Goal: Task Accomplishment & Management: Use online tool/utility

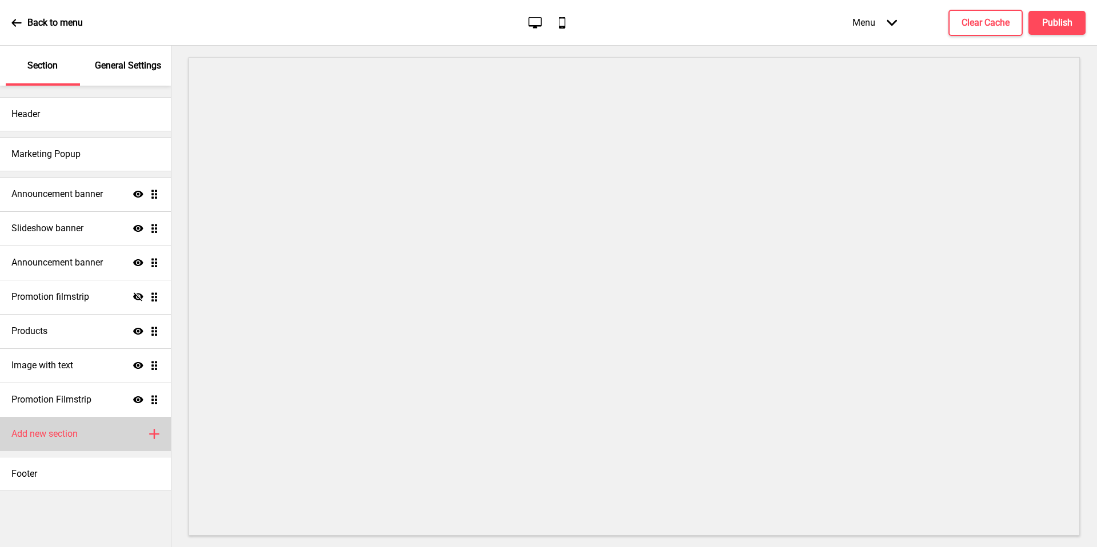
click at [45, 430] on h4 "Add new section" at bounding box center [44, 434] width 66 height 13
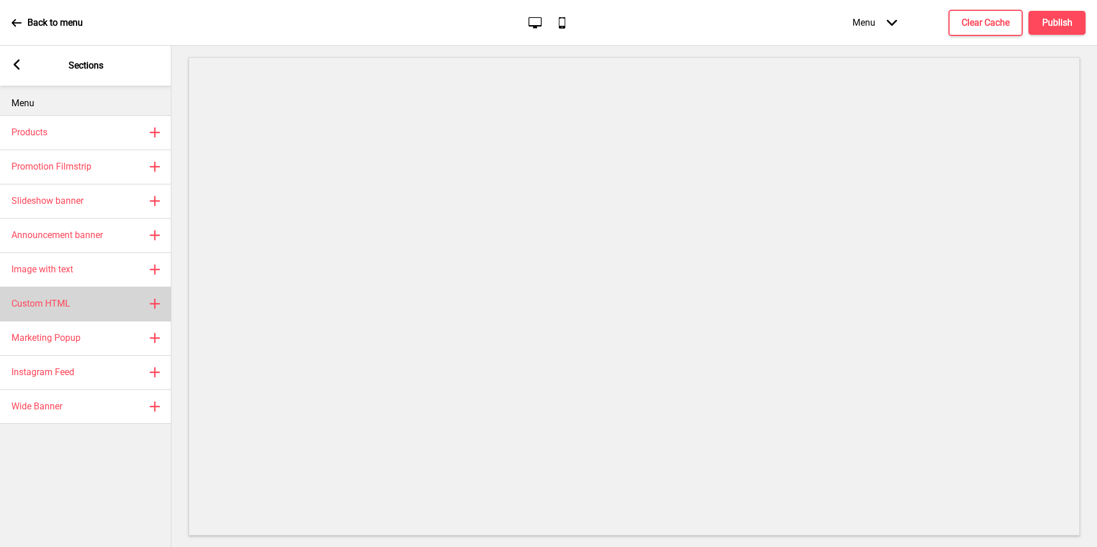
click at [94, 308] on div "Custom HTML Plus" at bounding box center [85, 304] width 171 height 34
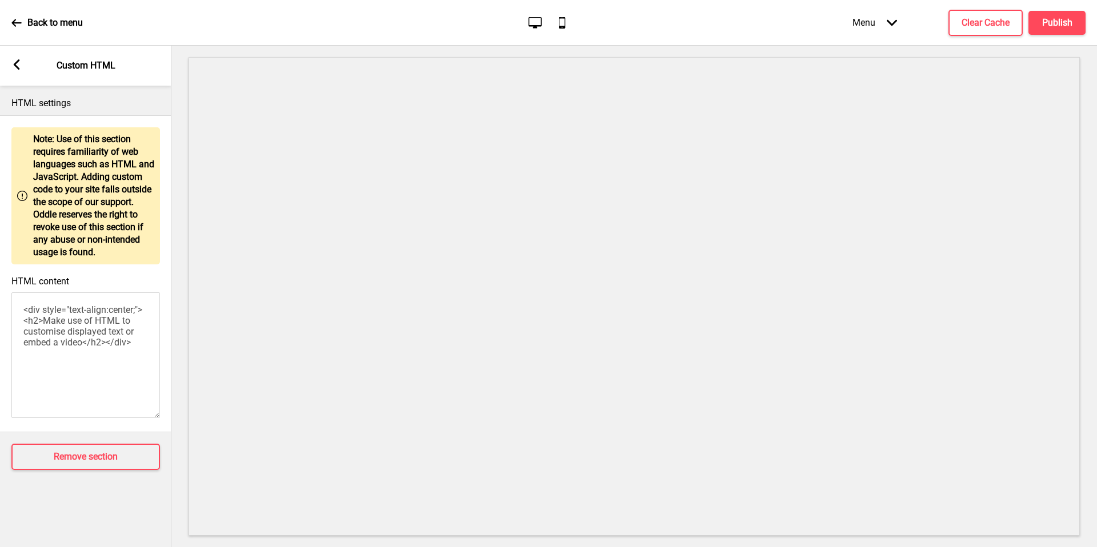
click at [96, 323] on textarea "<div style="text-align:center;"><h2>Make use of HTML to customise displayed tex…" at bounding box center [85, 356] width 149 height 126
click at [109, 349] on textarea "<div style="text-align:center;"><h2>Make use of HTML to customise displayed tex…" at bounding box center [85, 356] width 149 height 126
click at [17, 65] on rect at bounding box center [16, 64] width 10 height 10
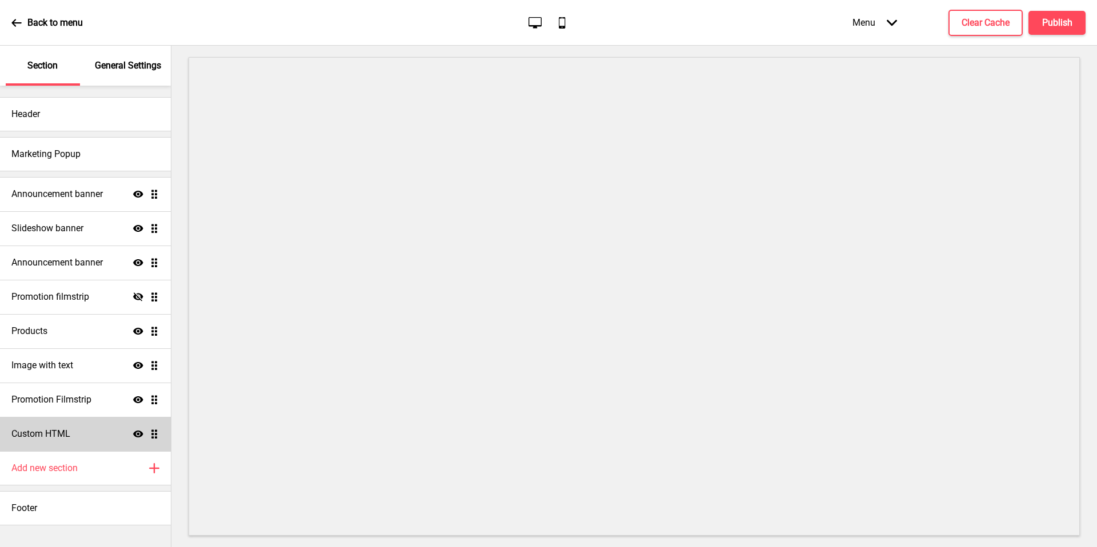
click at [77, 435] on div "Custom HTML Show Drag" at bounding box center [85, 434] width 171 height 34
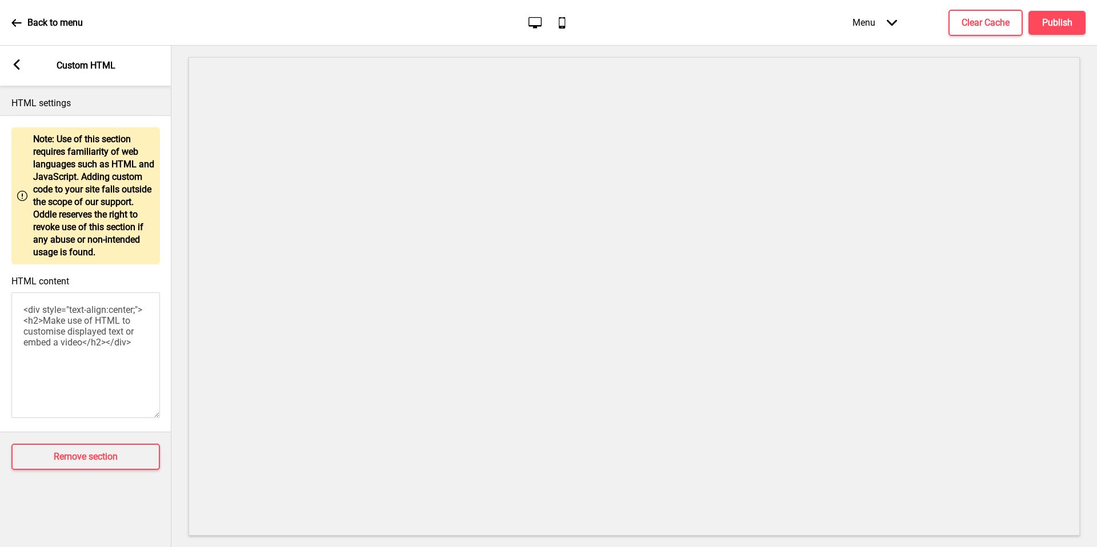
click at [71, 216] on p "Note: Use of this section requires familiarity of web languages such as HTML an…" at bounding box center [93, 196] width 121 height 126
click at [17, 66] on rect at bounding box center [16, 64] width 10 height 10
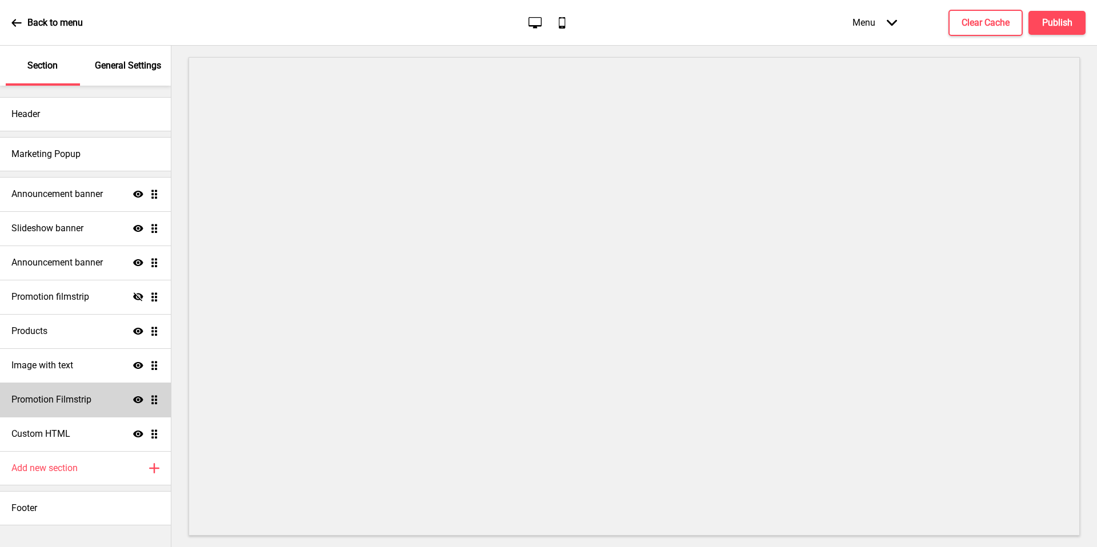
click at [84, 400] on h4 "Promotion Filmstrip" at bounding box center [51, 400] width 80 height 13
select select "center"
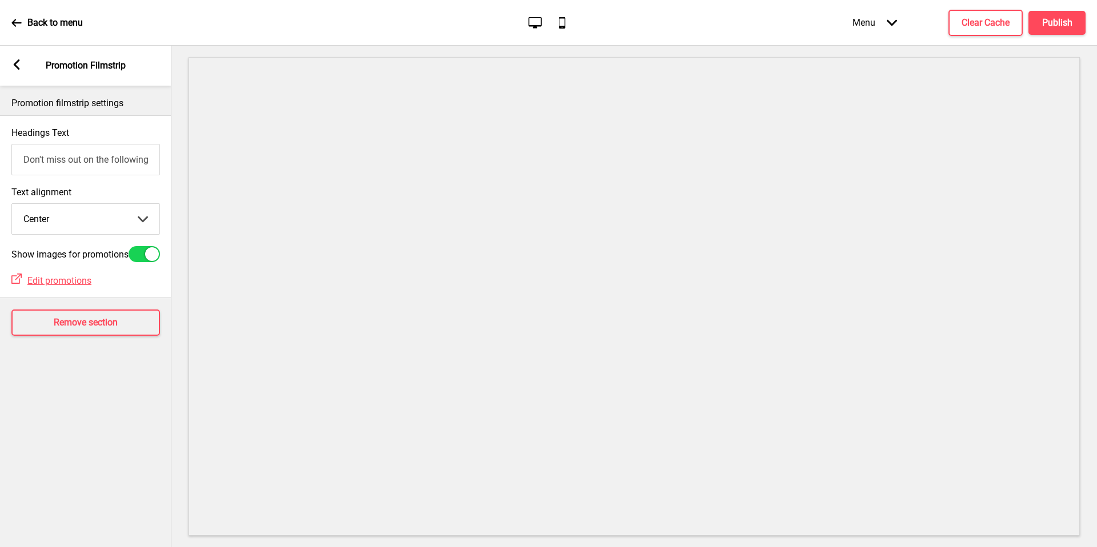
click at [114, 163] on input "Don't miss out on the following promotion(s)!" at bounding box center [85, 159] width 149 height 31
click at [22, 58] on div "Arrow left Promotion Filmstrip" at bounding box center [85, 66] width 171 height 40
click at [17, 64] on rect at bounding box center [16, 64] width 10 height 10
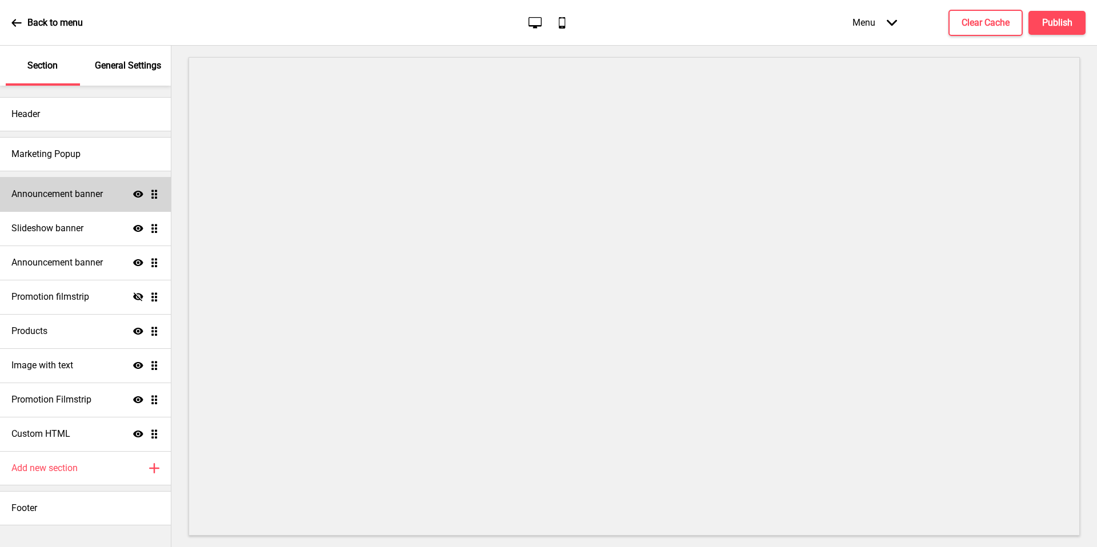
click at [102, 188] on h4 "Announcement banner" at bounding box center [56, 194] width 91 height 13
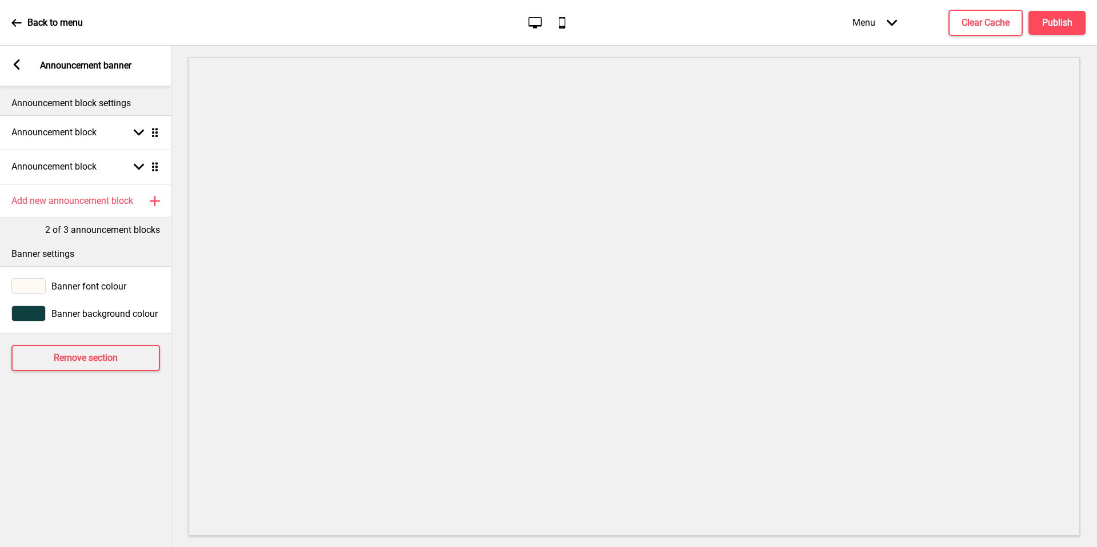
click at [16, 62] on icon at bounding box center [17, 64] width 6 height 10
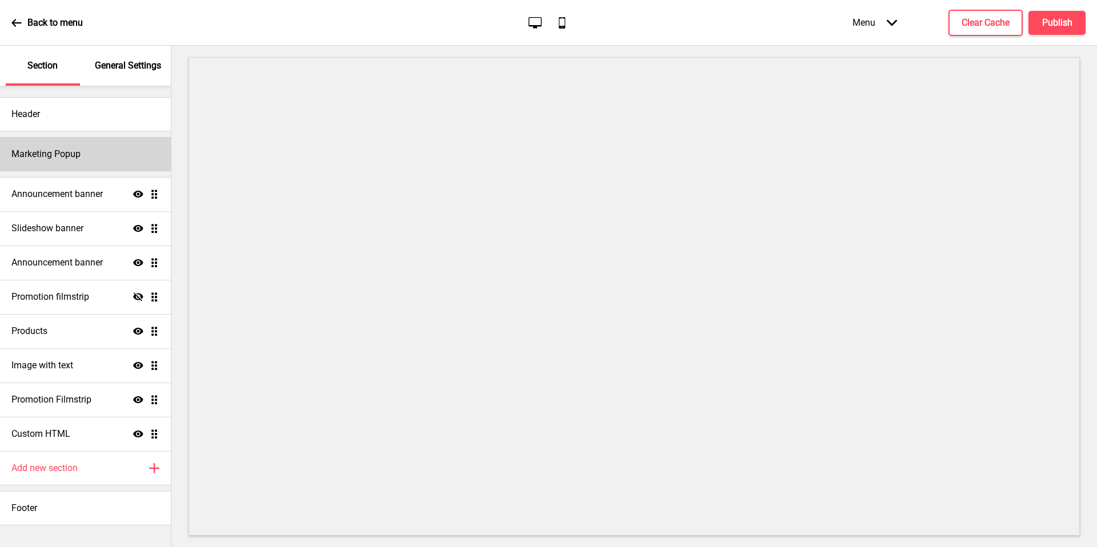
click at [89, 159] on div "Marketing Popup" at bounding box center [85, 154] width 171 height 34
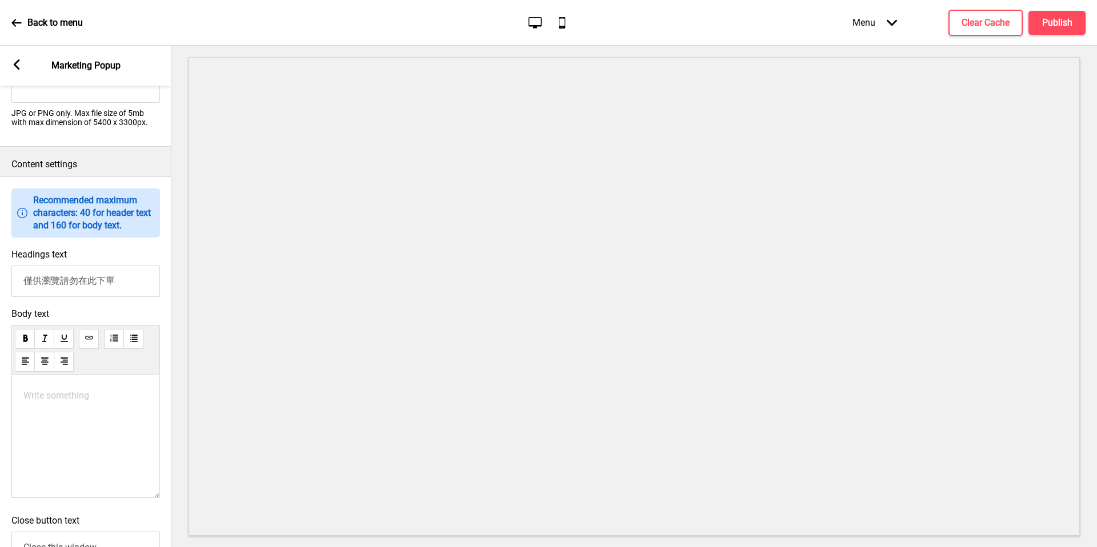
scroll to position [537, 0]
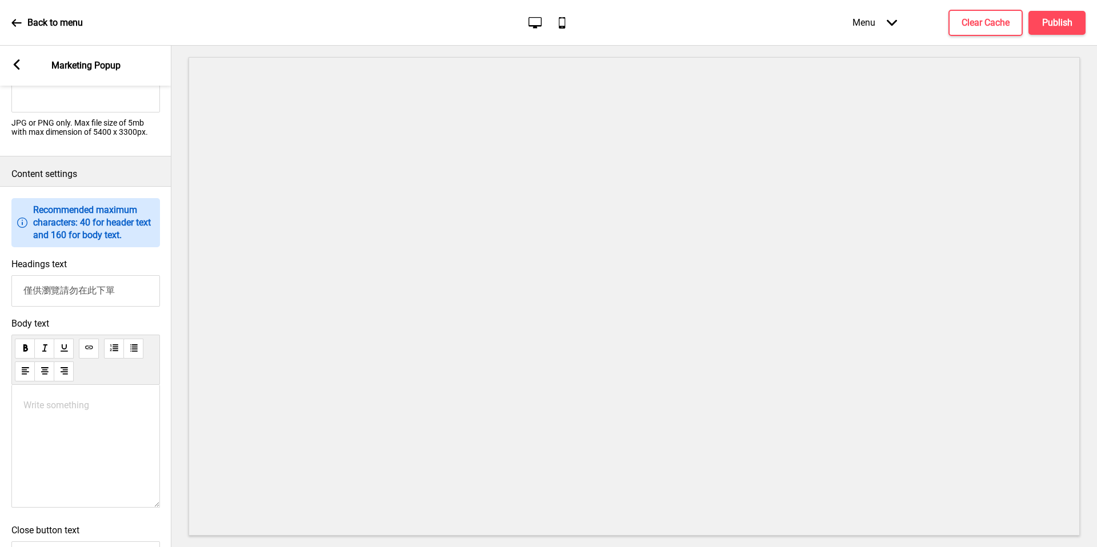
click at [131, 303] on input "僅供瀏覽請勿在此下單" at bounding box center [85, 290] width 149 height 31
drag, startPoint x: 131, startPoint y: 303, endPoint x: 0, endPoint y: 303, distance: 130.8
click at [0, 303] on div "Headings text 僅供瀏覽請勿在此下單" at bounding box center [85, 282] width 171 height 59
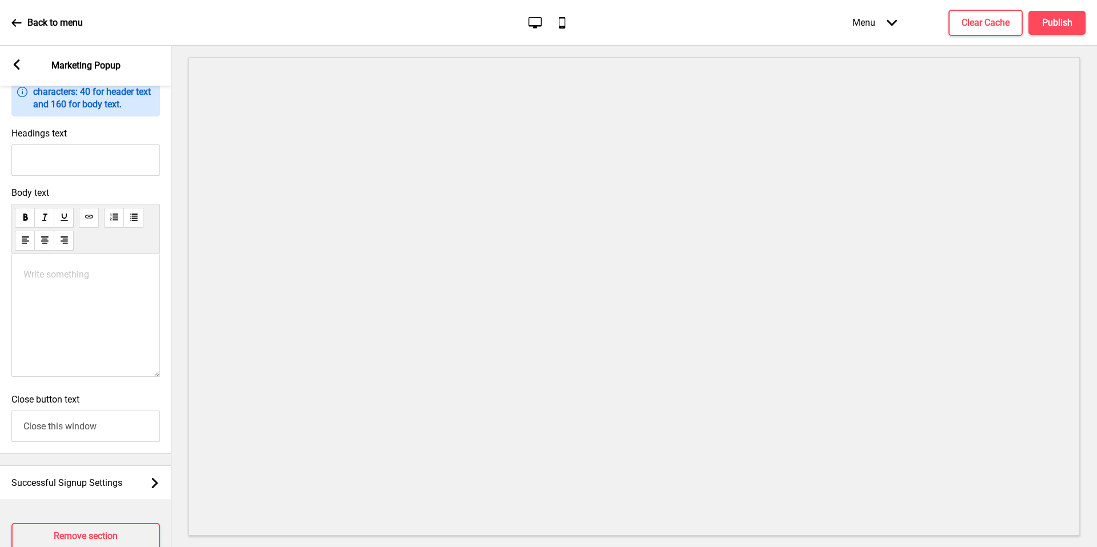
scroll to position [706, 0]
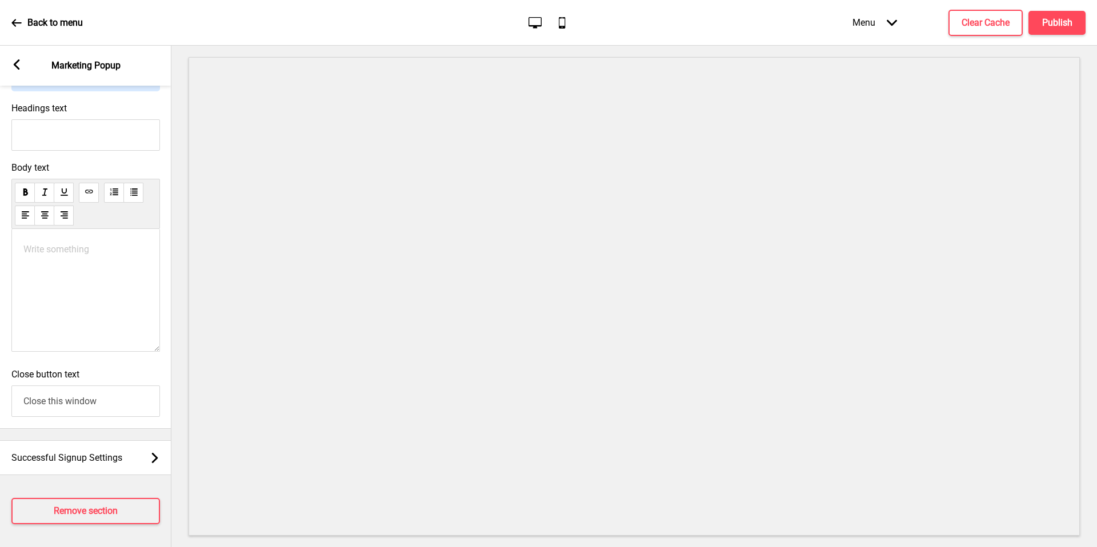
click at [2, 393] on div "Close button text Close this window" at bounding box center [85, 392] width 171 height 59
click at [80, 449] on div "Successful Signup Settings Arrow right" at bounding box center [85, 458] width 171 height 35
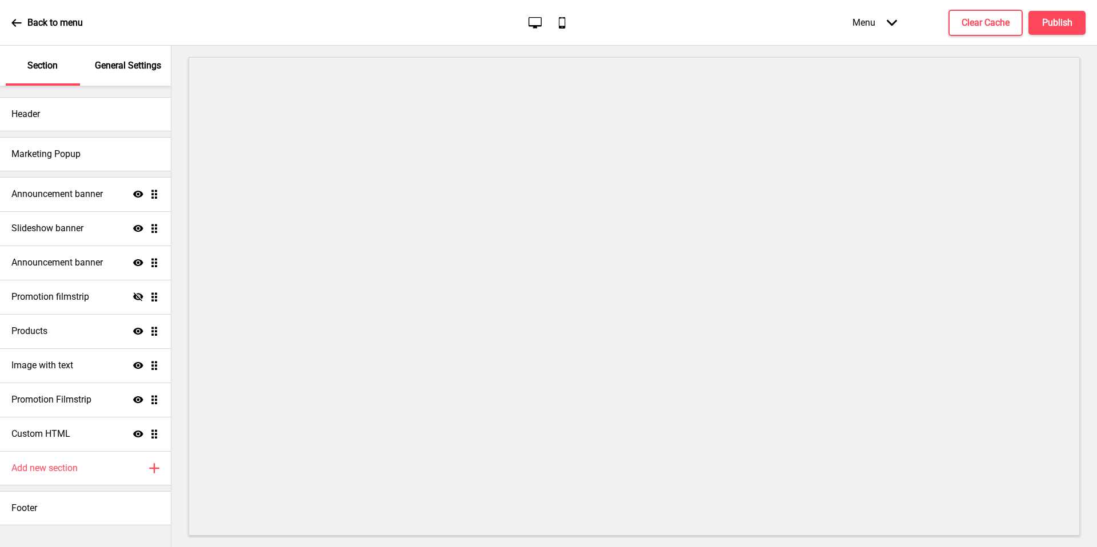
scroll to position [82, 0]
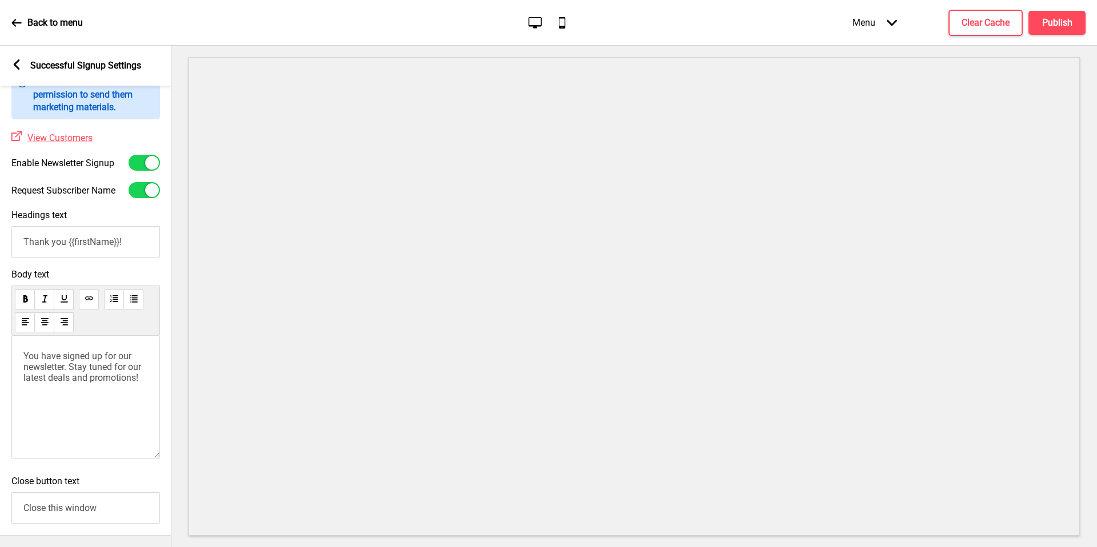
click at [17, 67] on icon at bounding box center [17, 64] width 6 height 10
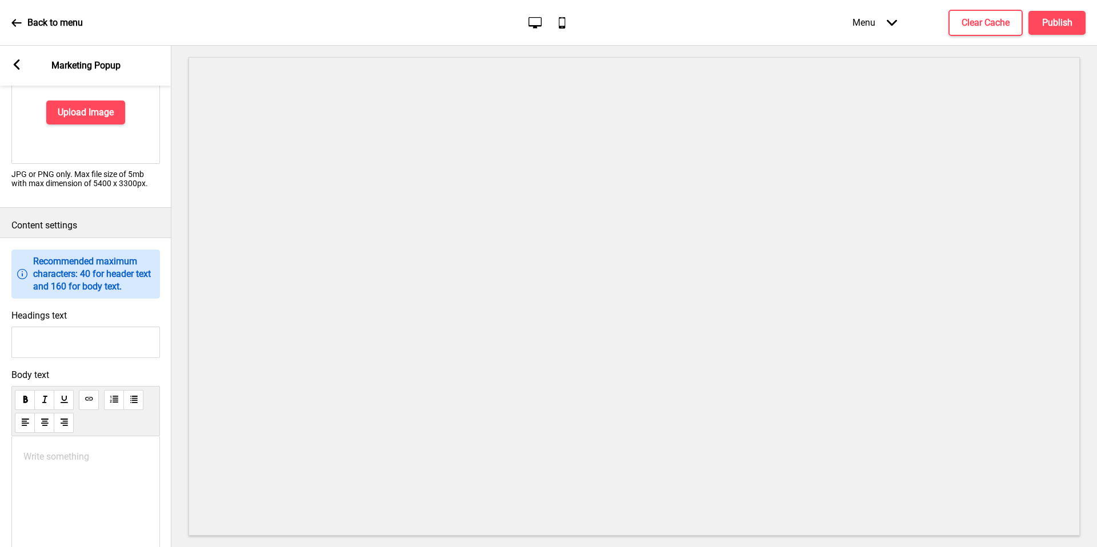
scroll to position [706, 0]
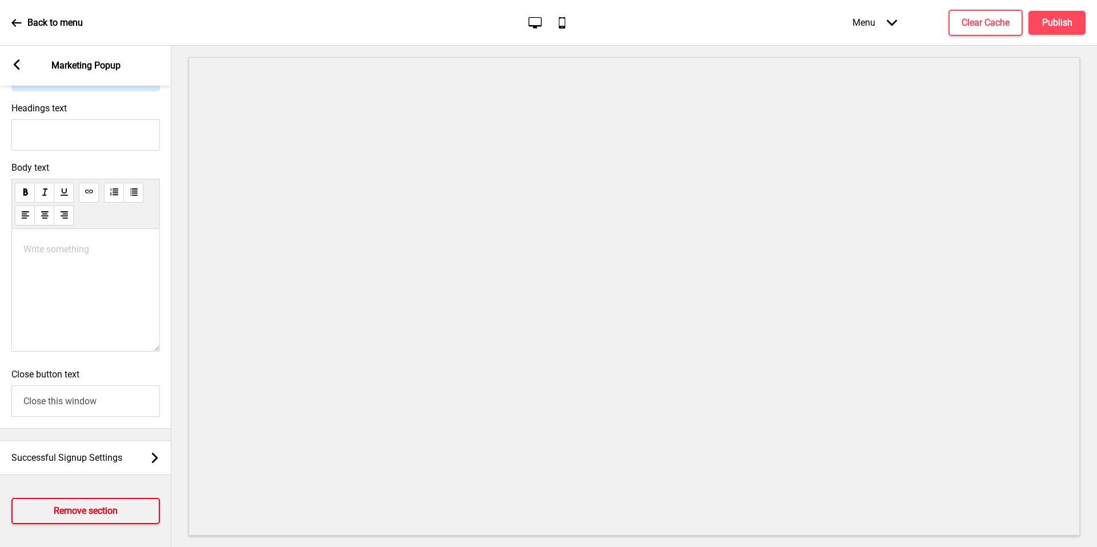
click at [72, 515] on h4 "Remove section" at bounding box center [86, 511] width 64 height 13
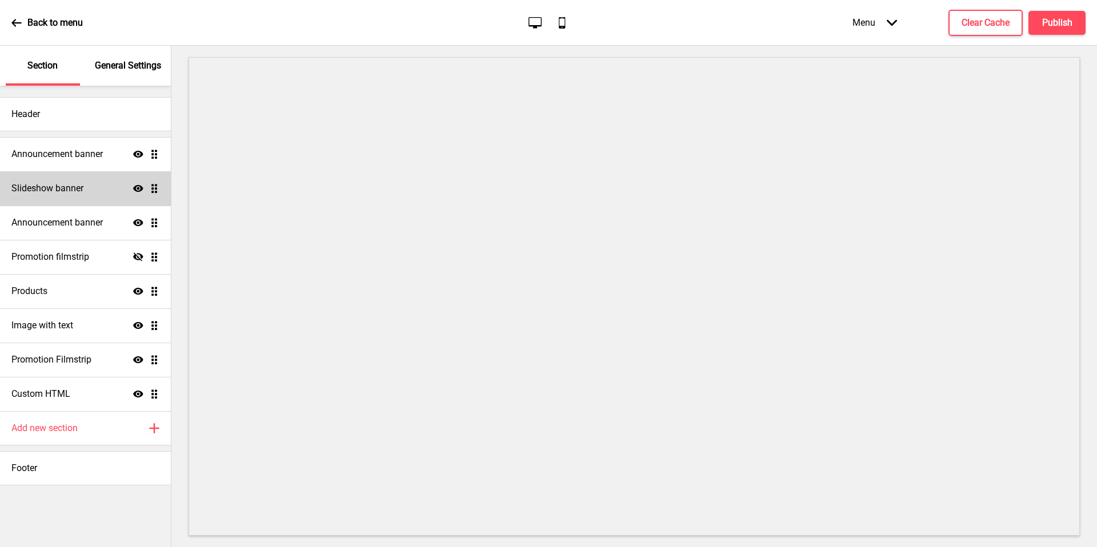
click at [70, 191] on h4 "Slideshow banner" at bounding box center [47, 188] width 72 height 13
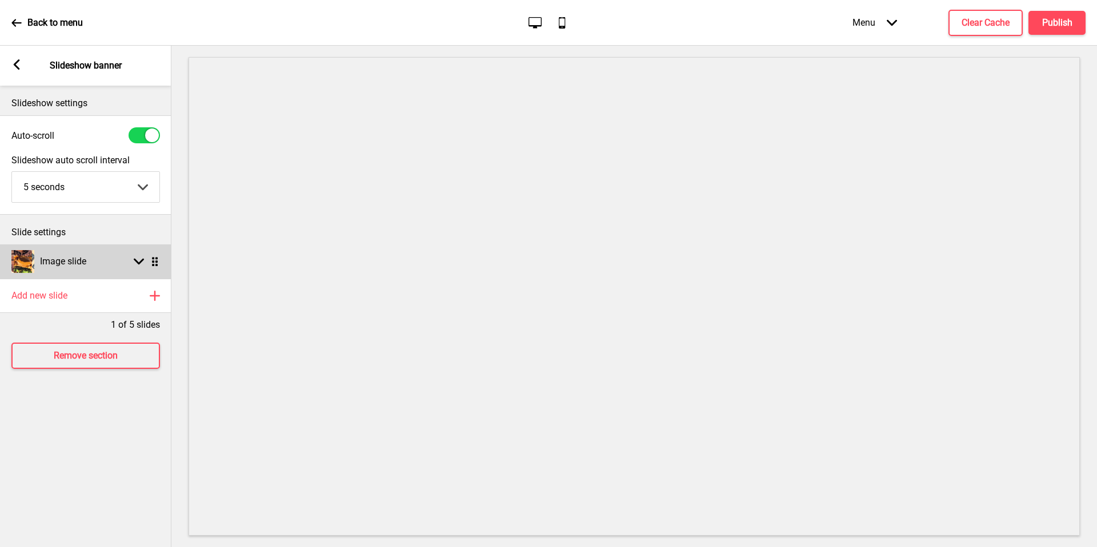
click at [143, 261] on rect at bounding box center [139, 262] width 10 height 10
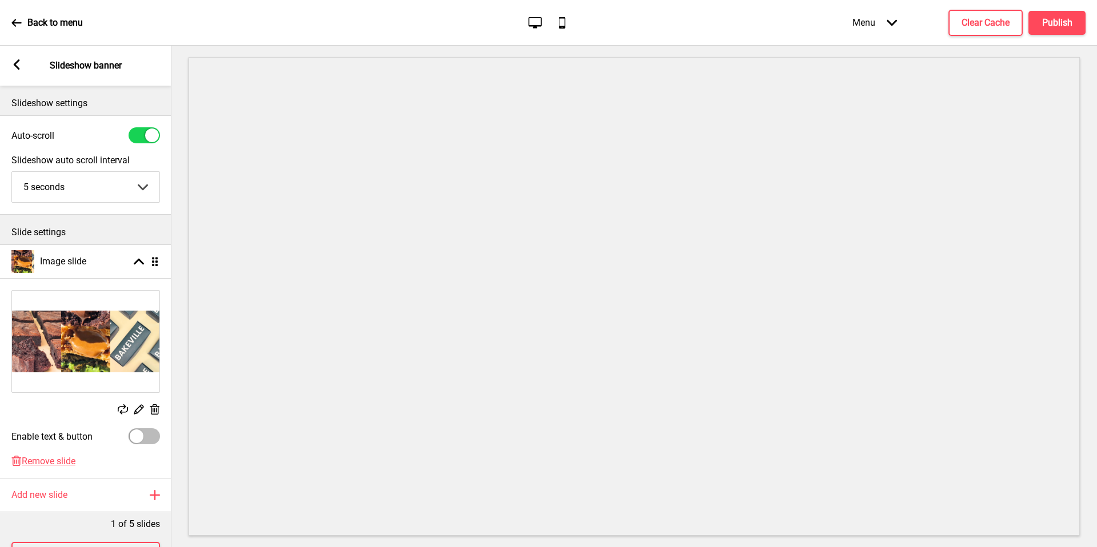
scroll to position [43, 0]
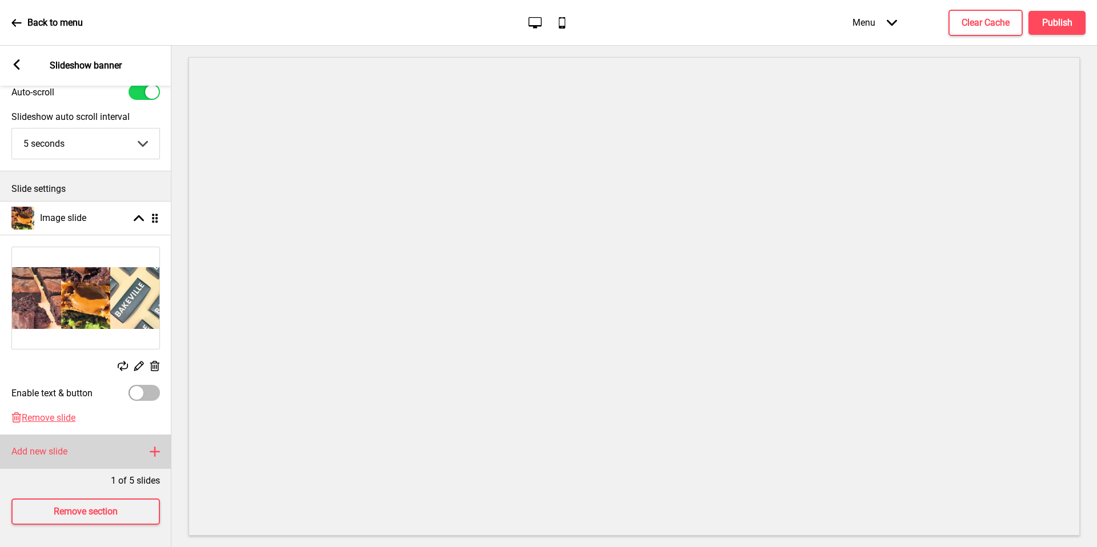
click at [105, 448] on div "Add new slide Plus" at bounding box center [85, 452] width 171 height 34
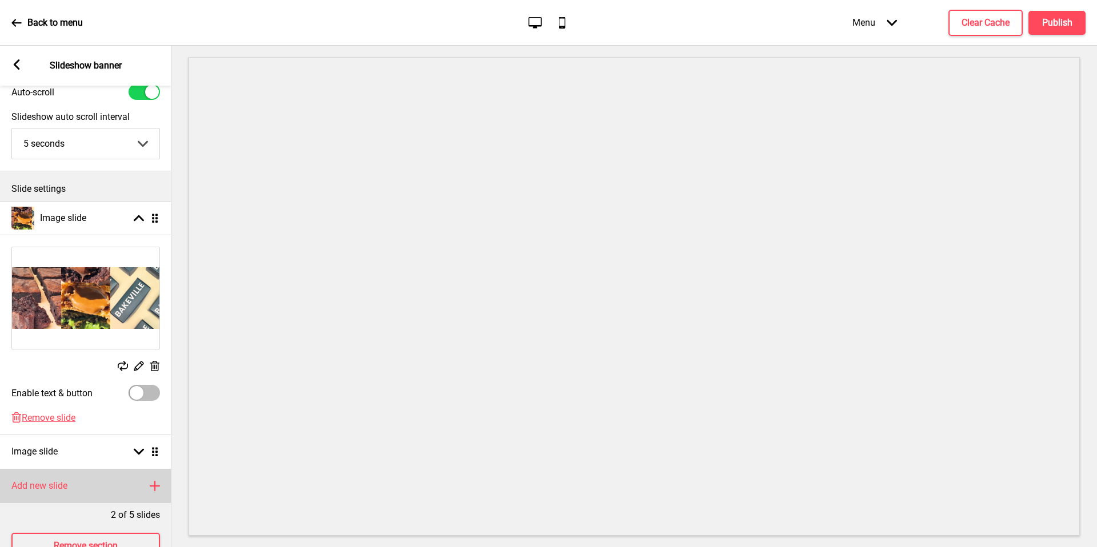
scroll to position [78, 0]
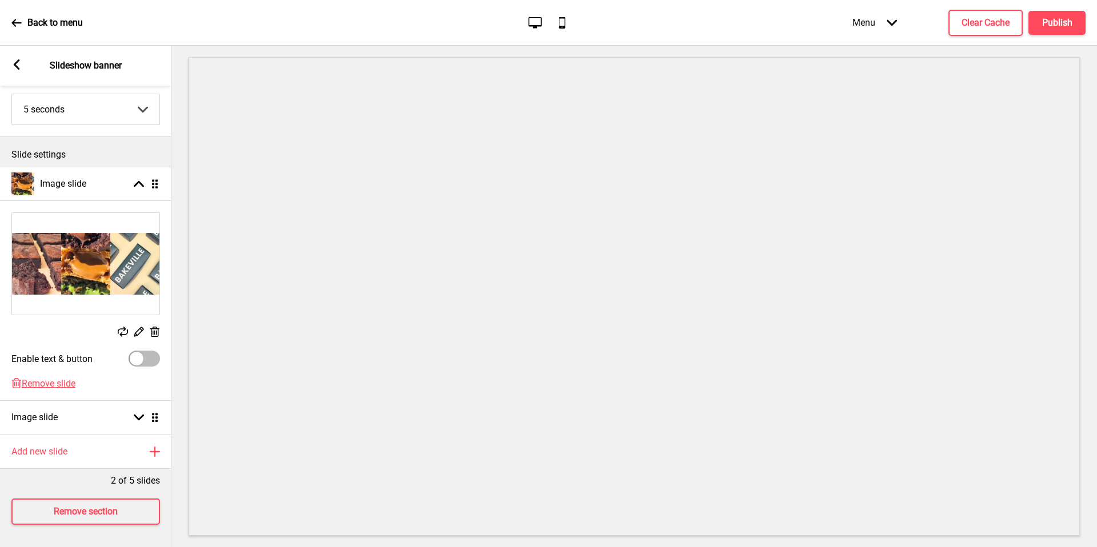
click at [143, 355] on div at bounding box center [144, 359] width 31 height 16
checkbox input "true"
select select "right"
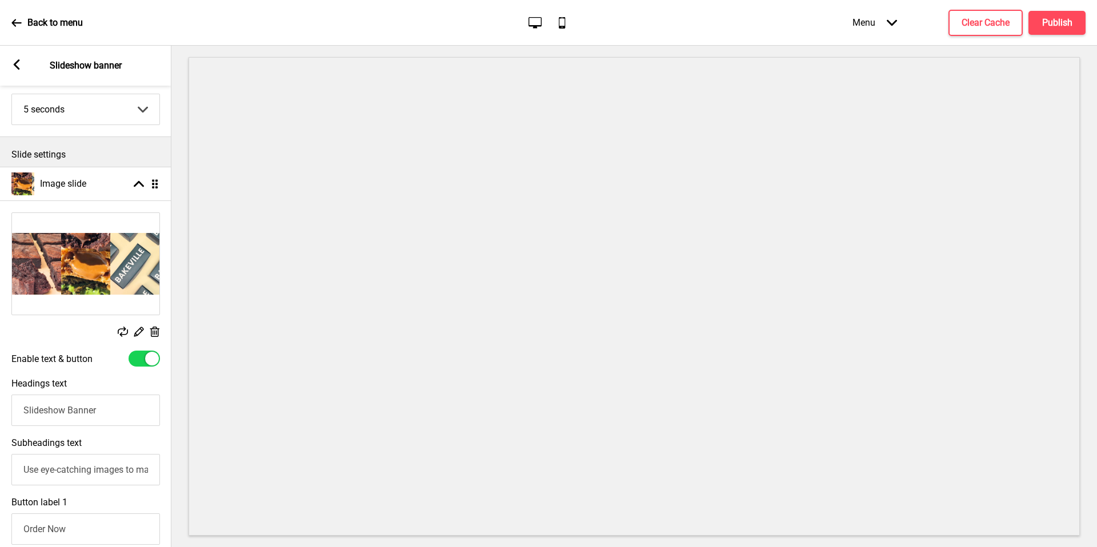
click at [146, 358] on div at bounding box center [152, 359] width 14 height 14
checkbox input "false"
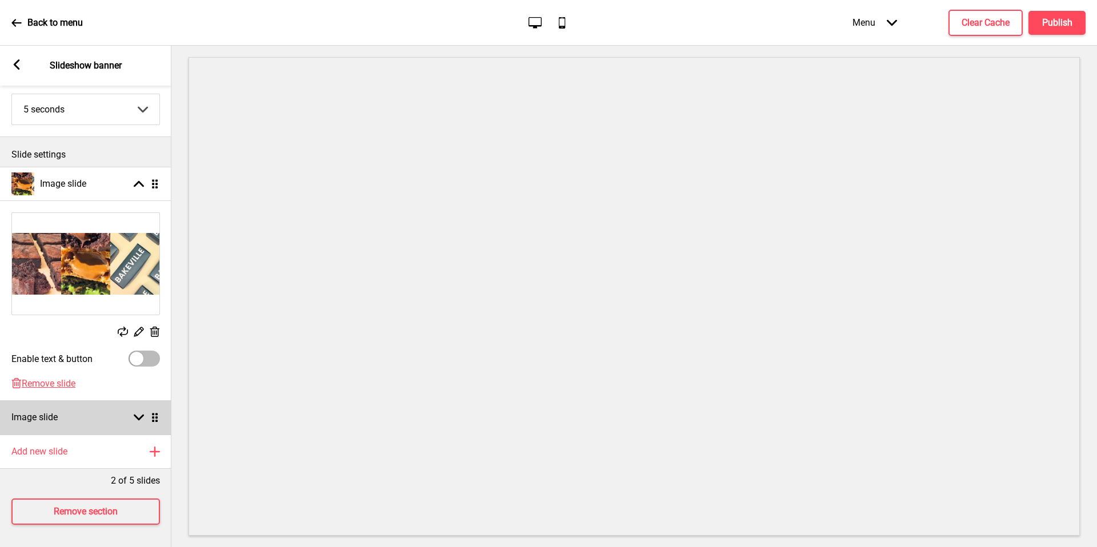
click at [133, 415] on div "Arrow down Drag" at bounding box center [144, 418] width 32 height 10
select select "right"
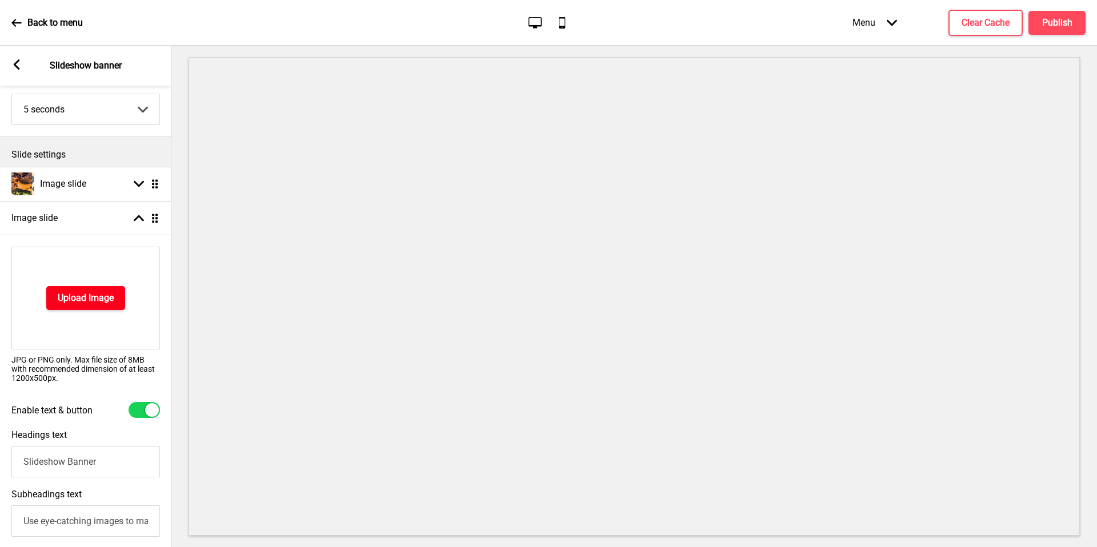
click at [87, 305] on button "Upload Image" at bounding box center [85, 298] width 79 height 24
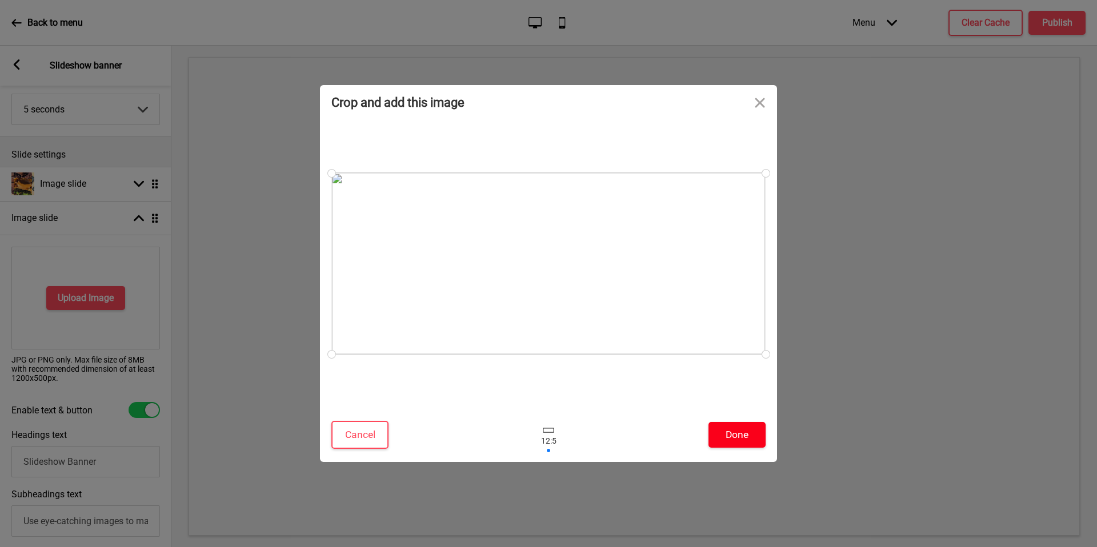
click at [744, 437] on button "Done" at bounding box center [737, 435] width 57 height 26
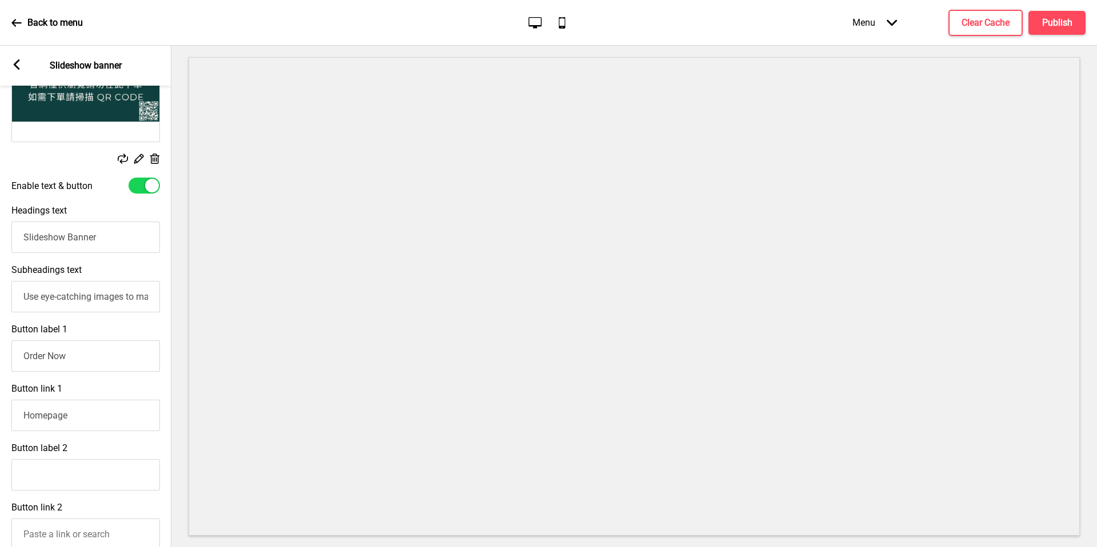
scroll to position [0, 0]
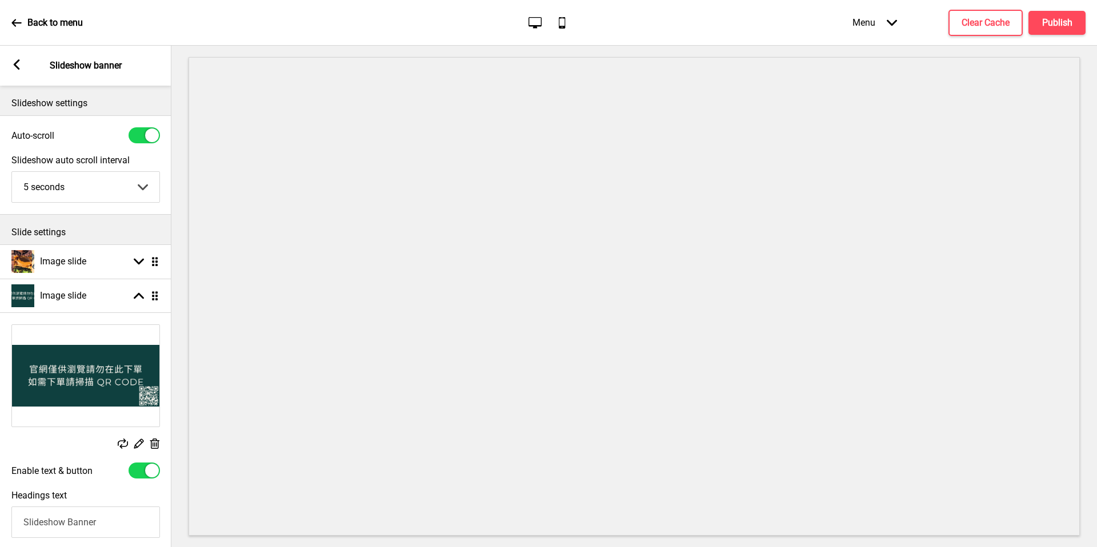
click at [131, 181] on select "5 seconds 6 seconds 7 seconds 8 seconds 9 seconds 10 seconds" at bounding box center [85, 187] width 147 height 30
click at [128, 263] on div "Arrow down Drag" at bounding box center [144, 262] width 32 height 10
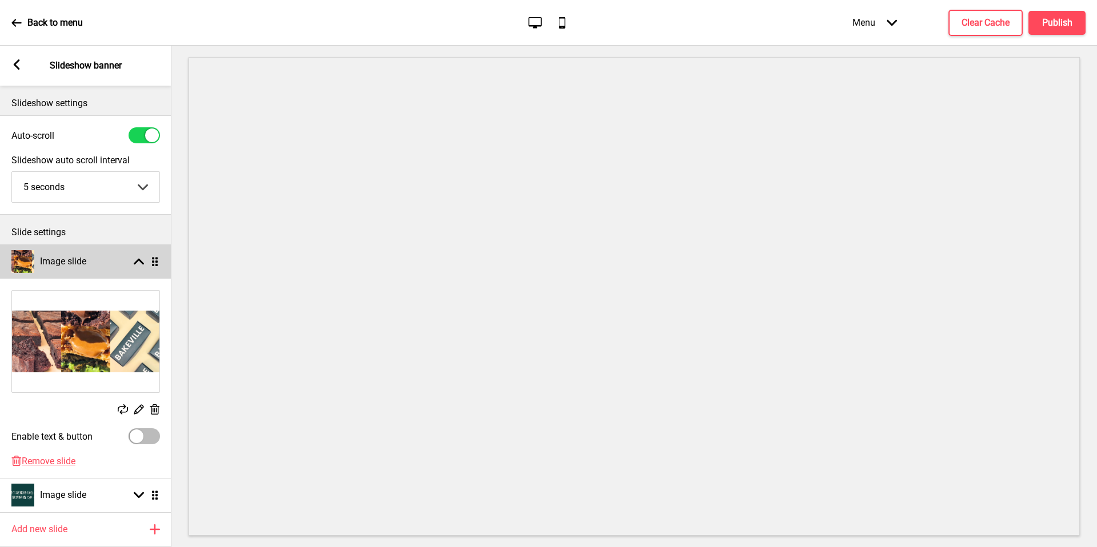
click at [131, 263] on div "Arrow up Drag" at bounding box center [144, 262] width 32 height 10
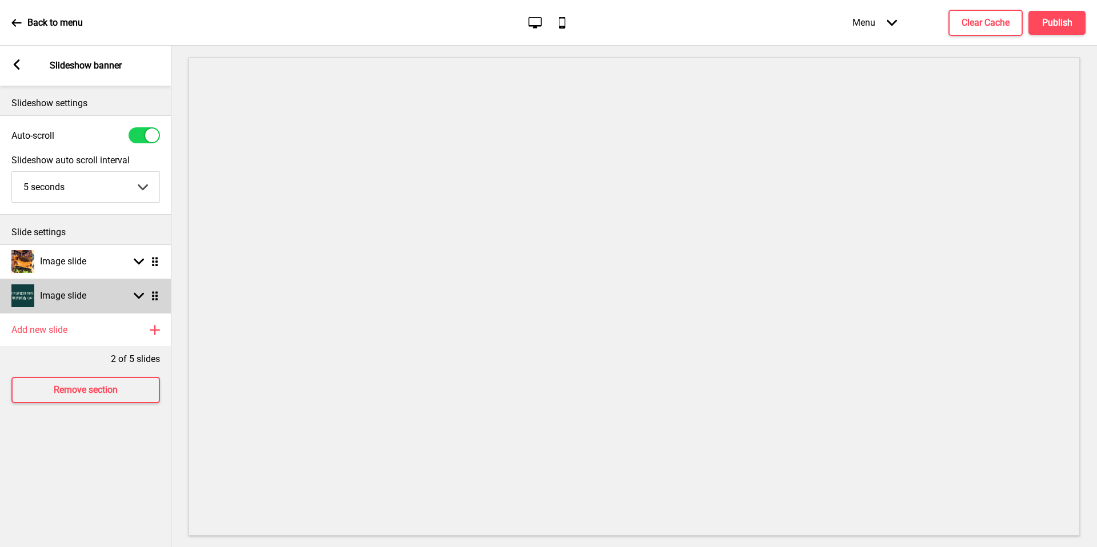
click at [136, 298] on rect at bounding box center [139, 296] width 10 height 10
select select "right"
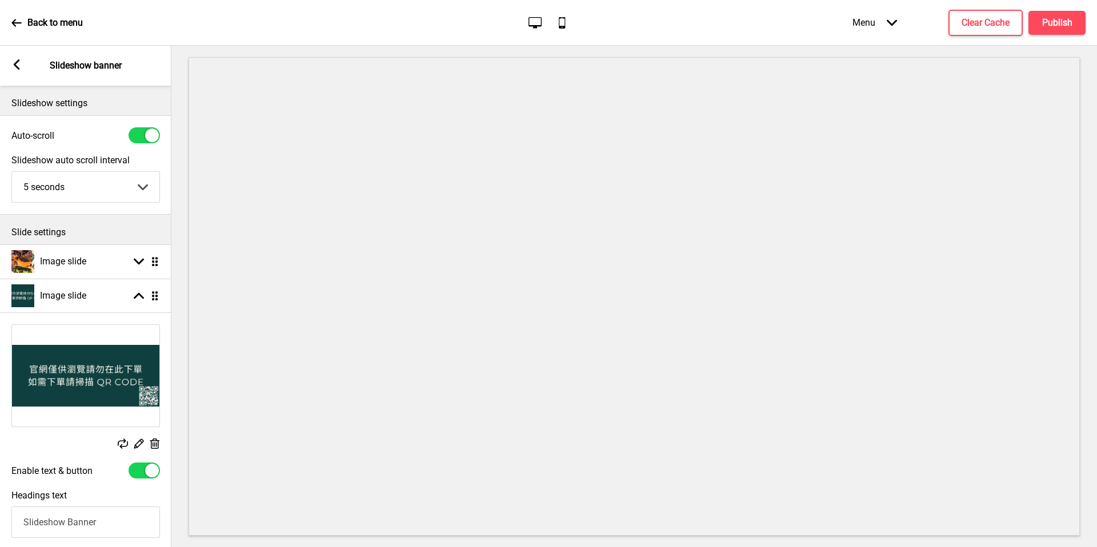
click at [138, 471] on div at bounding box center [144, 471] width 31 height 16
checkbox input "false"
click at [150, 133] on div at bounding box center [152, 136] width 14 height 14
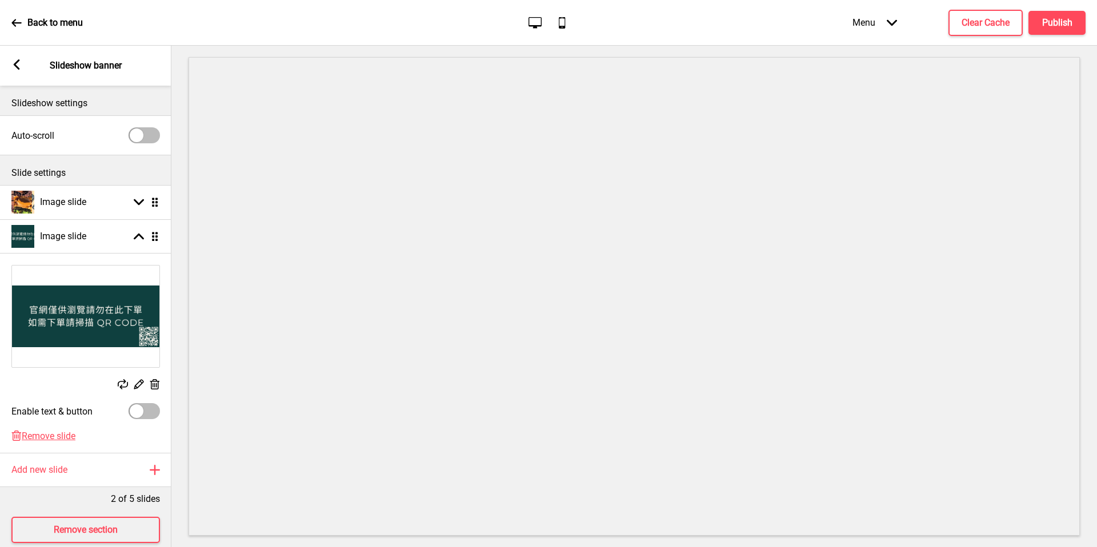
click at [147, 134] on div at bounding box center [144, 135] width 31 height 16
checkbox input "true"
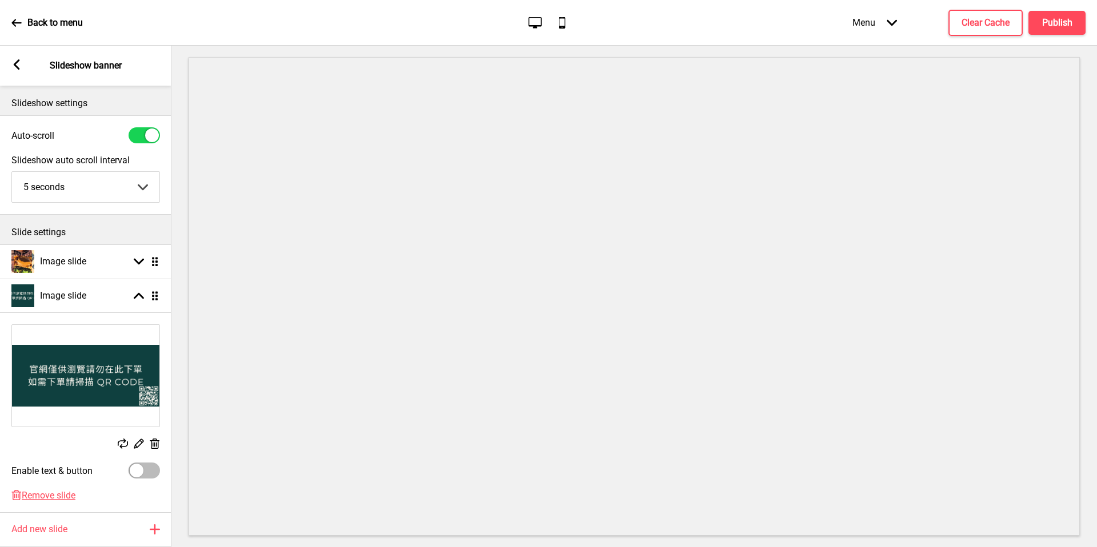
click at [17, 66] on icon at bounding box center [17, 64] width 6 height 10
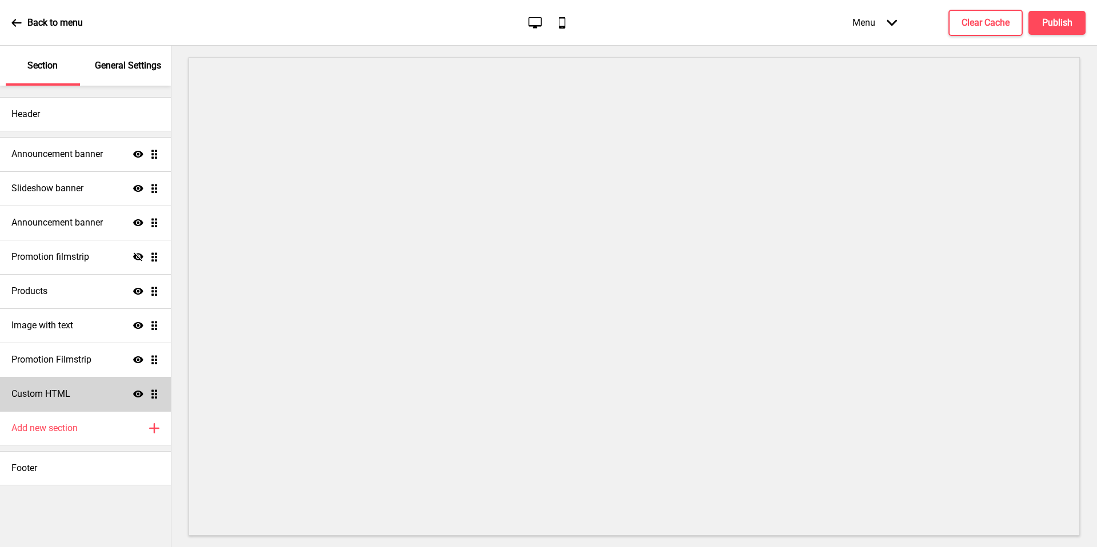
click at [87, 399] on div "Custom HTML Show Drag" at bounding box center [85, 394] width 171 height 34
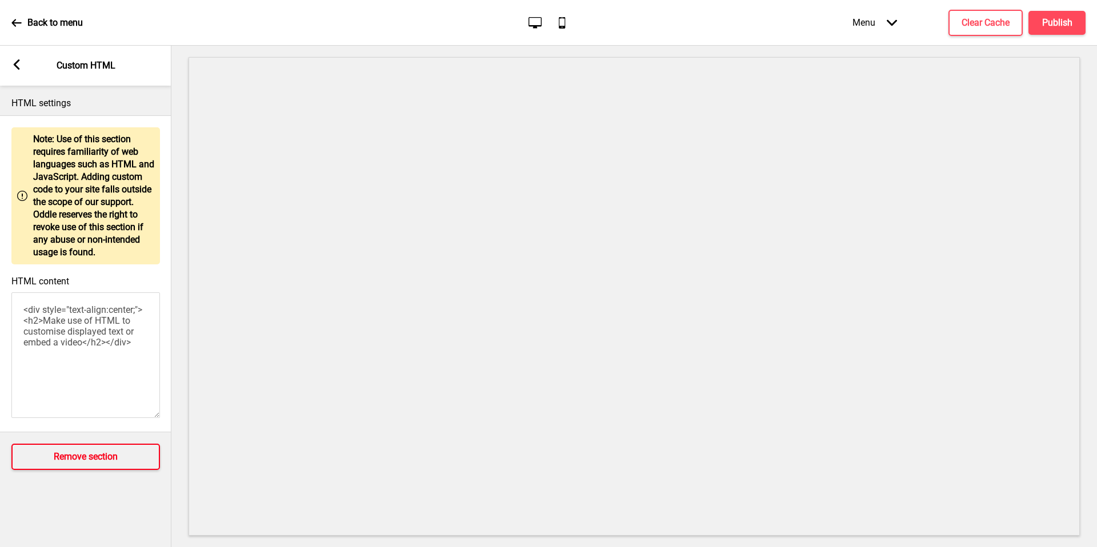
click at [106, 452] on h4 "Remove section" at bounding box center [86, 457] width 64 height 13
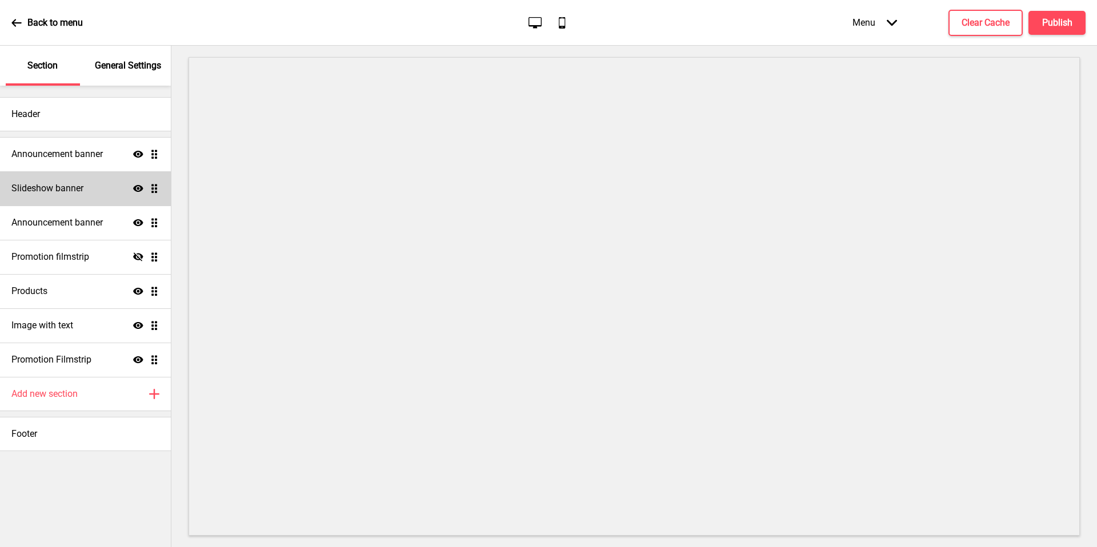
click at [72, 191] on h4 "Slideshow banner" at bounding box center [47, 188] width 72 height 13
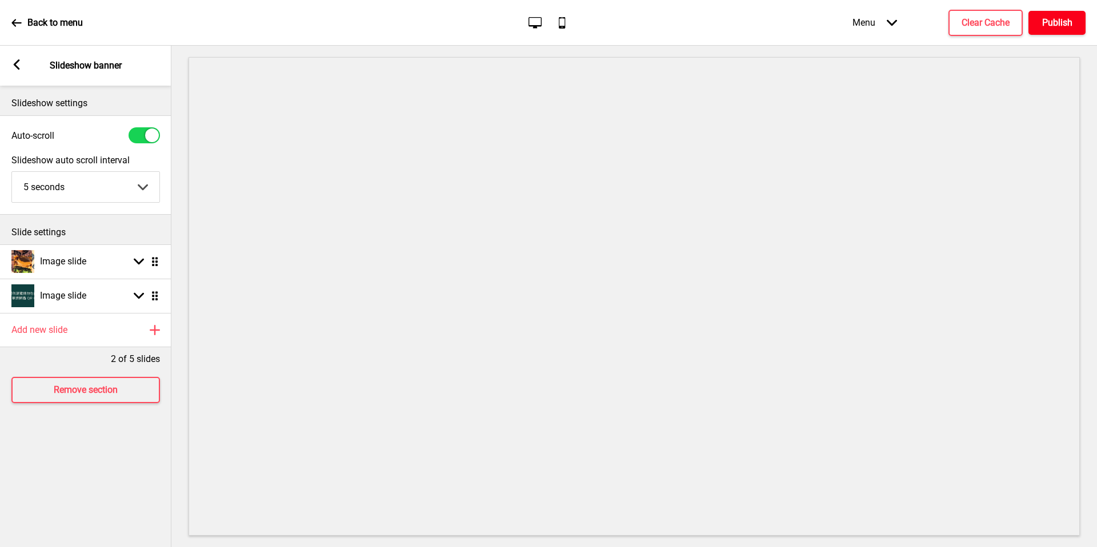
click at [1070, 26] on h4 "Publish" at bounding box center [1057, 23] width 30 height 13
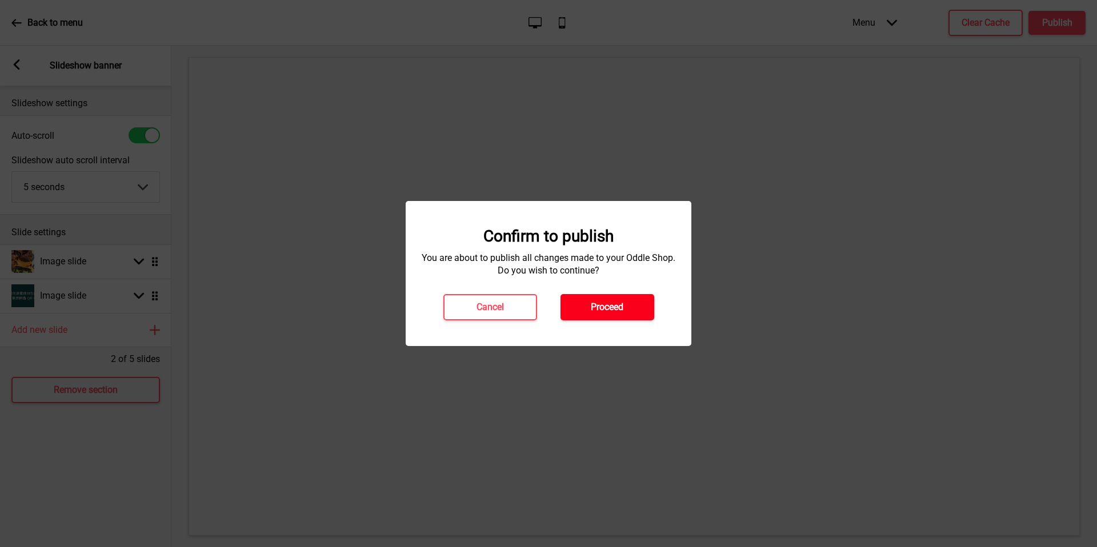
click at [630, 298] on button "Proceed" at bounding box center [608, 307] width 94 height 26
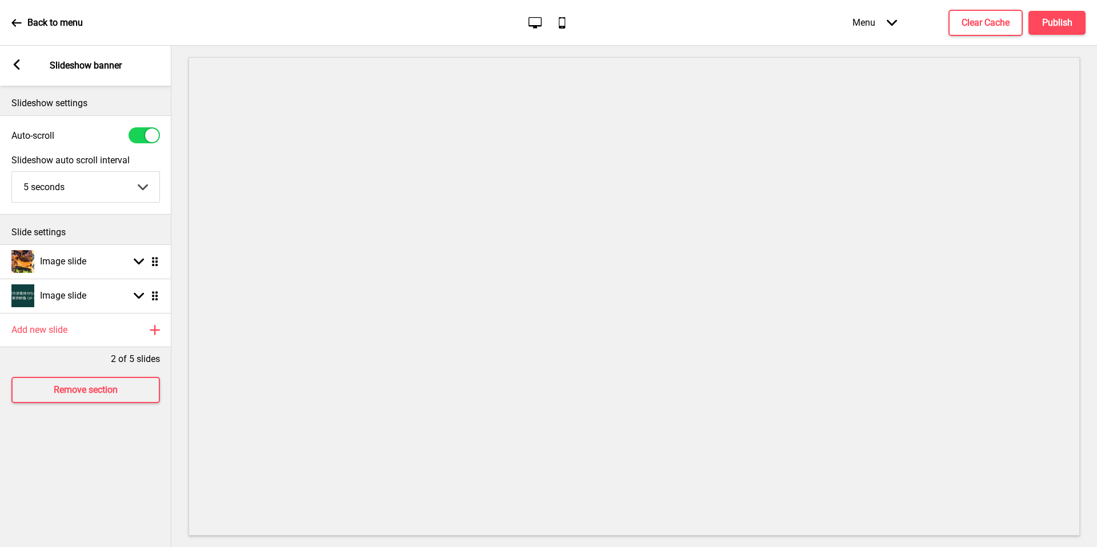
click at [18, 74] on div "Arrow left Slideshow banner" at bounding box center [85, 66] width 171 height 40
click at [17, 67] on icon at bounding box center [17, 64] width 6 height 10
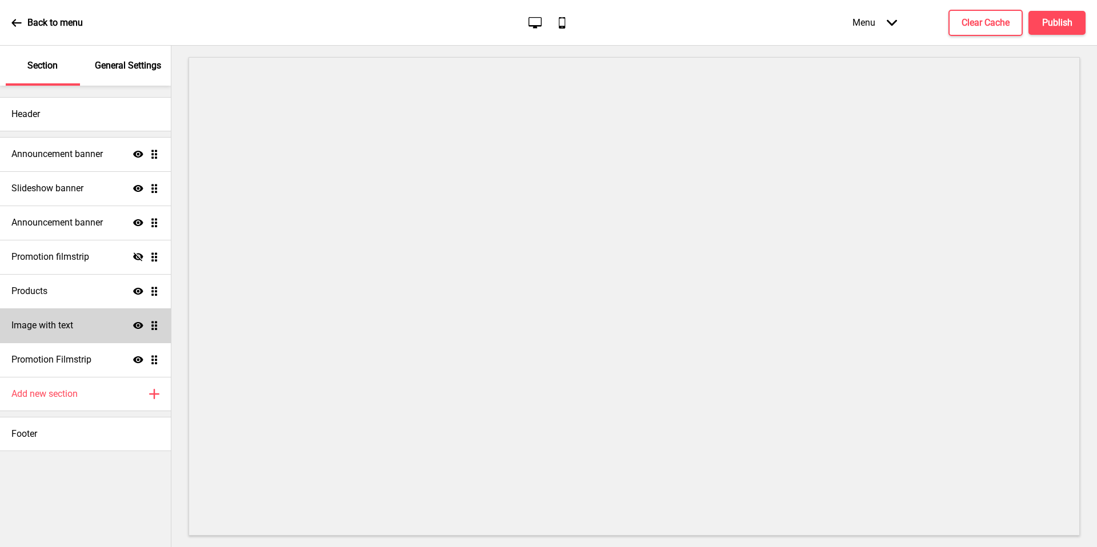
click at [87, 327] on div "Image with text Show Drag" at bounding box center [85, 326] width 171 height 34
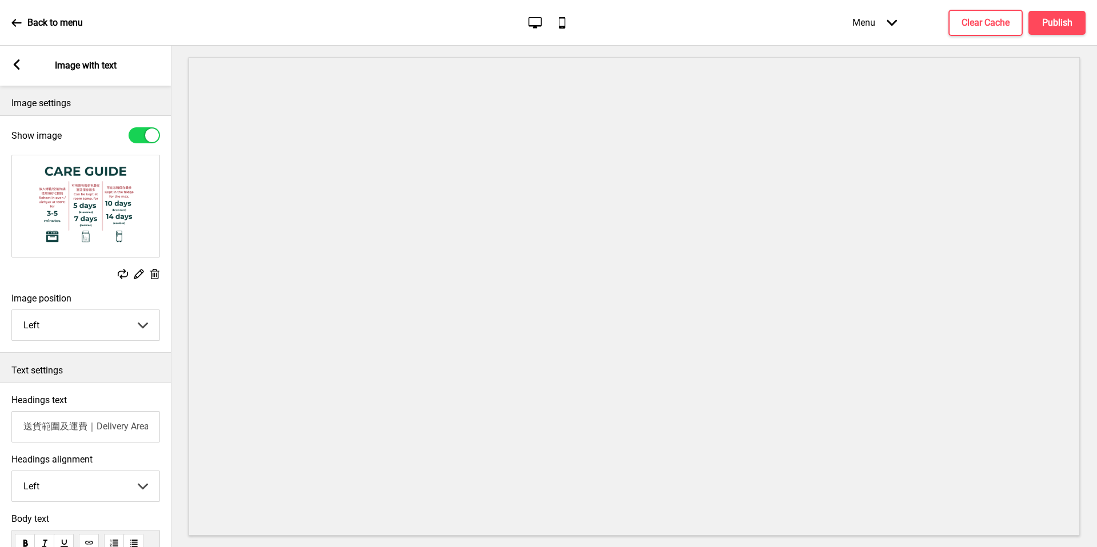
click at [17, 66] on icon at bounding box center [17, 64] width 6 height 10
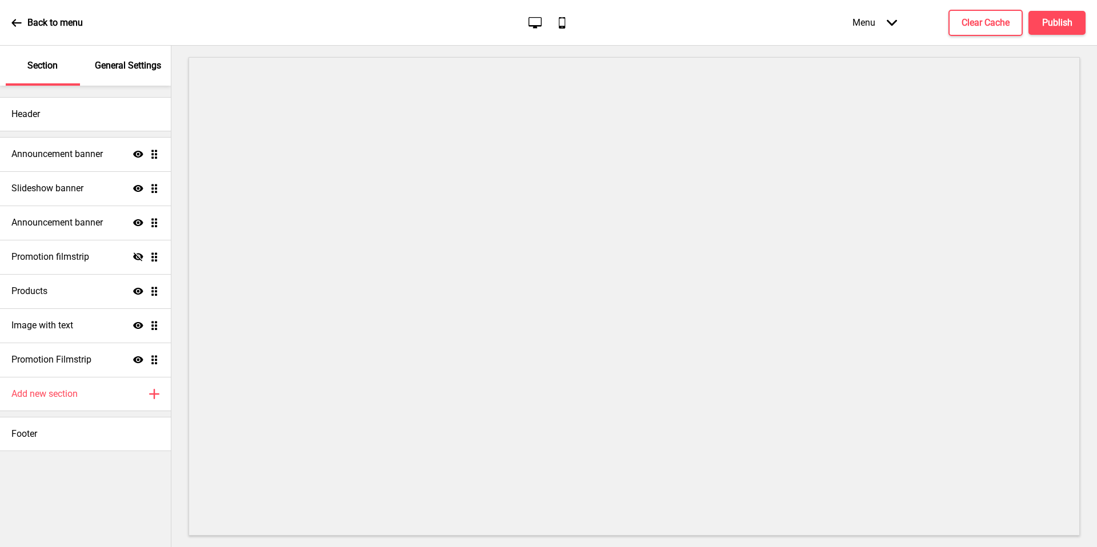
click at [132, 63] on p "General Settings" at bounding box center [128, 65] width 66 height 13
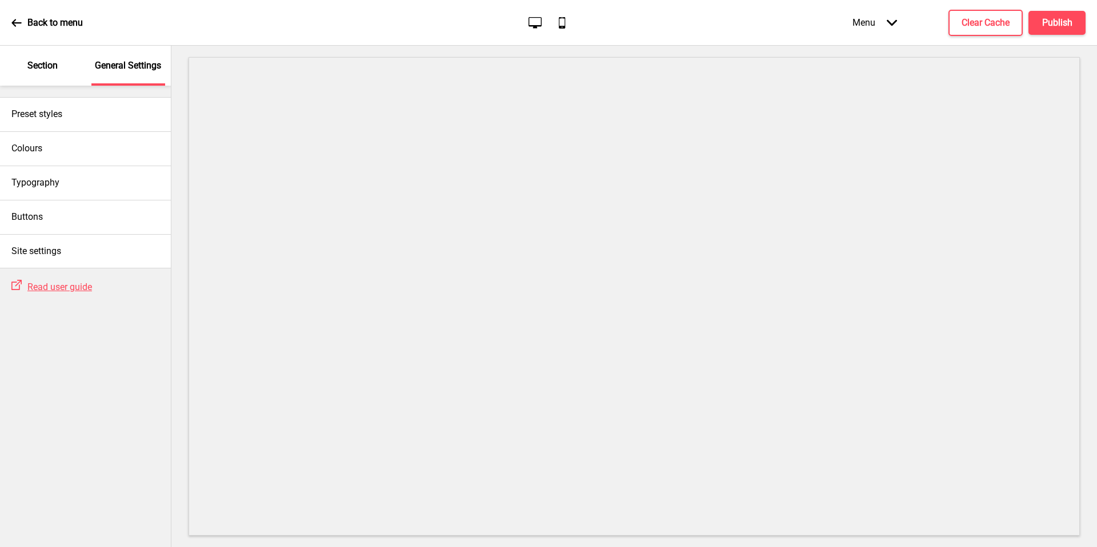
click at [43, 69] on p "Section" at bounding box center [42, 65] width 30 height 13
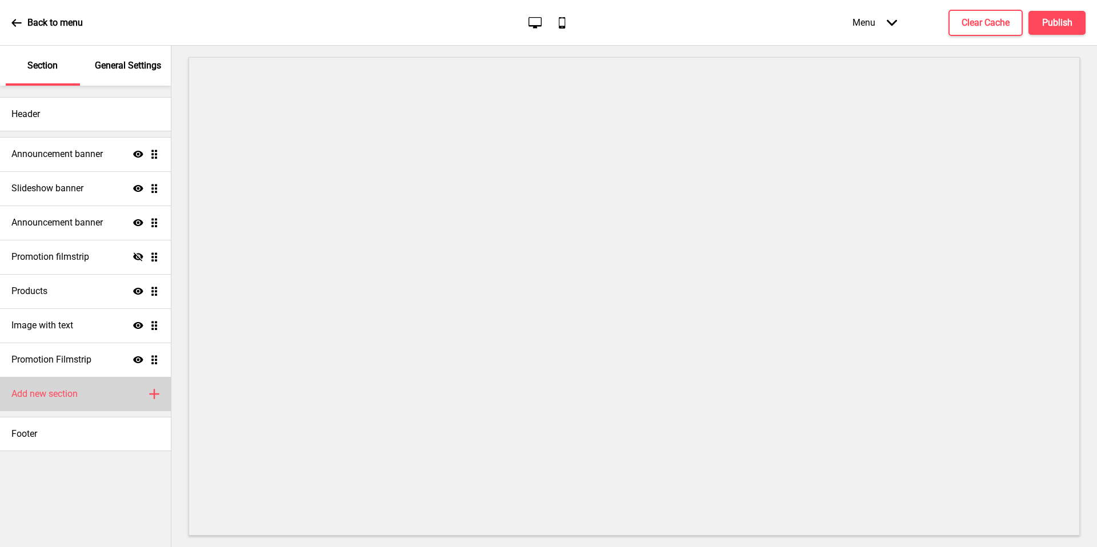
click at [57, 402] on div "Add new section Plus" at bounding box center [85, 394] width 171 height 34
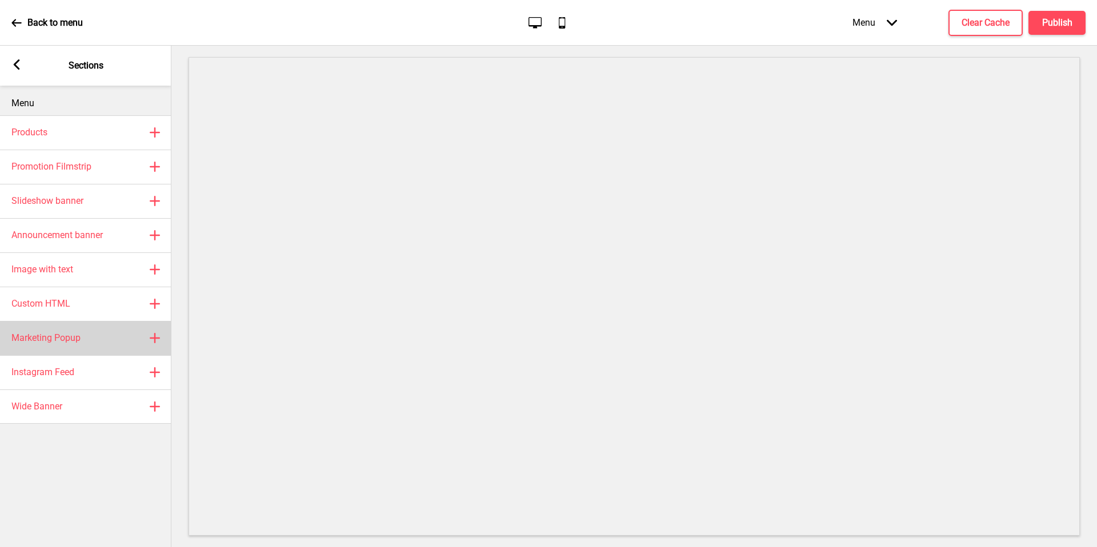
click at [85, 346] on div "Marketing Popup Plus" at bounding box center [85, 338] width 171 height 34
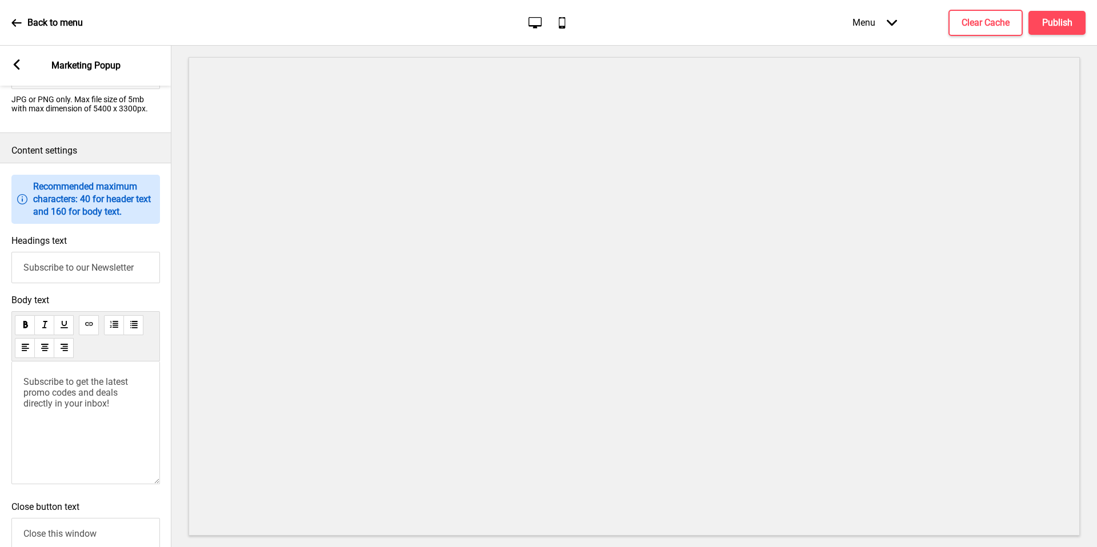
scroll to position [706, 0]
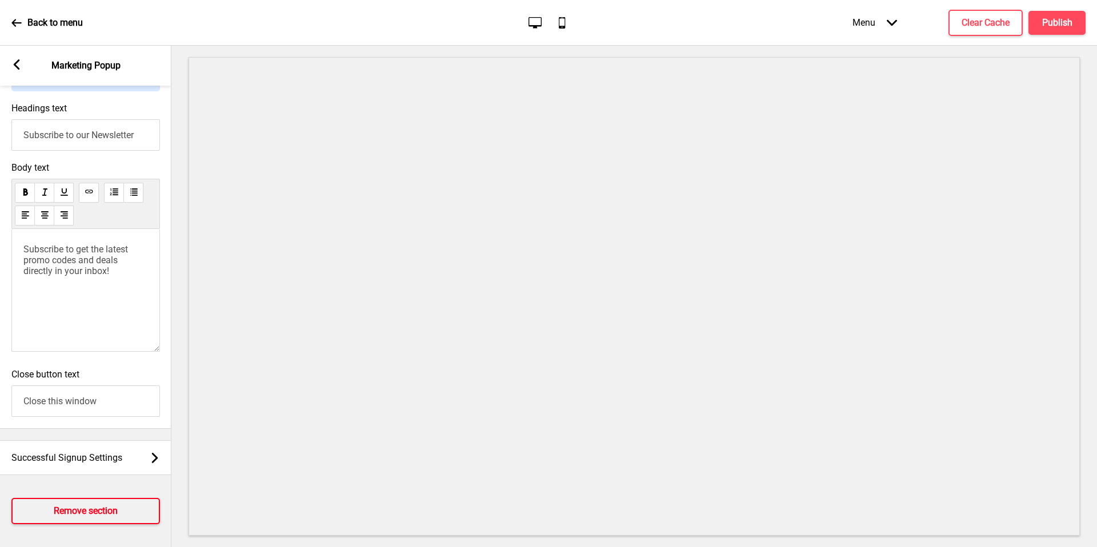
click at [74, 513] on h4 "Remove section" at bounding box center [86, 511] width 64 height 13
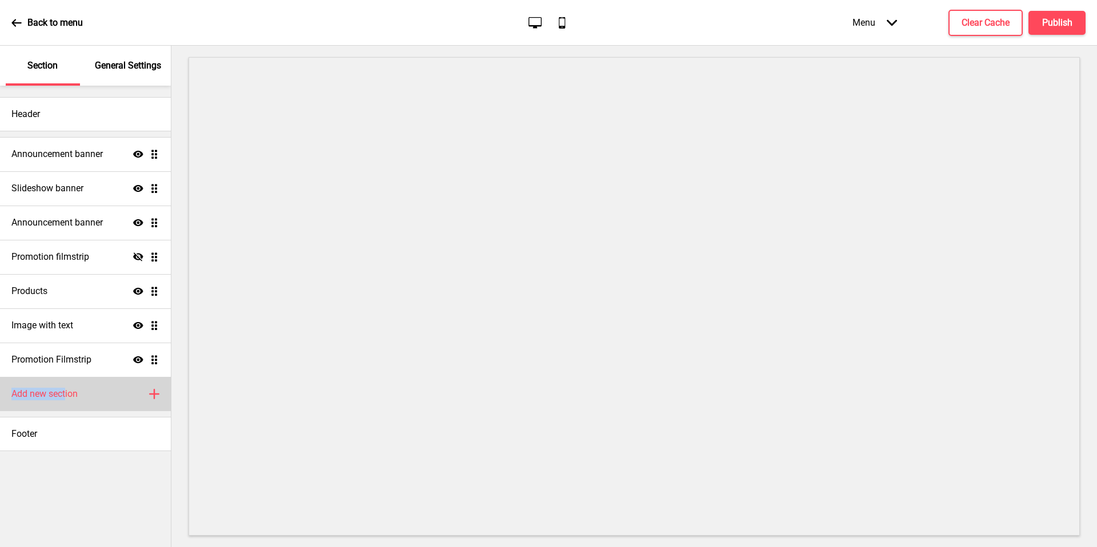
click at [65, 388] on h4 "Add new section" at bounding box center [44, 394] width 66 height 13
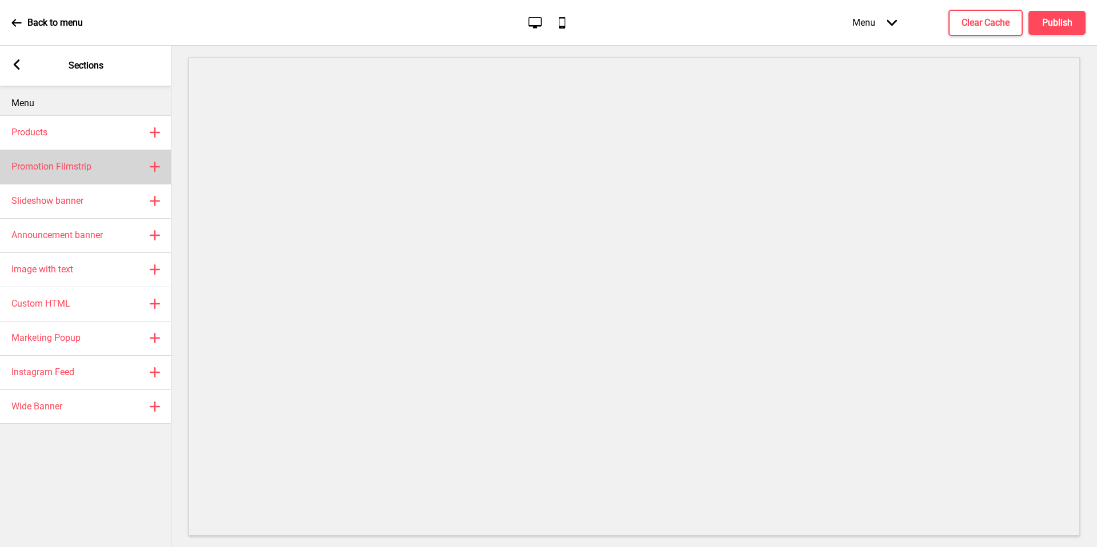
click at [113, 173] on div "Promotion Filmstrip Plus" at bounding box center [85, 167] width 171 height 34
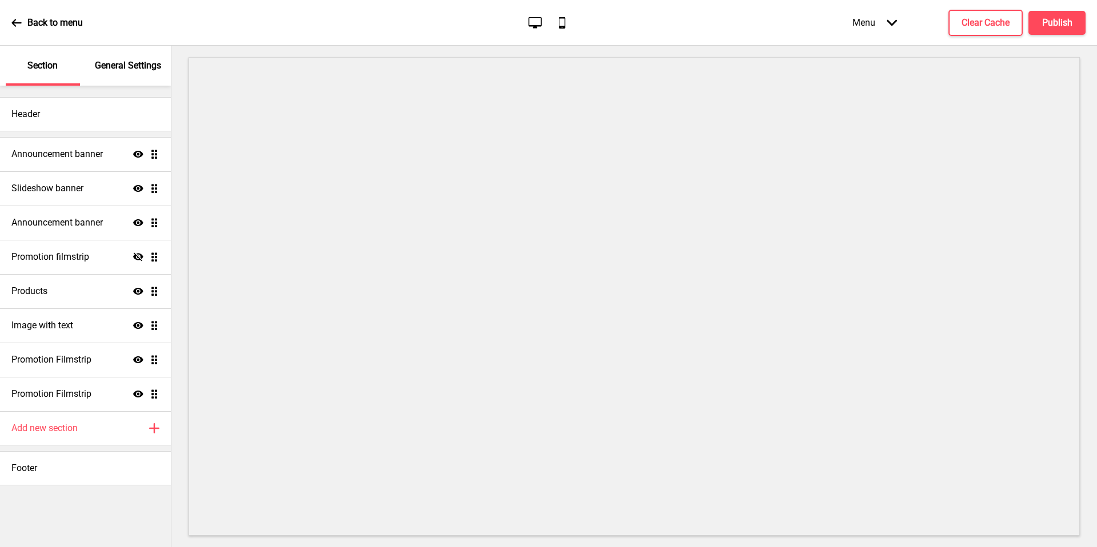
select select "center"
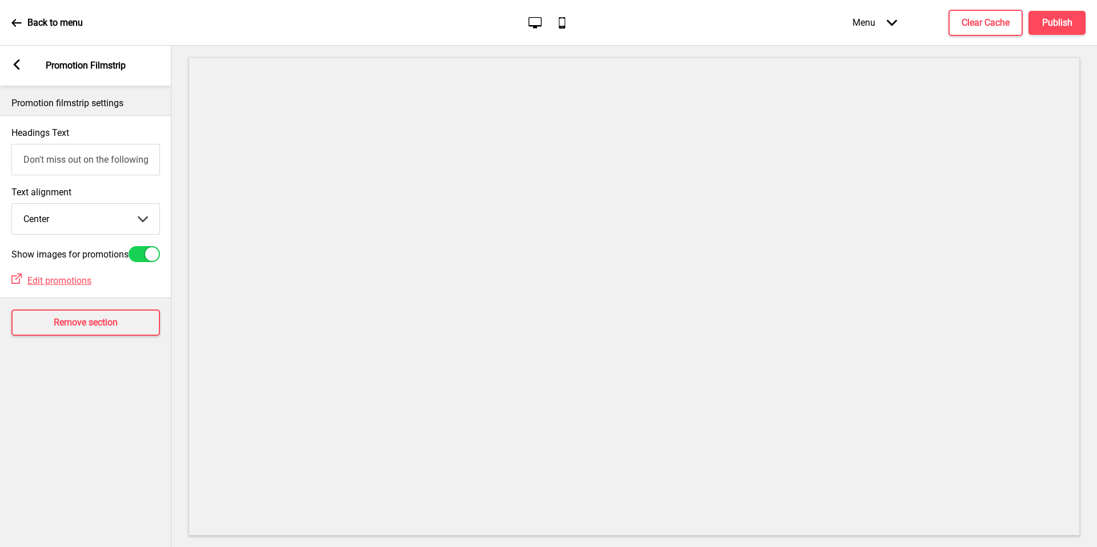
click at [141, 222] on select "Left Center Right" at bounding box center [85, 219] width 147 height 30
click at [12, 204] on select "Left Center Right" at bounding box center [85, 219] width 147 height 30
click at [134, 162] on input "Don't miss out on the following promotion(s)!" at bounding box center [85, 159] width 149 height 31
click at [18, 61] on icon at bounding box center [17, 64] width 6 height 10
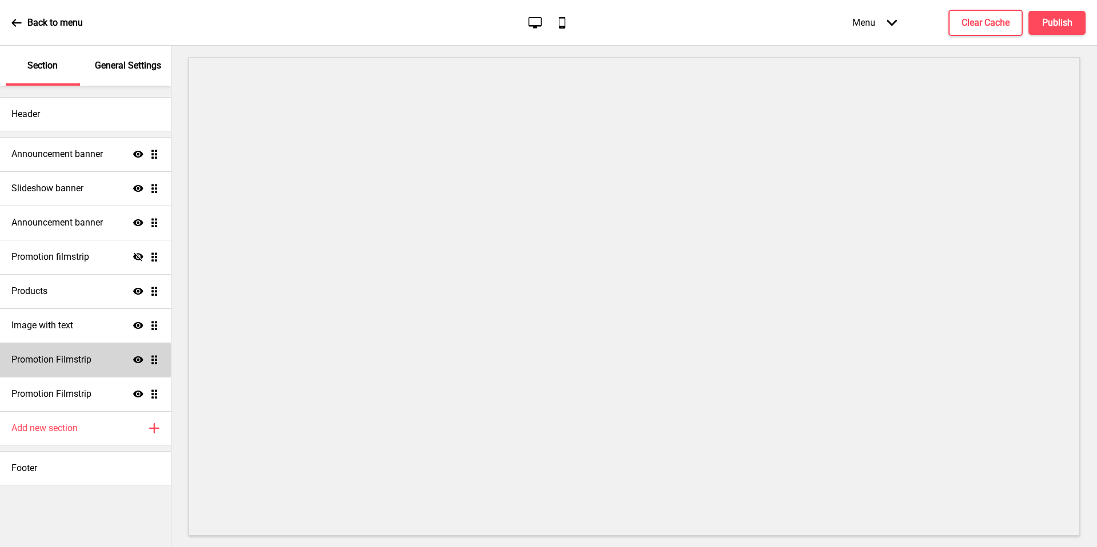
click at [98, 365] on div "Promotion Filmstrip Show Drag" at bounding box center [85, 360] width 171 height 34
select select "center"
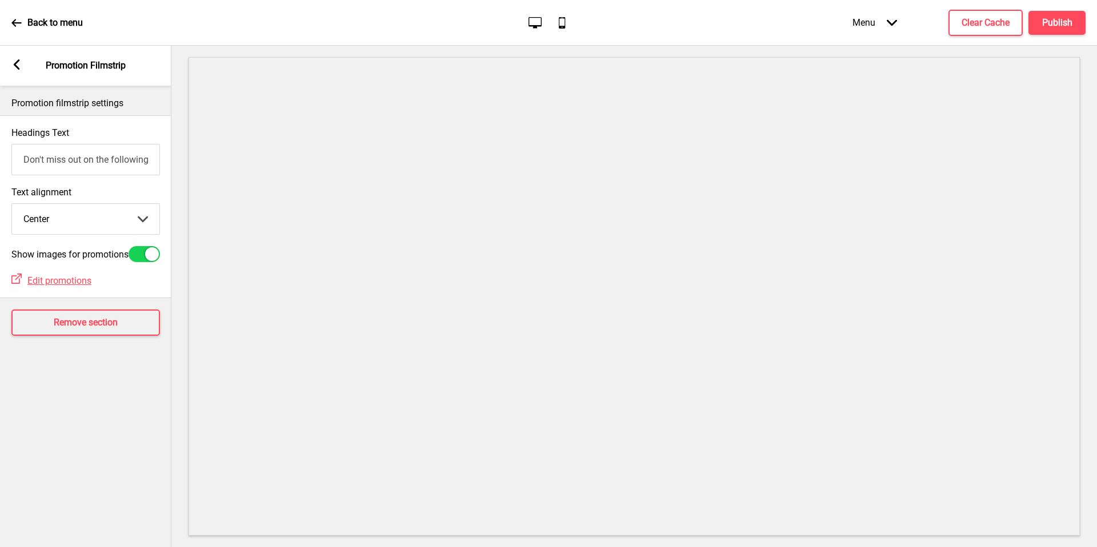
click at [14, 67] on rect at bounding box center [16, 64] width 10 height 10
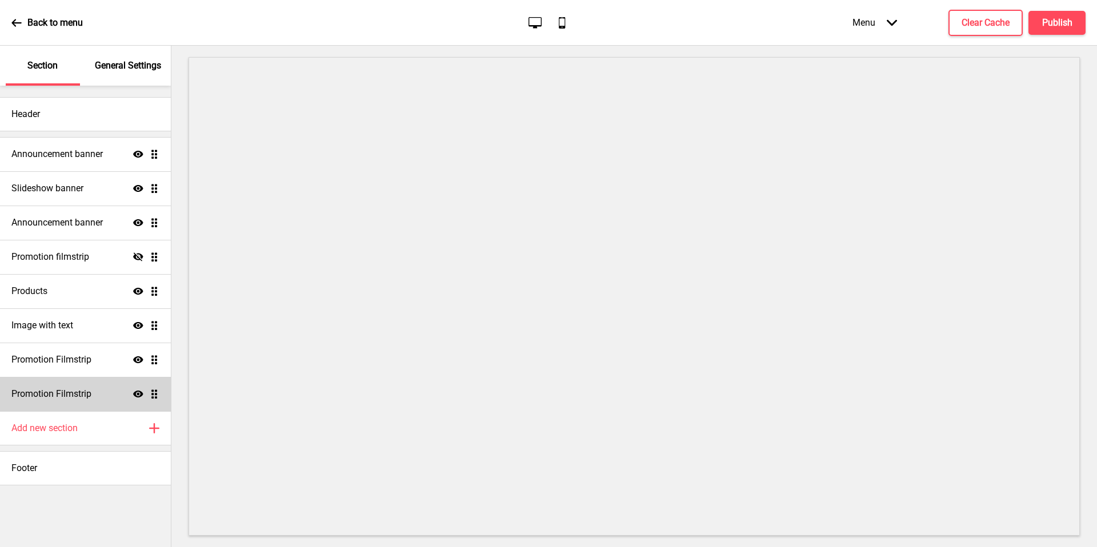
click at [113, 395] on div "Promotion Filmstrip Show Drag" at bounding box center [85, 394] width 171 height 34
select select "center"
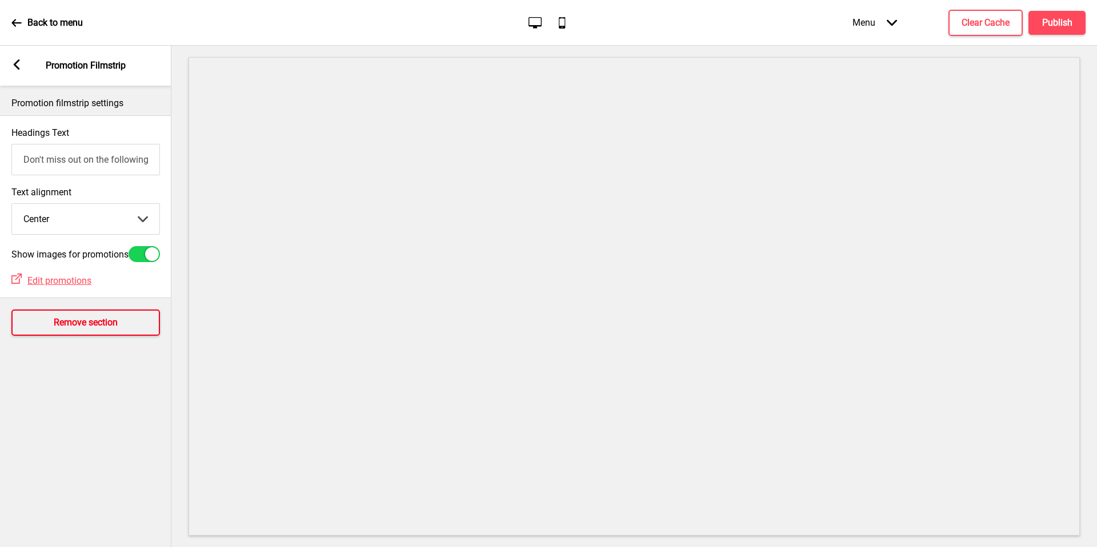
click at [120, 330] on button "Remove section" at bounding box center [85, 323] width 149 height 26
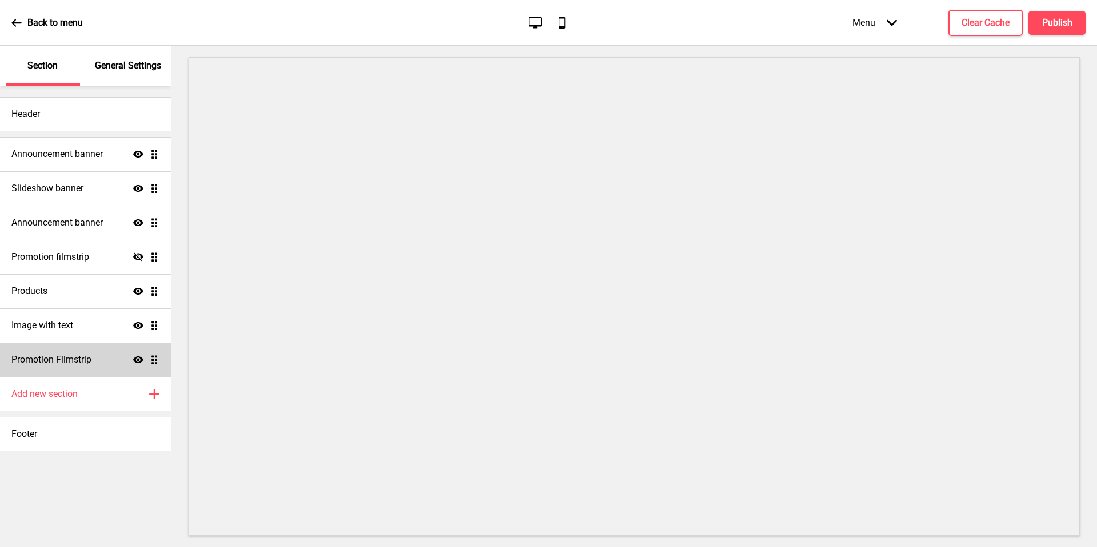
click at [89, 365] on h4 "Promotion Filmstrip" at bounding box center [51, 360] width 80 height 13
select select "center"
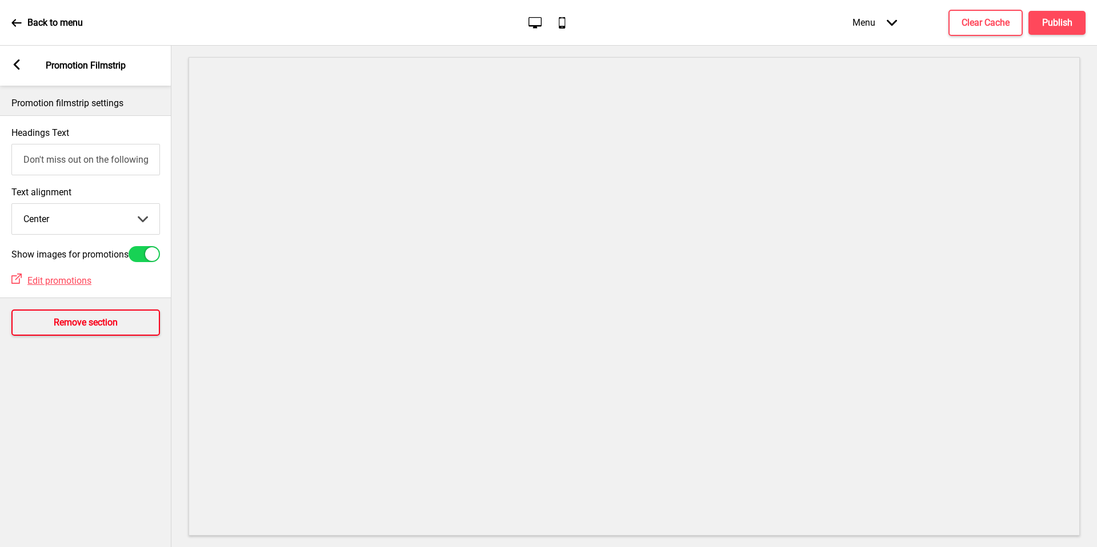
click at [105, 329] on h4 "Remove section" at bounding box center [86, 323] width 64 height 13
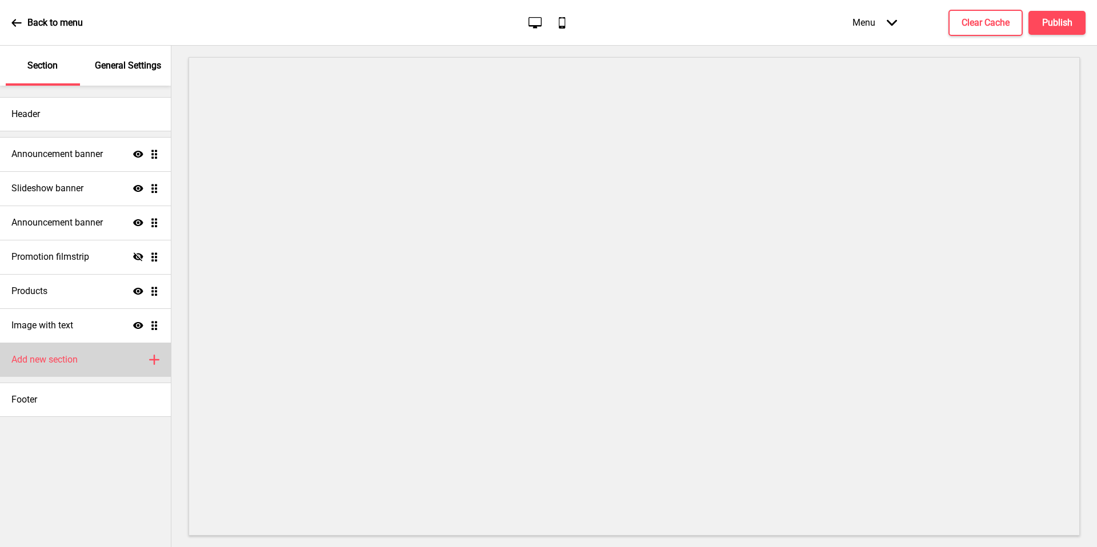
click at [83, 355] on div "Add new section Plus" at bounding box center [85, 360] width 171 height 34
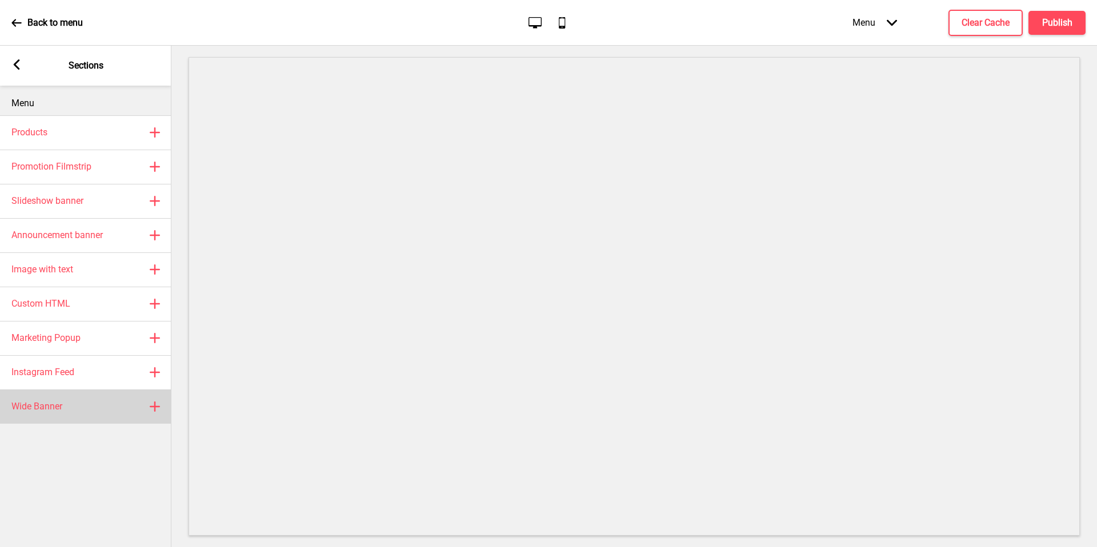
click at [84, 407] on div "Wide Banner Plus" at bounding box center [85, 407] width 171 height 34
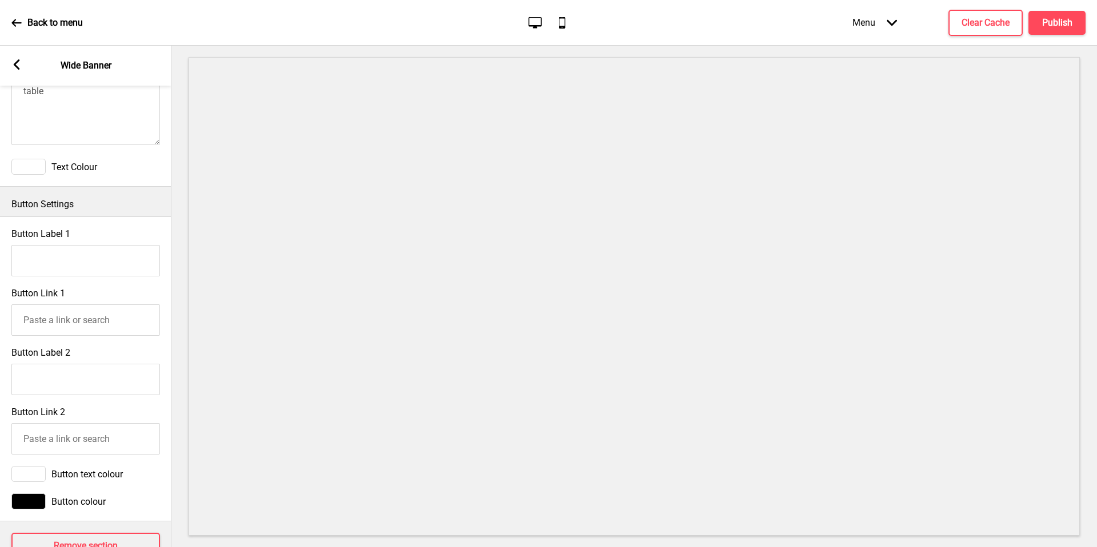
scroll to position [503, 0]
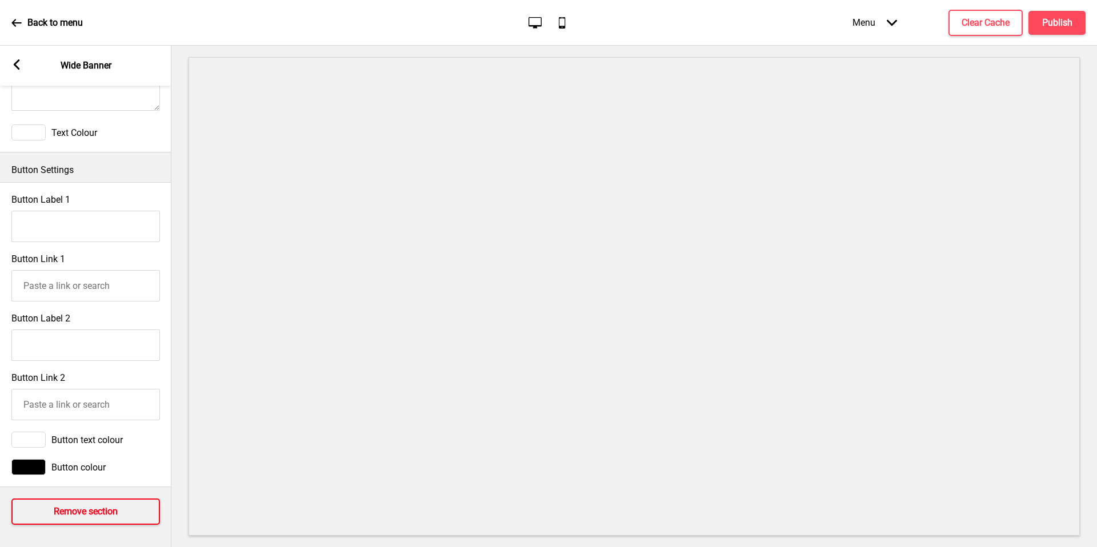
click at [66, 513] on h4 "Remove section" at bounding box center [86, 512] width 64 height 13
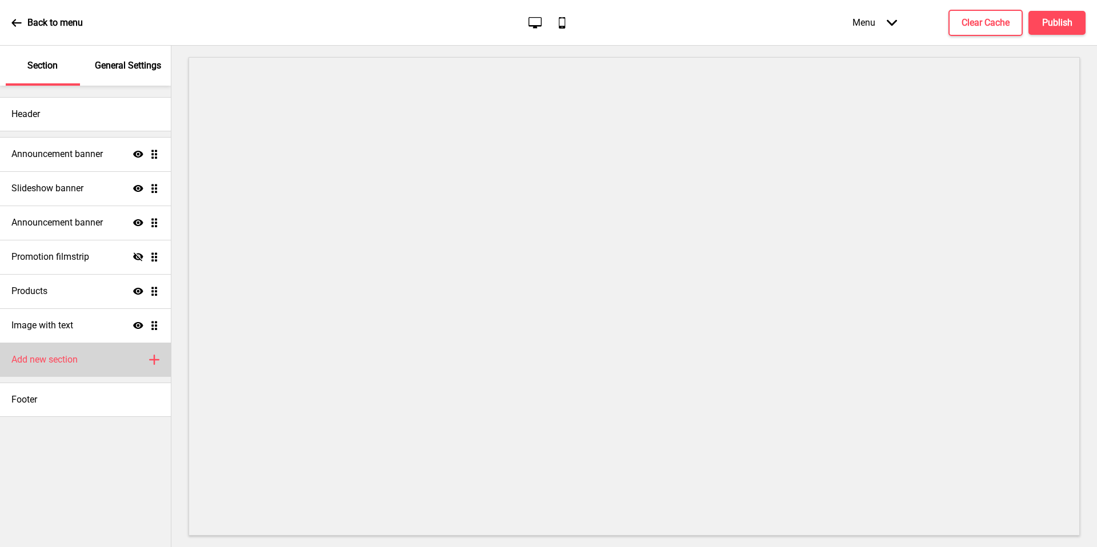
click at [69, 363] on h4 "Add new section" at bounding box center [44, 360] width 66 height 13
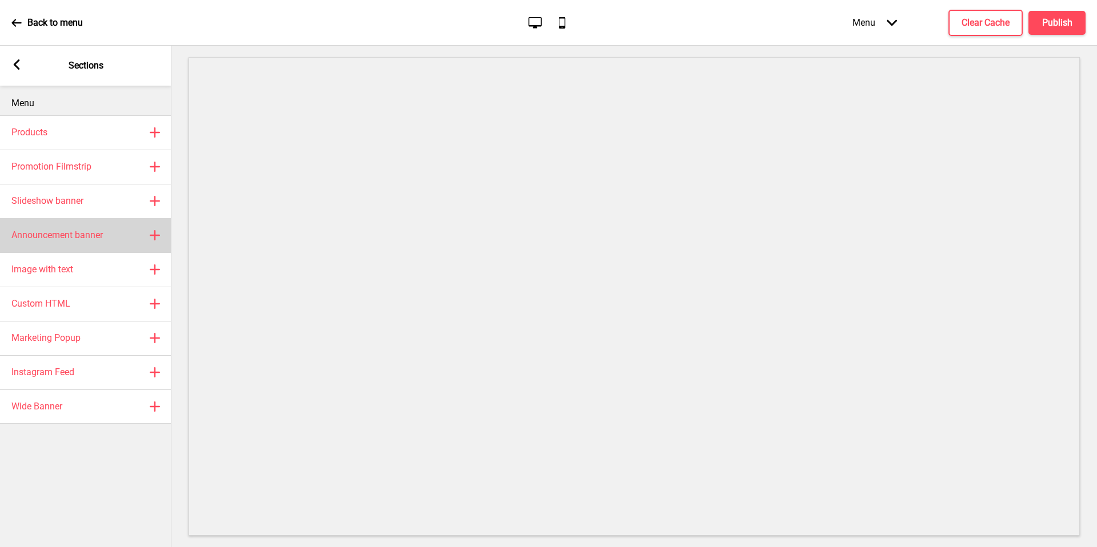
click at [82, 240] on h4 "Announcement banner" at bounding box center [56, 235] width 91 height 13
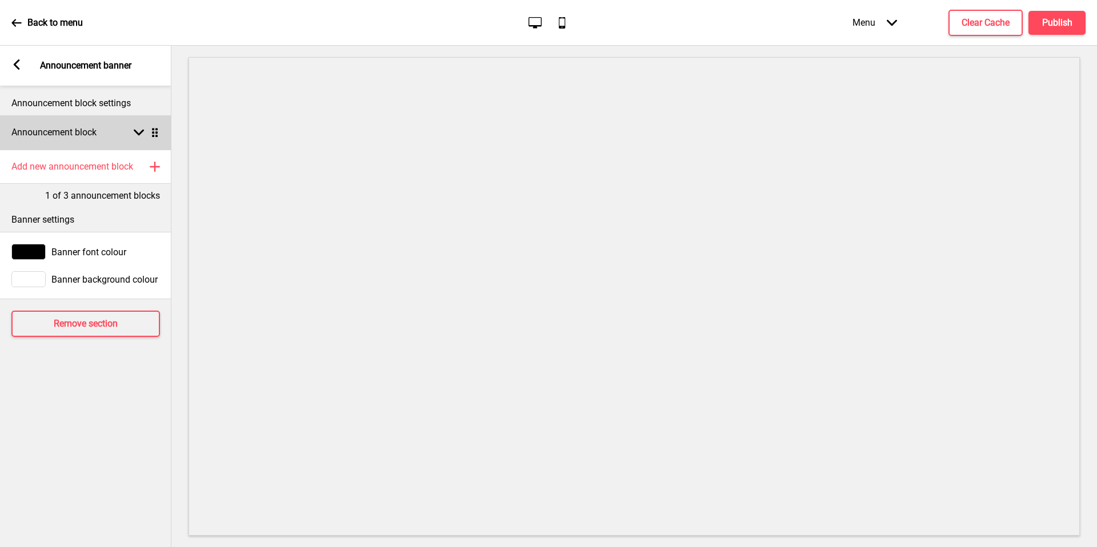
click at [139, 131] on rect at bounding box center [139, 132] width 10 height 10
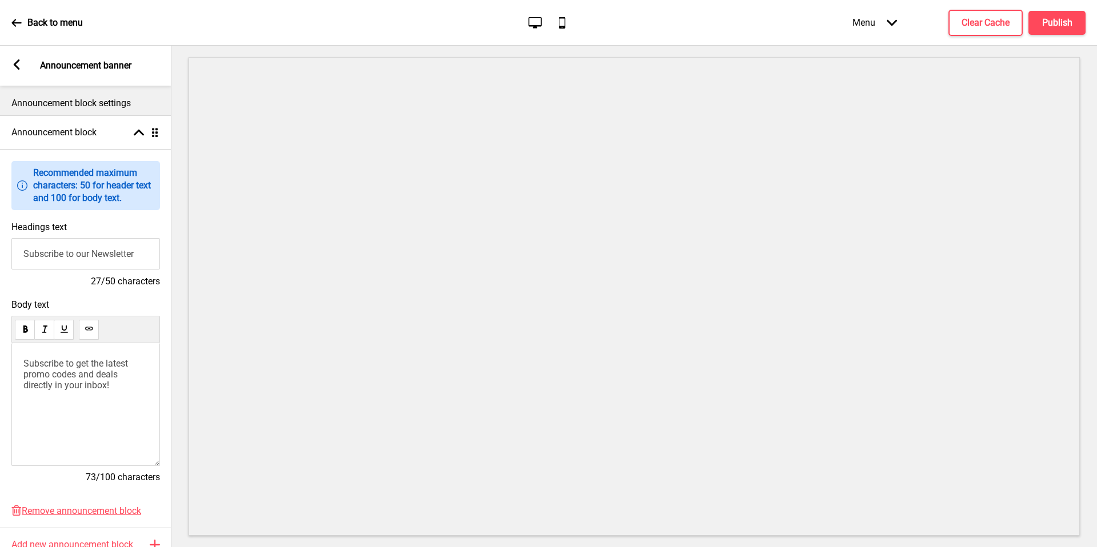
click at [118, 251] on input "Subscribe to our Newsletter" at bounding box center [85, 253] width 149 height 31
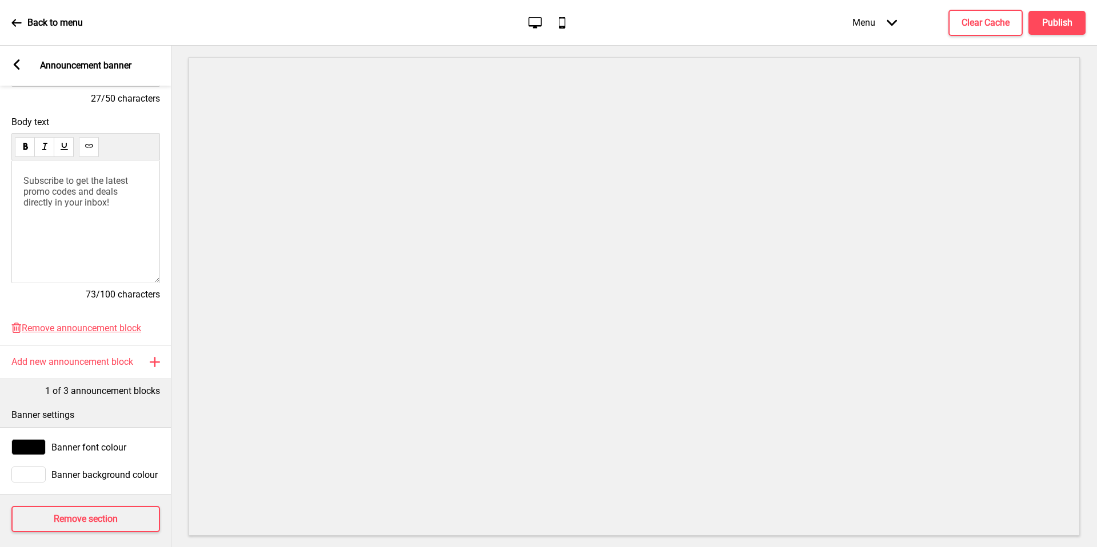
scroll to position [191, 0]
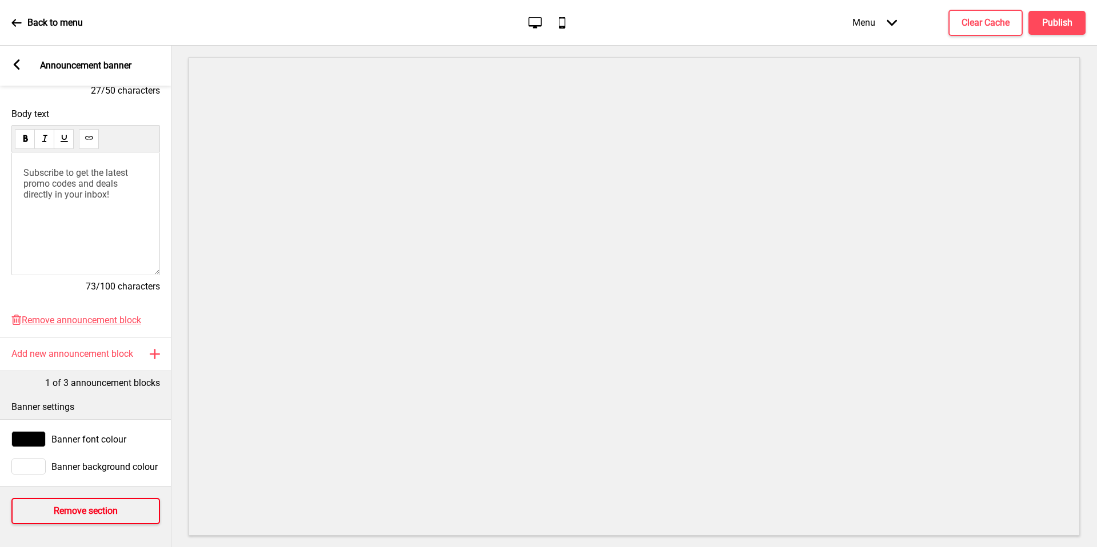
click at [73, 513] on h4 "Remove section" at bounding box center [86, 511] width 64 height 13
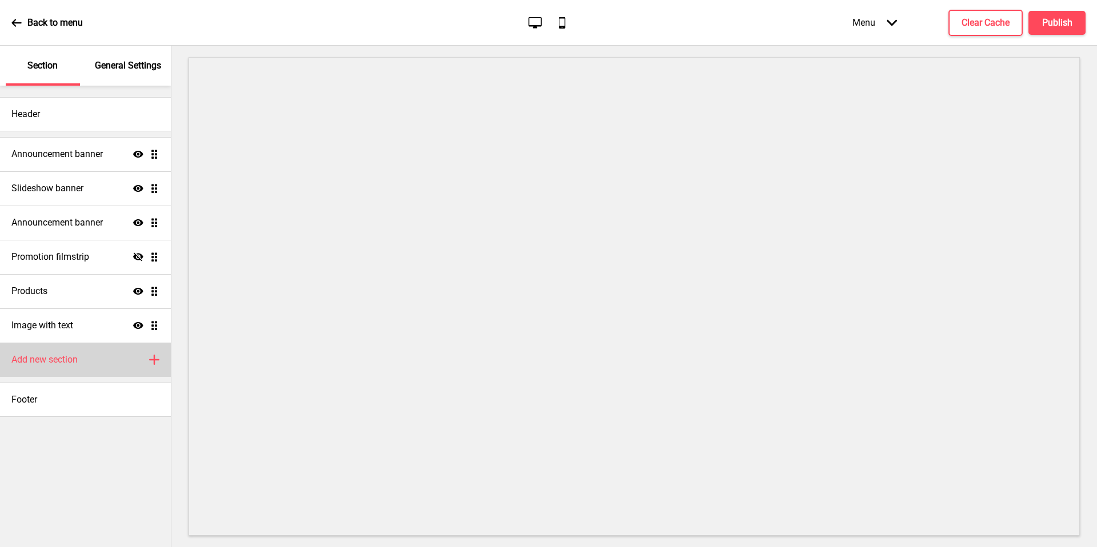
click at [105, 364] on div "Add new section Plus" at bounding box center [85, 360] width 171 height 34
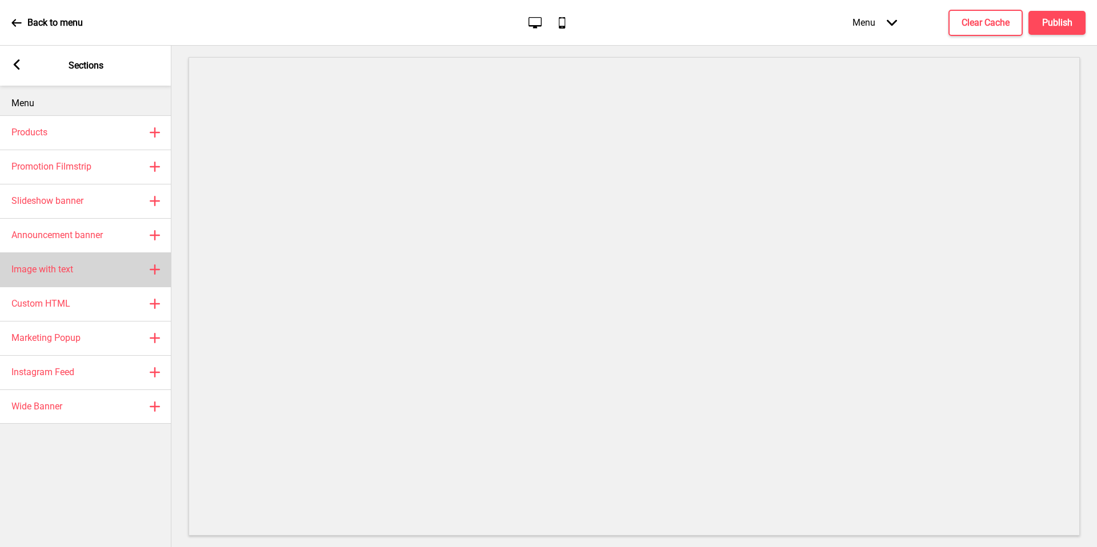
click at [119, 275] on div "Image with text Plus" at bounding box center [85, 270] width 171 height 34
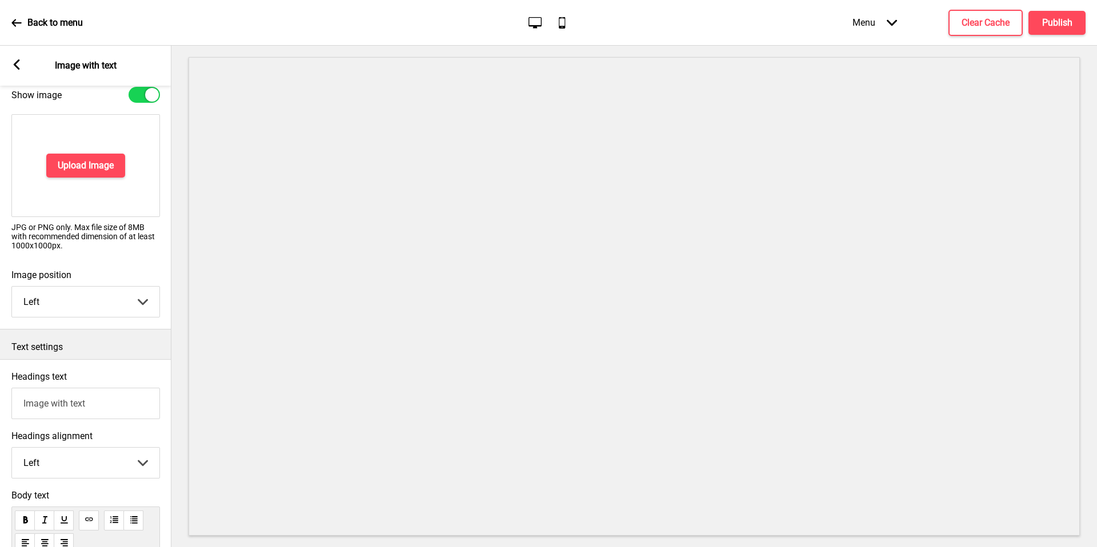
scroll to position [251, 0]
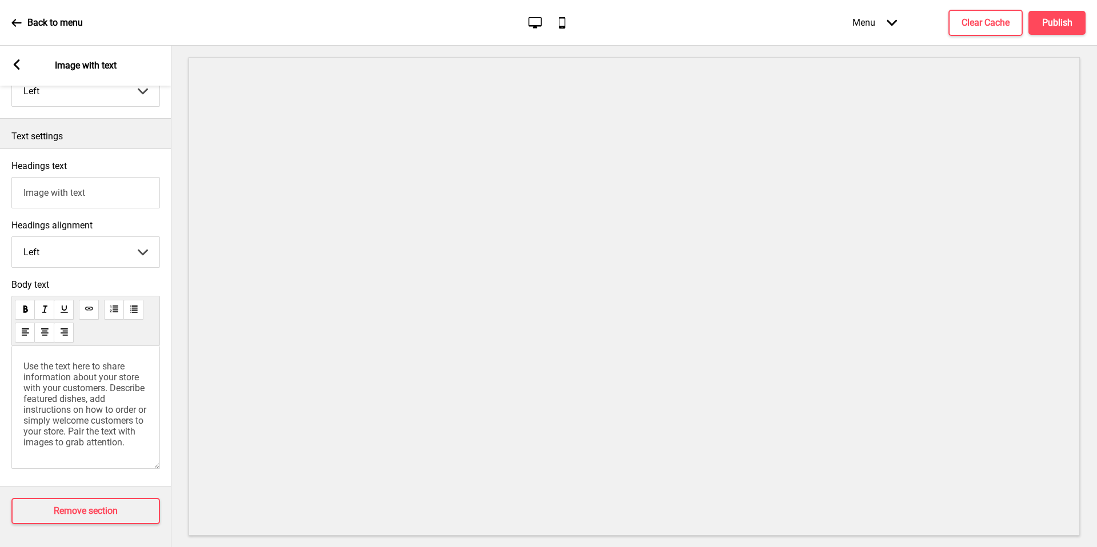
click at [92, 405] on span "Use the text here to share information about your store with your customers. De…" at bounding box center [85, 404] width 125 height 87
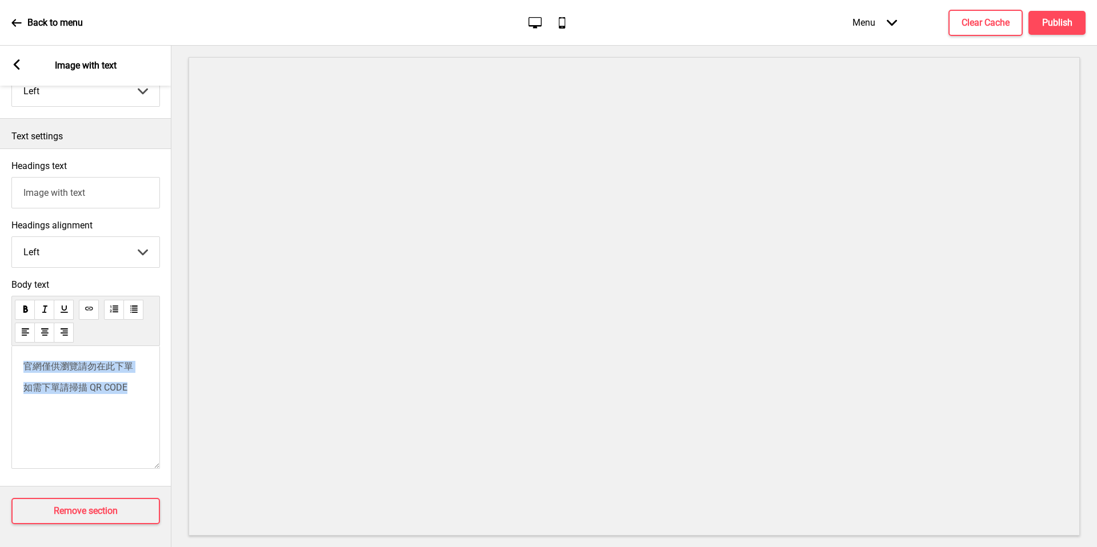
drag, startPoint x: 133, startPoint y: 385, endPoint x: 18, endPoint y: 359, distance: 117.7
click at [18, 360] on div "官網僅供瀏覽請勿在此下單 如需下單請掃描 QR CODE" at bounding box center [85, 407] width 149 height 123
click at [61, 367] on span "官網僅供瀏覽請勿在此下單" at bounding box center [78, 366] width 110 height 11
drag, startPoint x: 130, startPoint y: 365, endPoint x: 2, endPoint y: 365, distance: 128.0
click at [2, 365] on div "Body text 官網僅供瀏覽請勿在此下單 如需下單請掃描 QR CODE" at bounding box center [85, 377] width 171 height 207
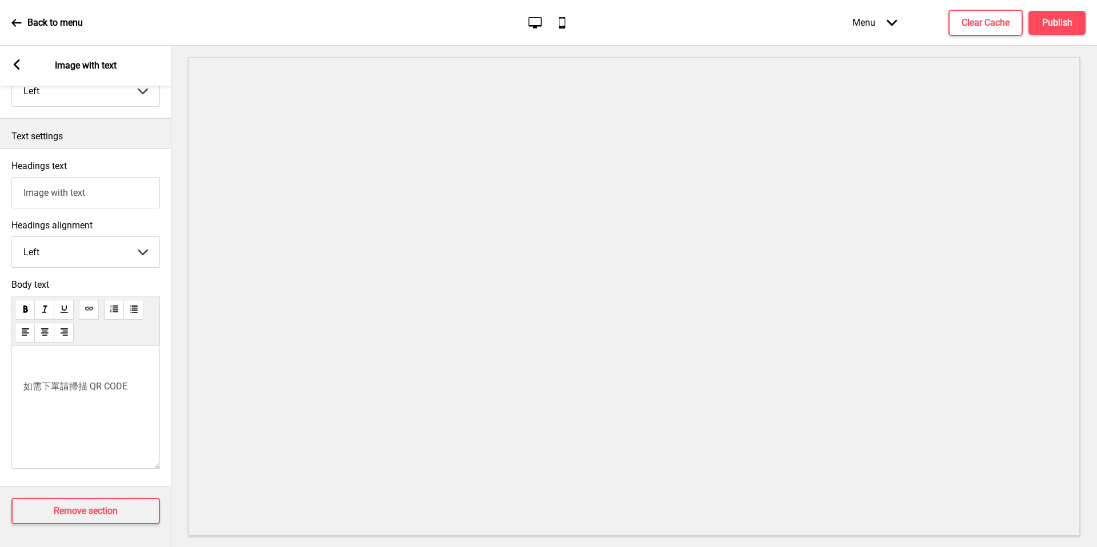
drag, startPoint x: 105, startPoint y: 197, endPoint x: 0, endPoint y: 195, distance: 104.6
click at [0, 195] on div "Headings text Image with text" at bounding box center [85, 184] width 171 height 59
paste input "官網僅供瀏覽請勿在此下單"
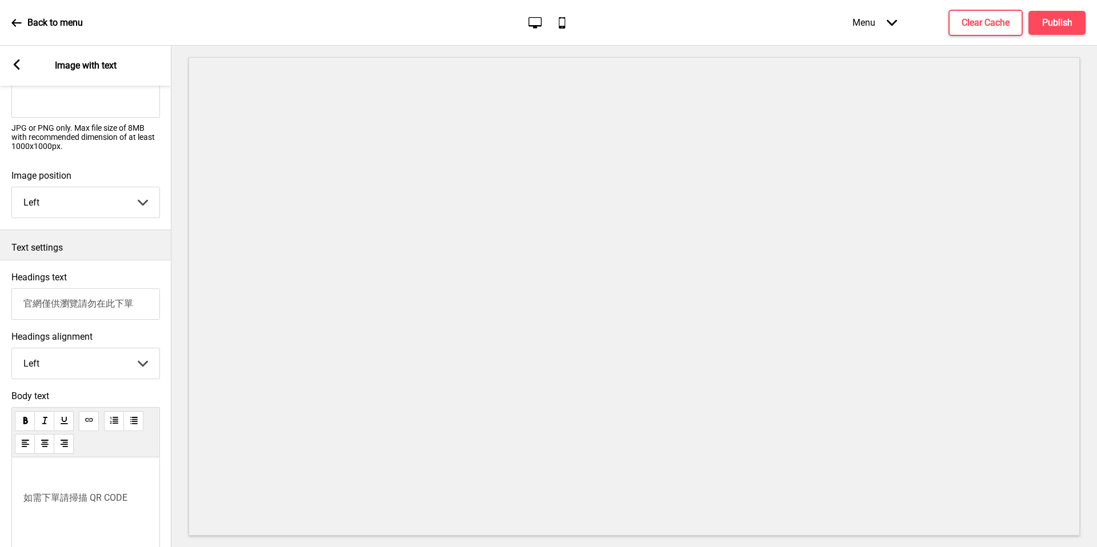
scroll to position [0, 0]
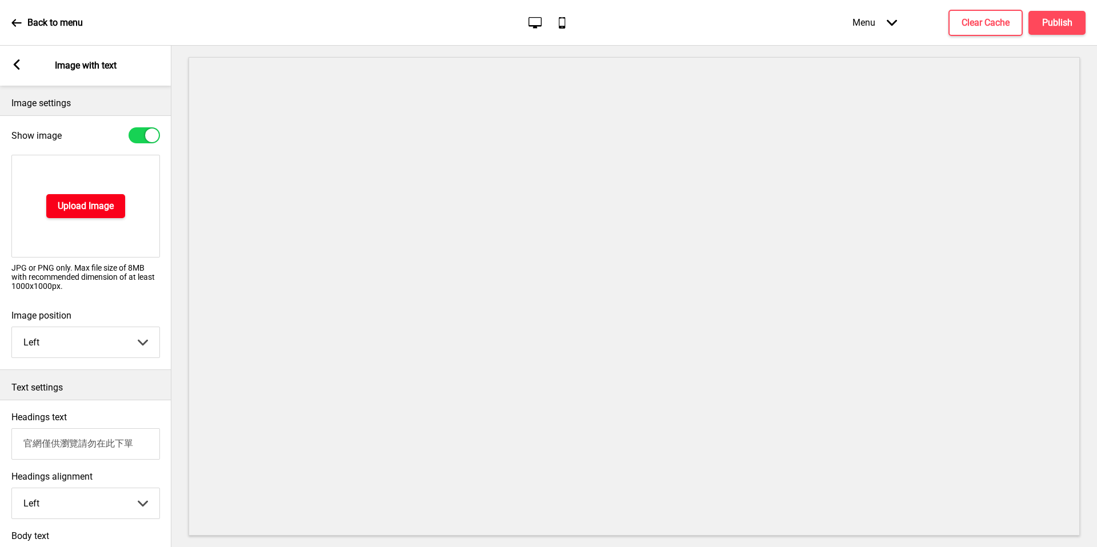
type input "官網僅供瀏覽請勿在此下單"
click at [92, 216] on button "Upload Image" at bounding box center [85, 206] width 79 height 24
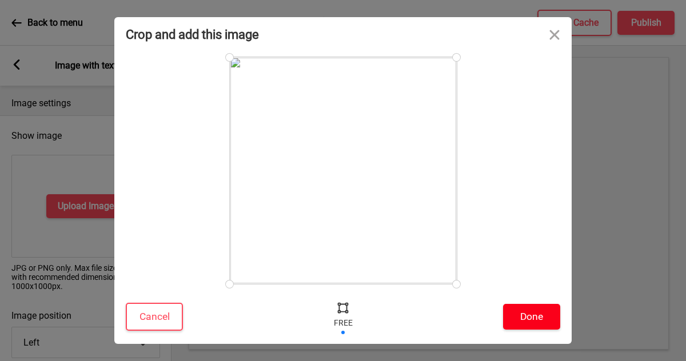
click at [553, 322] on button "Done" at bounding box center [531, 317] width 57 height 26
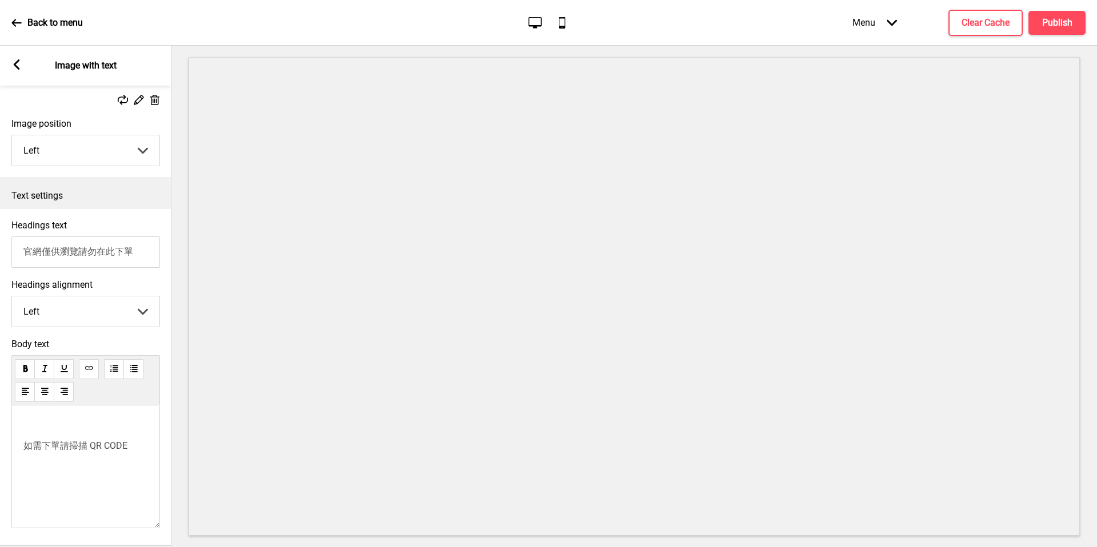
scroll to position [234, 0]
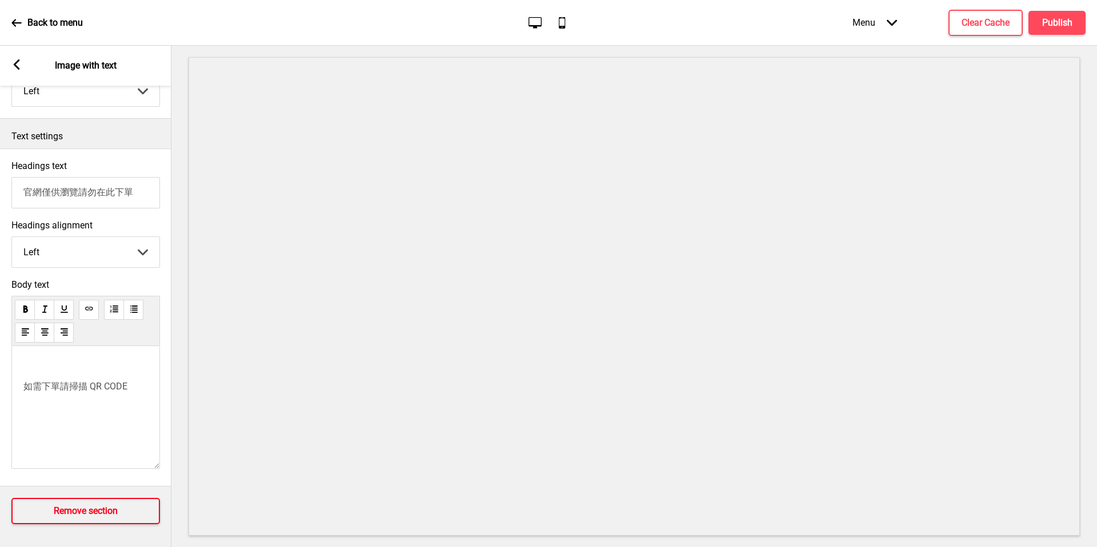
click at [116, 518] on button "Remove section" at bounding box center [85, 511] width 149 height 26
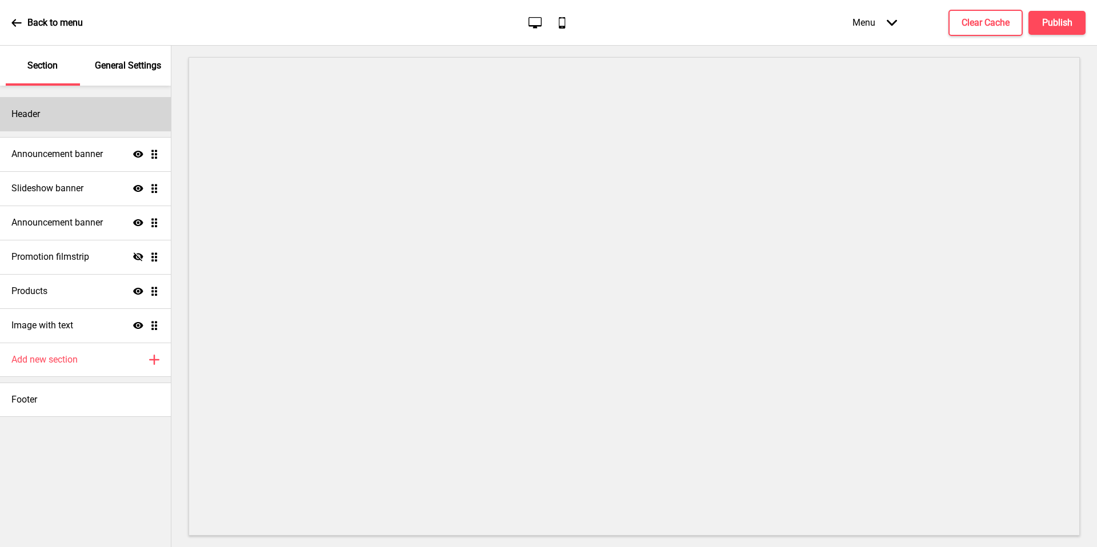
click at [86, 111] on div "Header" at bounding box center [85, 114] width 171 height 34
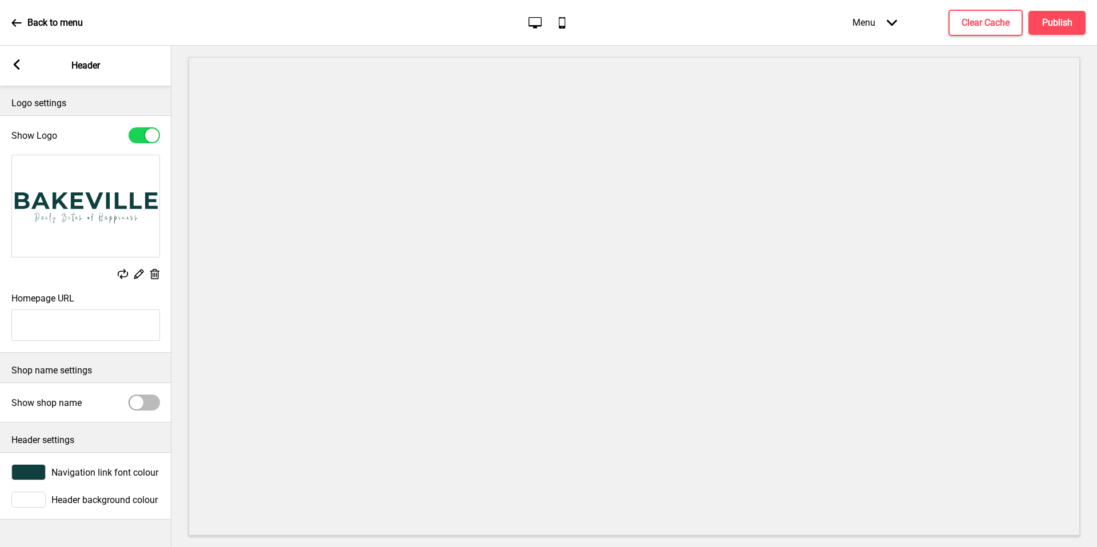
click at [20, 62] on rect at bounding box center [16, 64] width 10 height 10
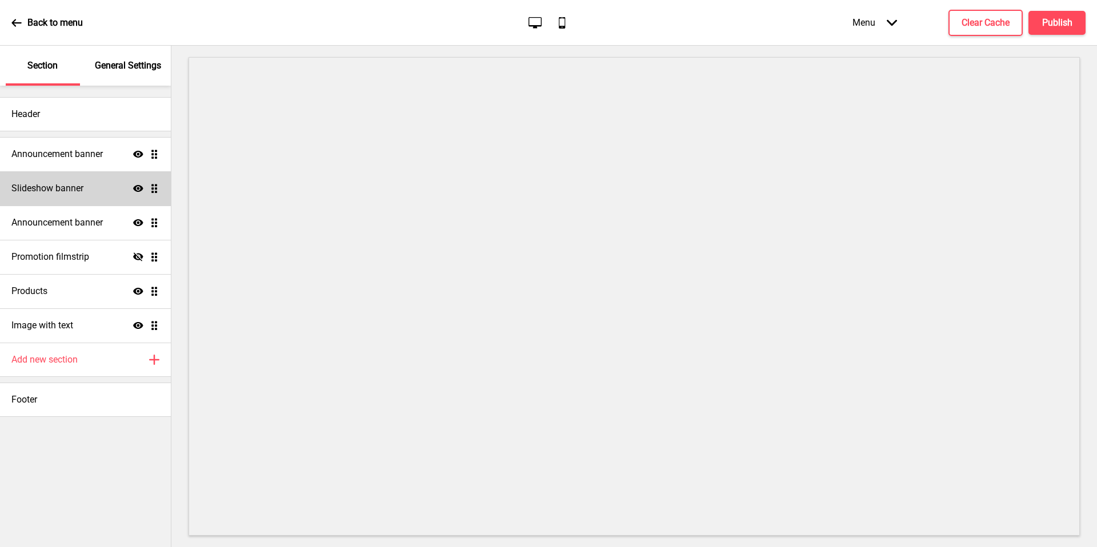
click at [89, 186] on div "Slideshow banner Show Drag" at bounding box center [85, 188] width 171 height 34
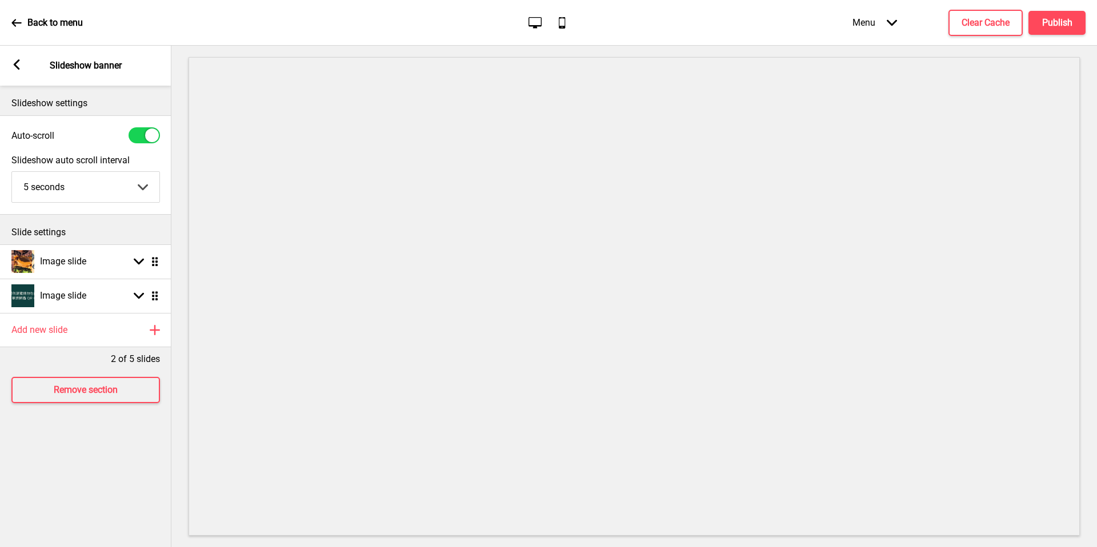
click at [18, 62] on rect at bounding box center [16, 64] width 10 height 10
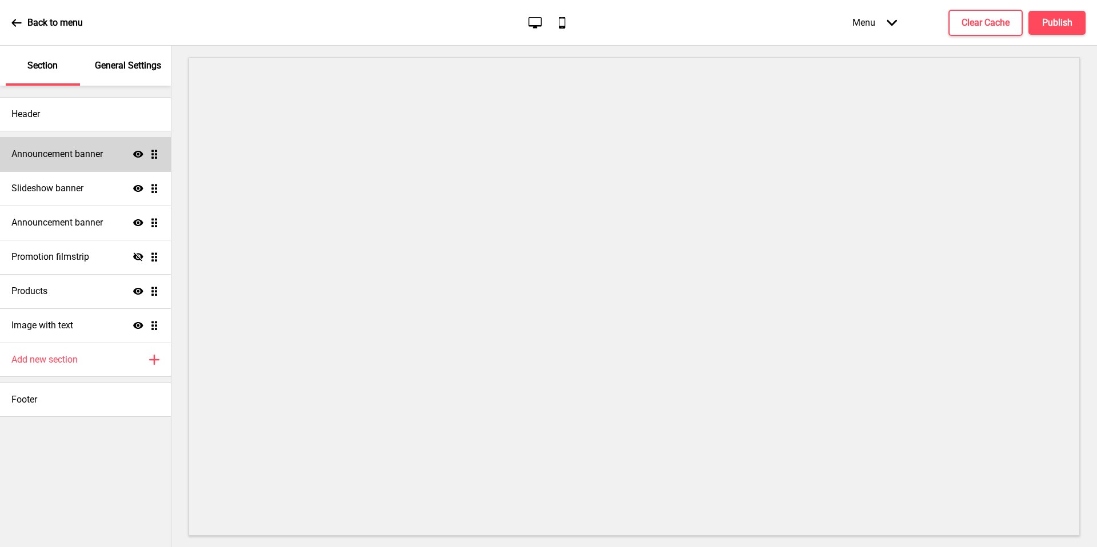
click at [77, 150] on h4 "Announcement banner" at bounding box center [56, 154] width 91 height 13
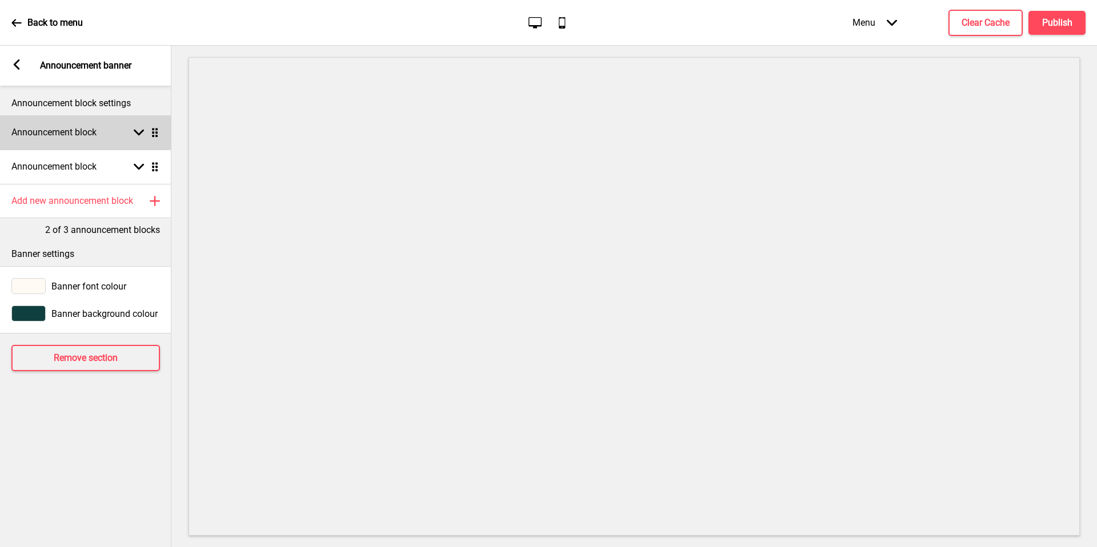
click at [138, 132] on rect at bounding box center [139, 132] width 10 height 10
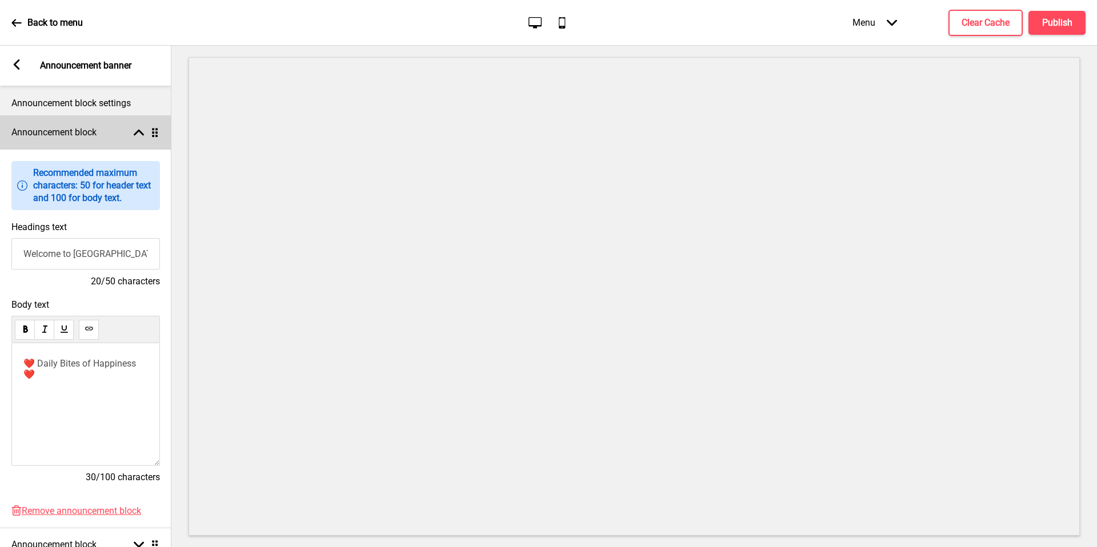
click at [138, 132] on rect at bounding box center [139, 132] width 10 height 10
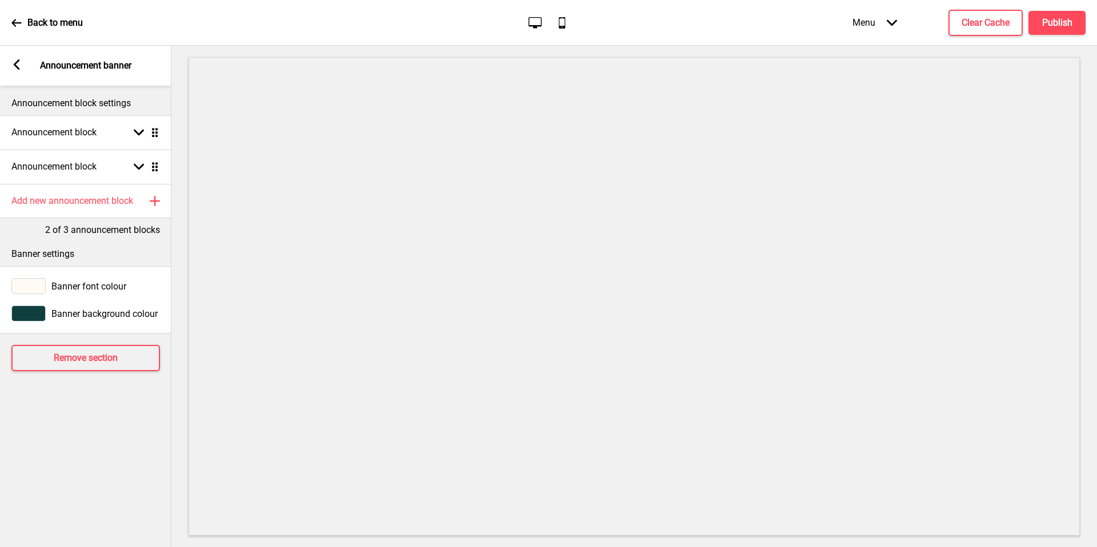
click at [18, 60] on icon at bounding box center [17, 64] width 6 height 10
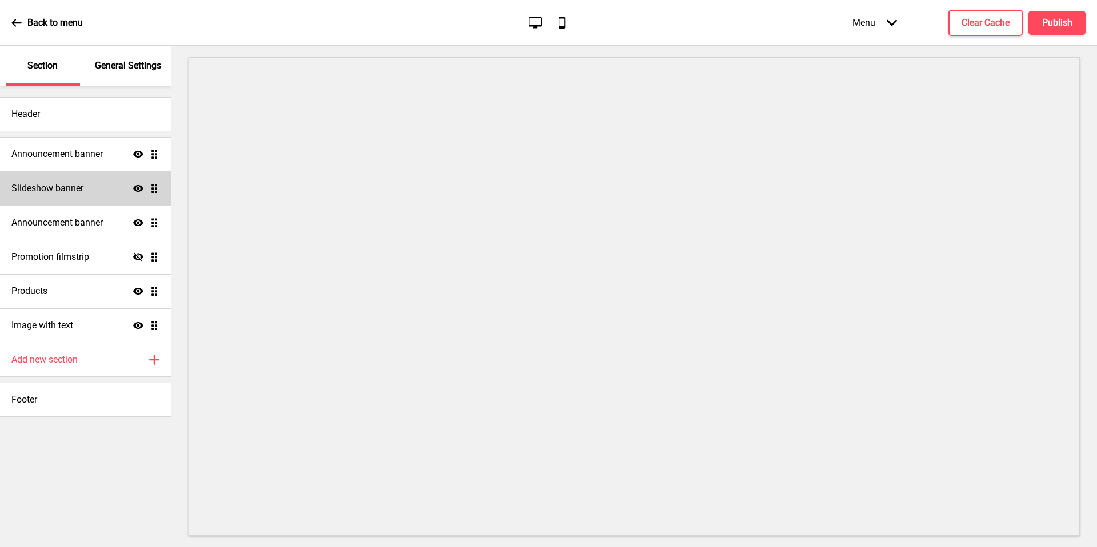
click at [82, 185] on h4 "Slideshow banner" at bounding box center [47, 188] width 72 height 13
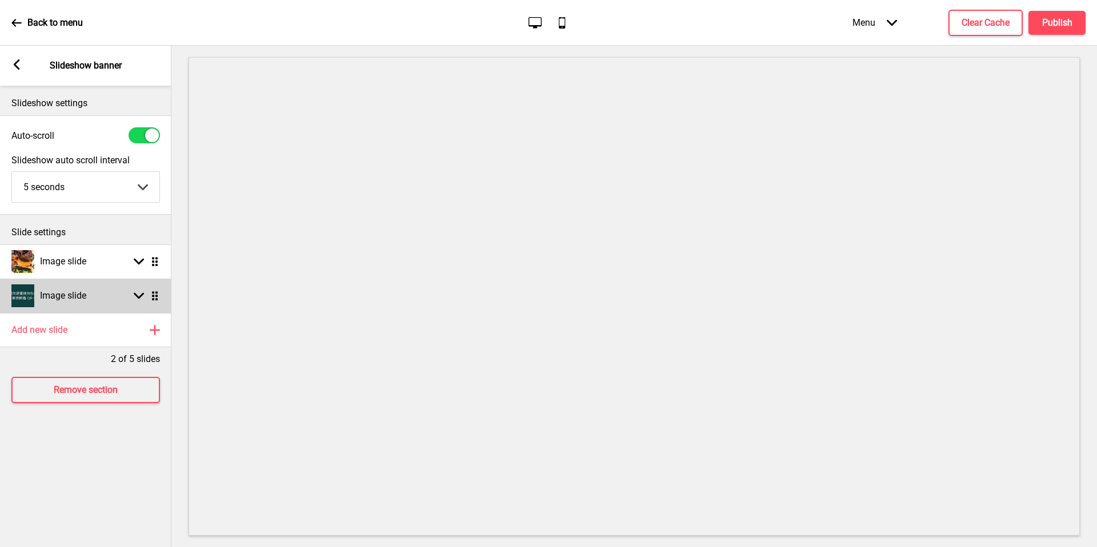
click at [140, 299] on rect at bounding box center [139, 296] width 10 height 10
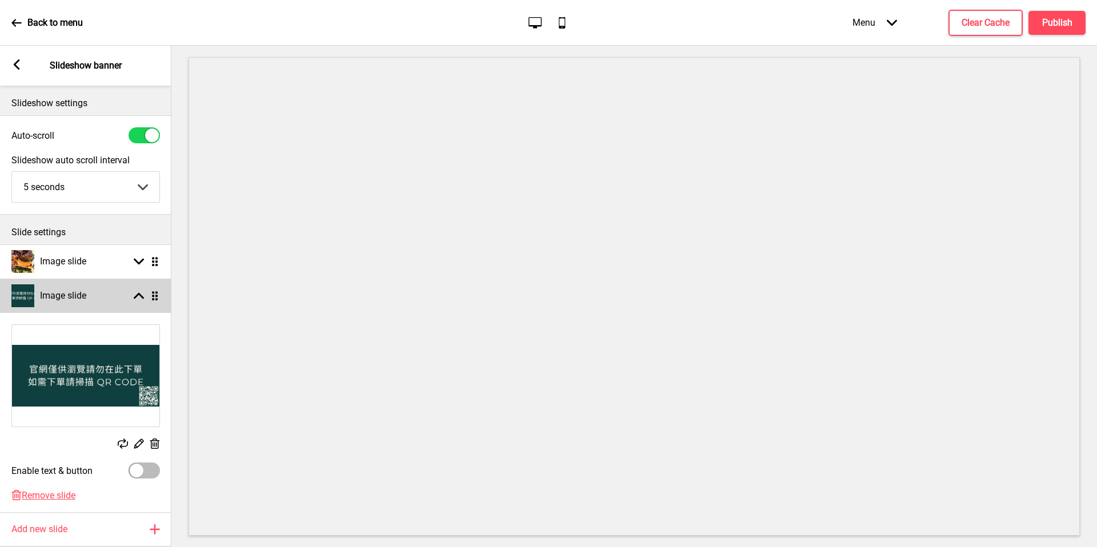
click at [140, 299] on rect at bounding box center [139, 296] width 10 height 10
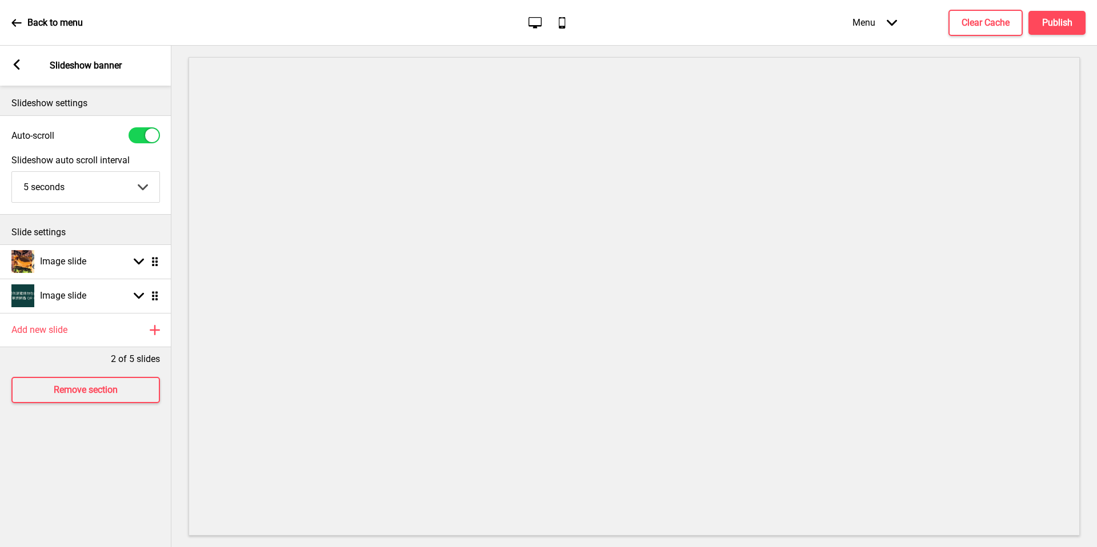
click at [14, 63] on icon at bounding box center [17, 64] width 6 height 10
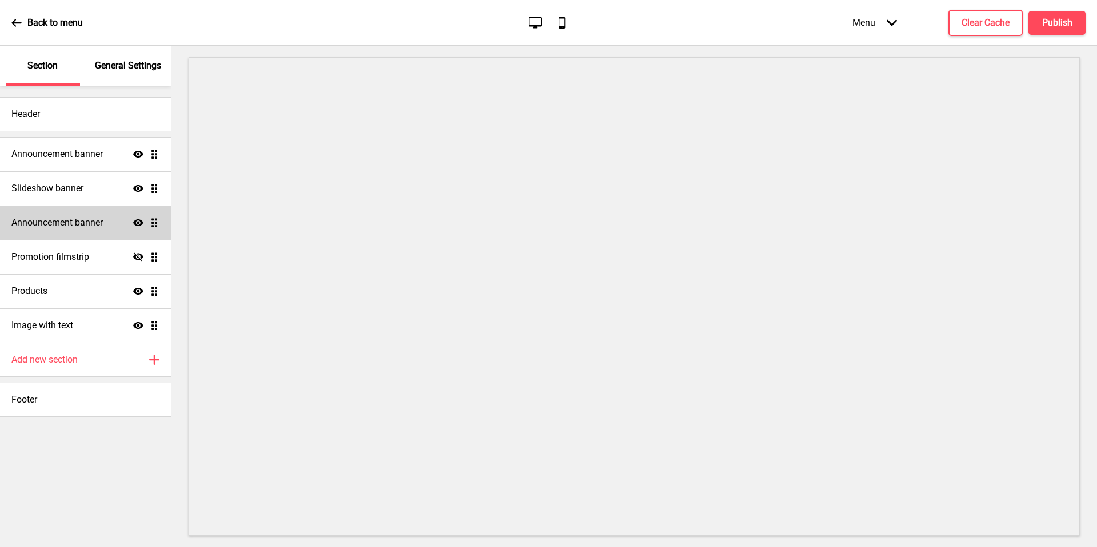
click at [93, 214] on div "Announcement banner Show Drag" at bounding box center [85, 223] width 171 height 34
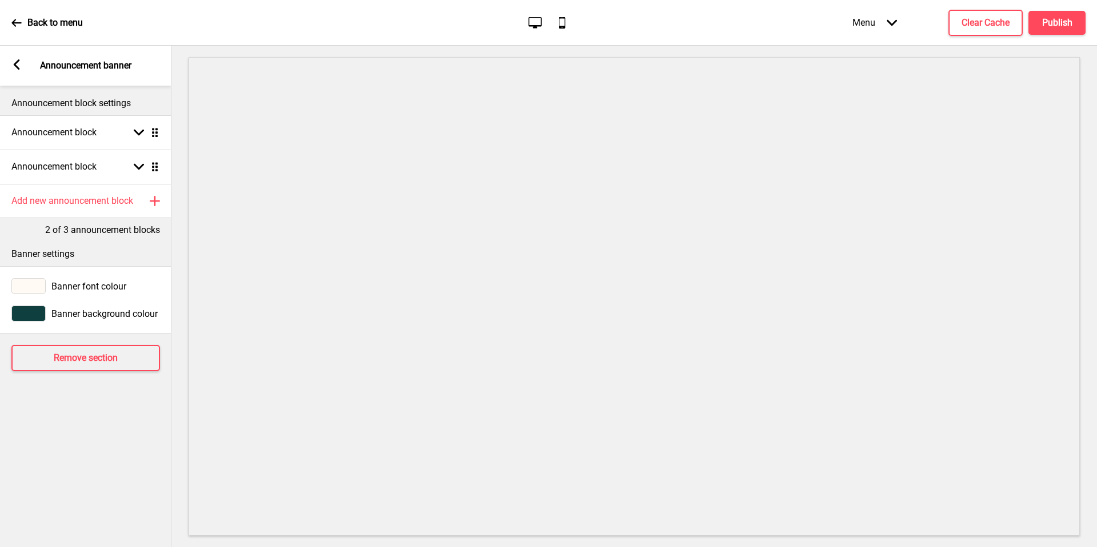
click at [93, 214] on div "Add new announcement block Plus" at bounding box center [85, 201] width 171 height 34
click at [135, 203] on rect at bounding box center [139, 201] width 10 height 10
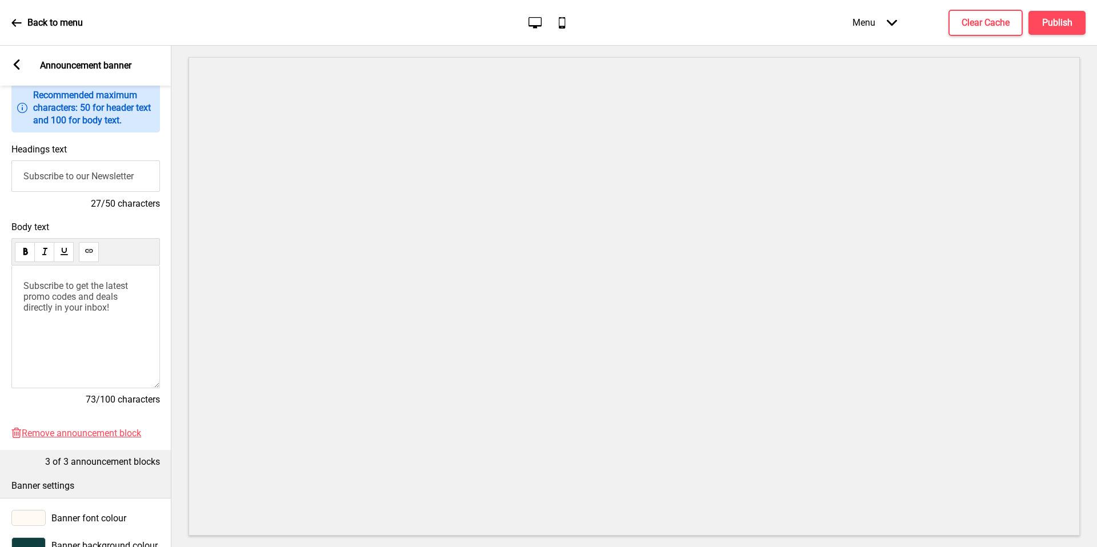
scroll to position [0, 0]
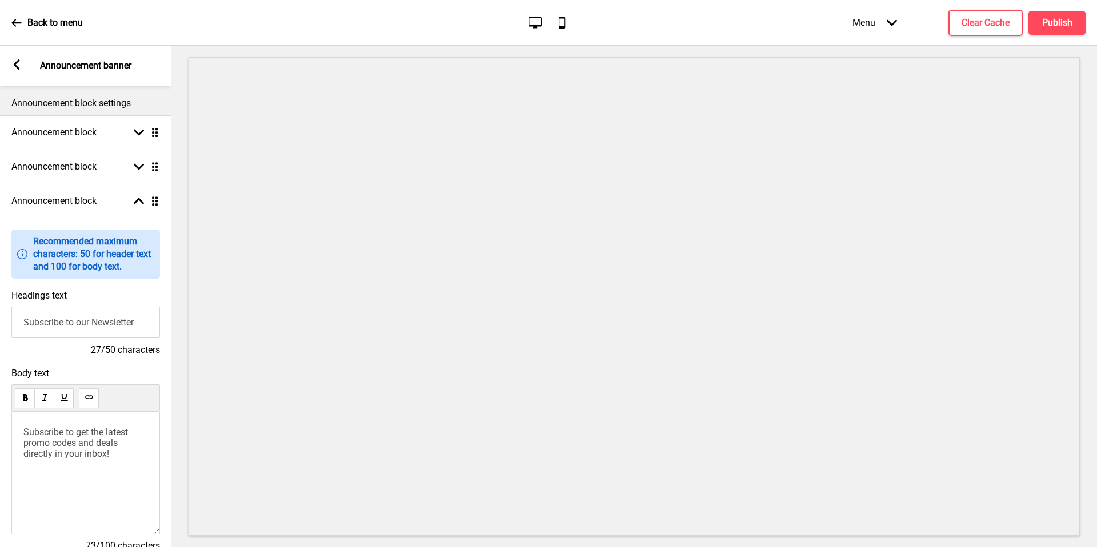
click at [14, 68] on rect at bounding box center [16, 64] width 10 height 10
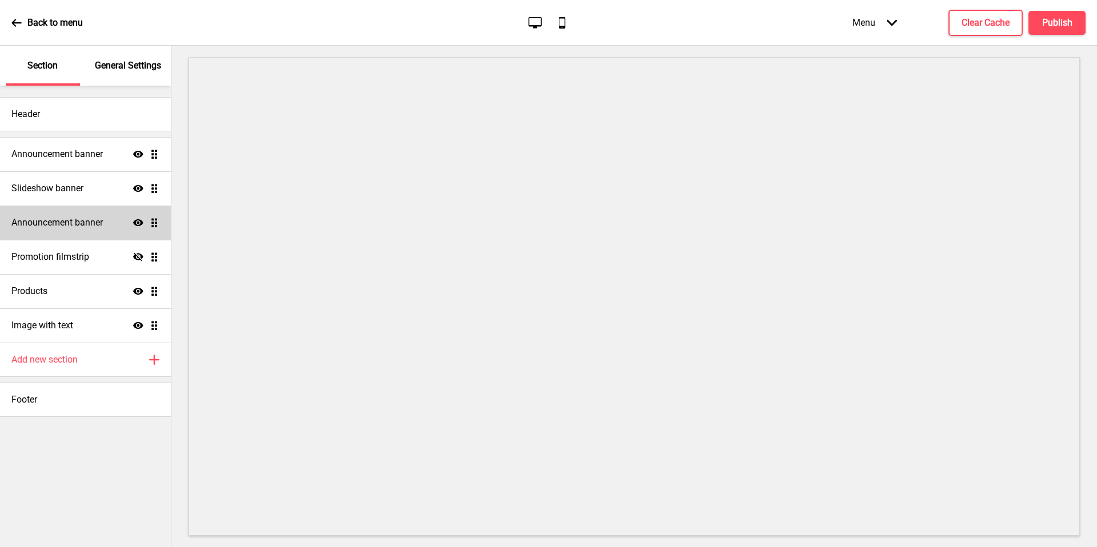
click at [91, 226] on h4 "Announcement banner" at bounding box center [56, 223] width 91 height 13
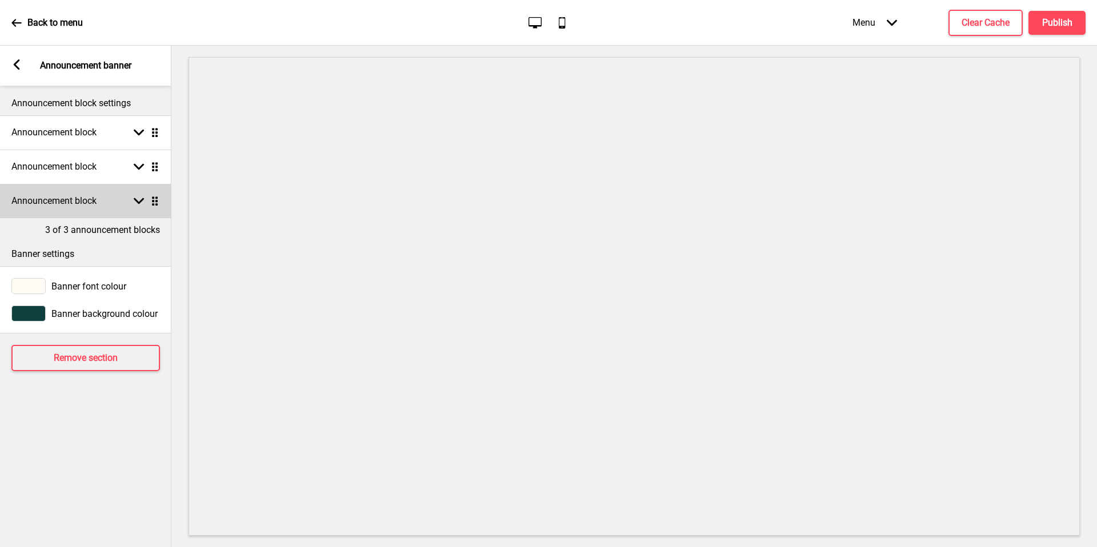
click at [140, 199] on rect at bounding box center [139, 201] width 10 height 10
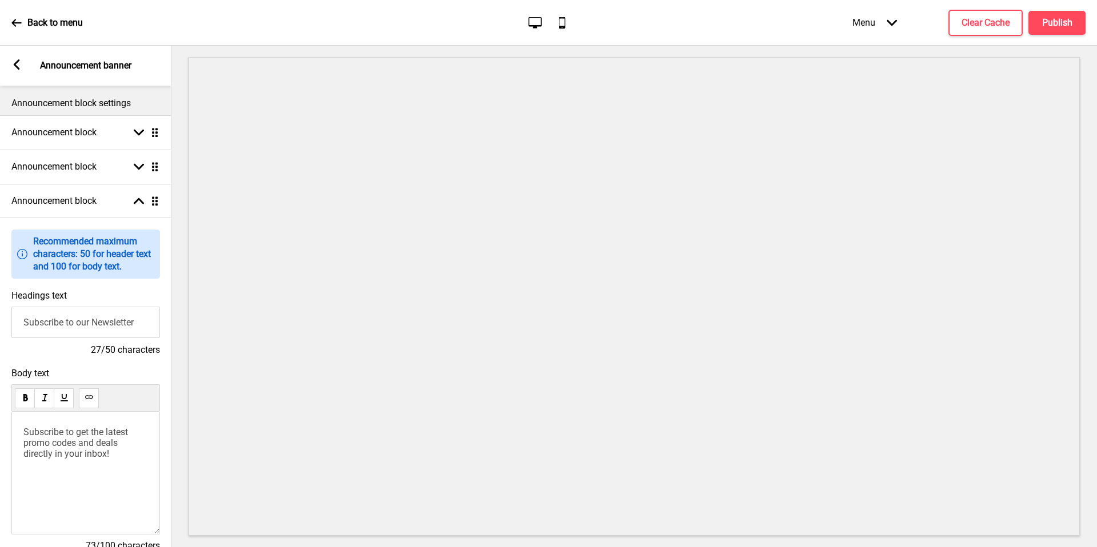
scroll to position [225, 0]
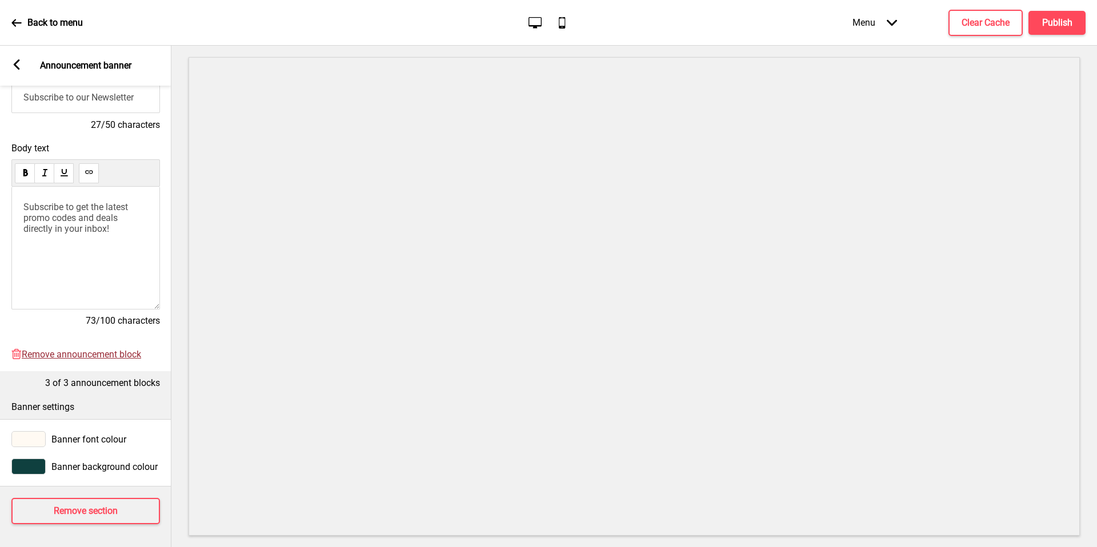
click at [97, 355] on span "Remove announcement block" at bounding box center [81, 354] width 119 height 11
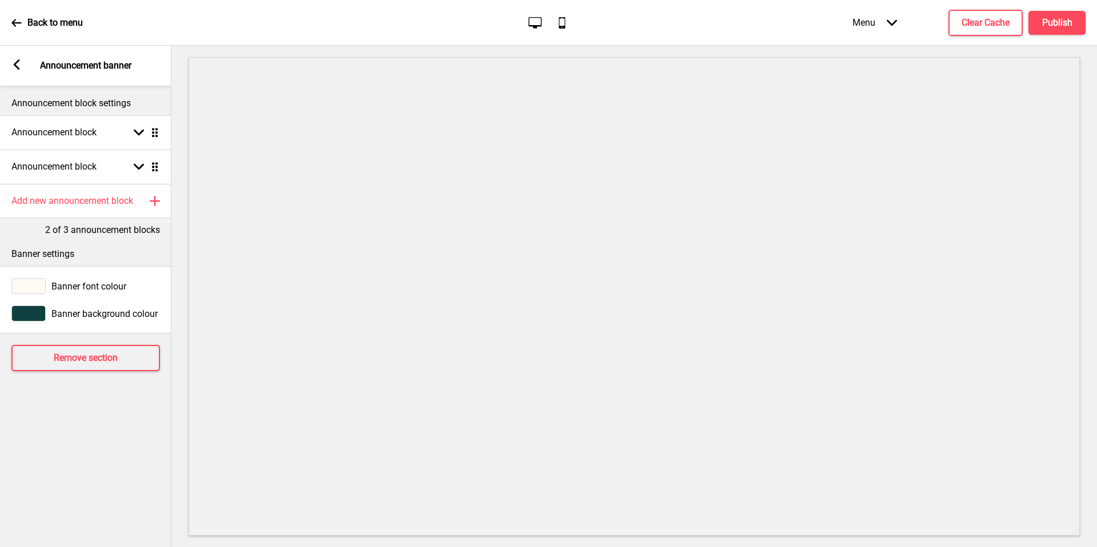
click at [13, 60] on rect at bounding box center [16, 64] width 10 height 10
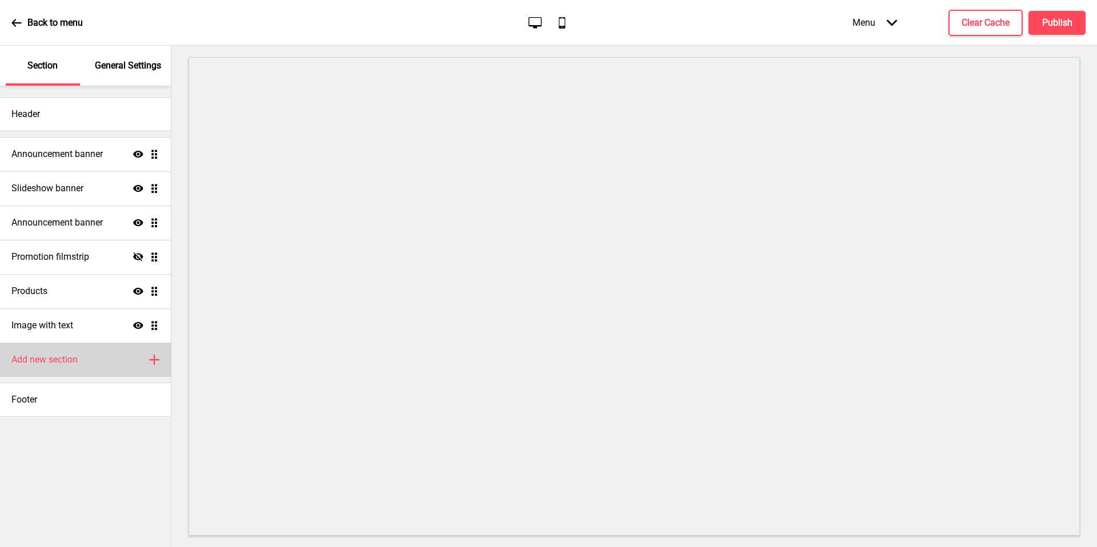
click at [95, 369] on div "Add new section Plus" at bounding box center [85, 360] width 171 height 34
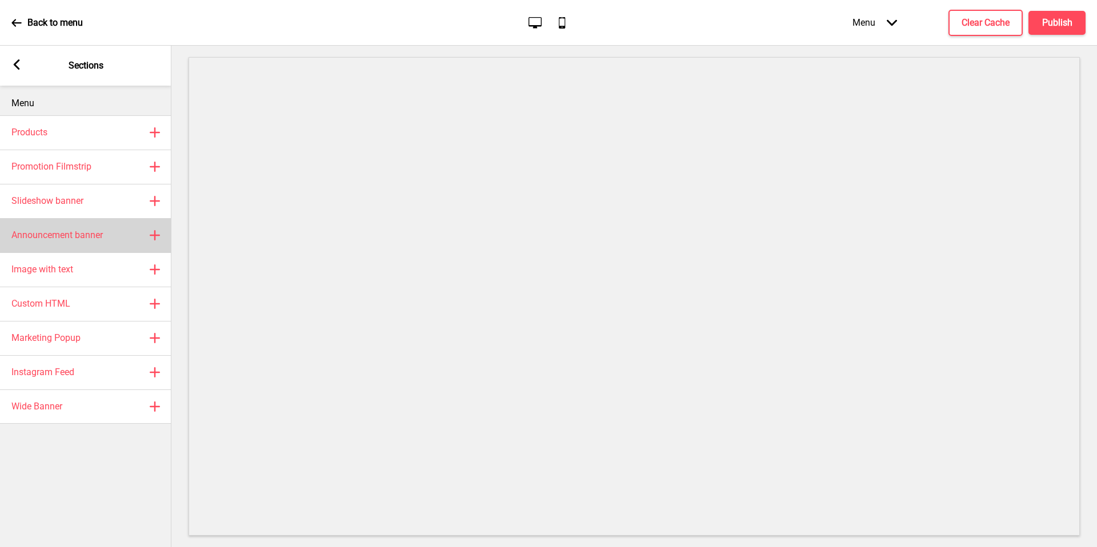
click at [78, 234] on h4 "Announcement banner" at bounding box center [56, 235] width 91 height 13
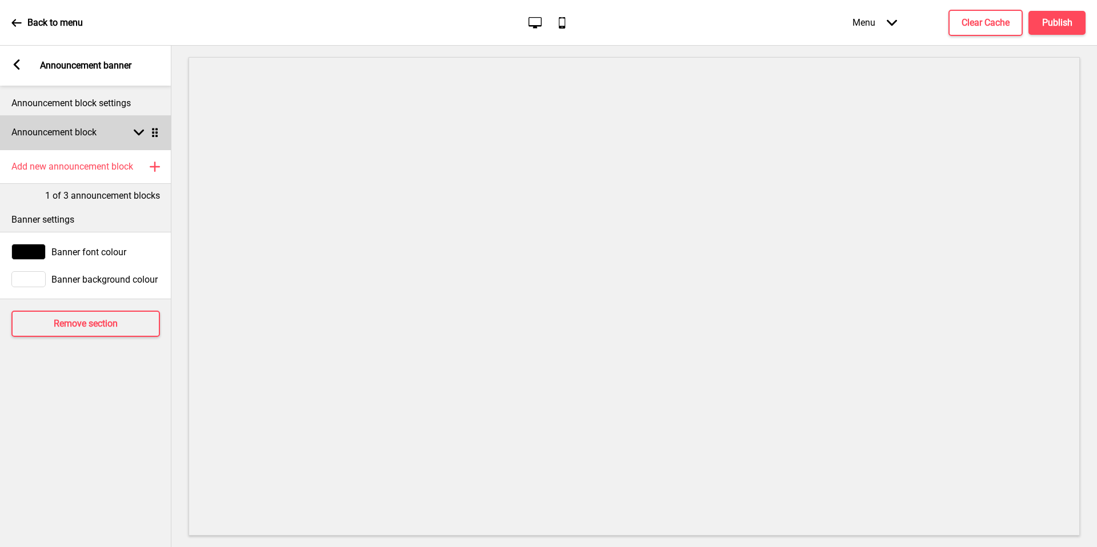
click at [139, 132] on rect at bounding box center [139, 132] width 10 height 10
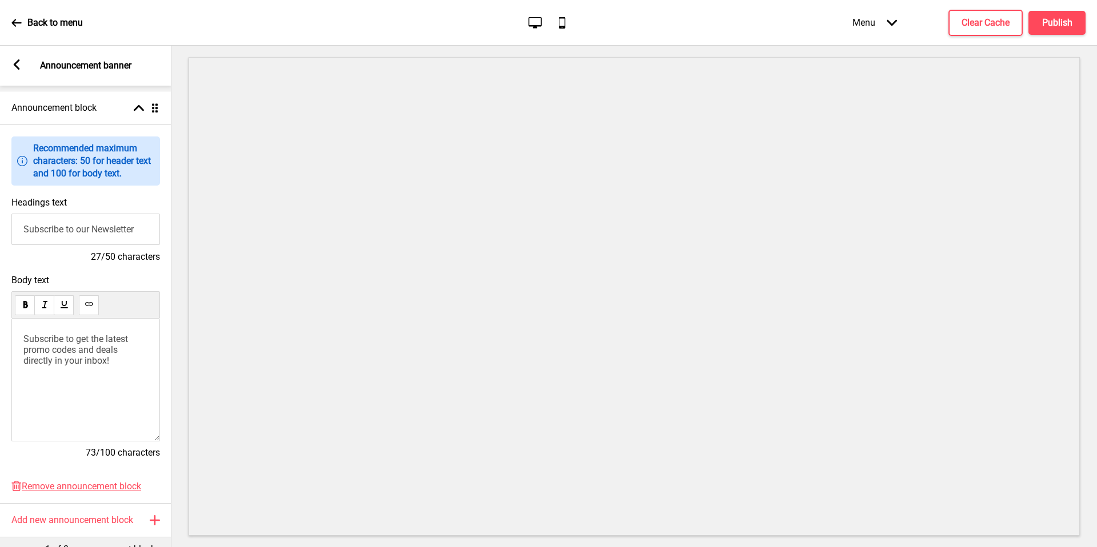
scroll to position [3, 0]
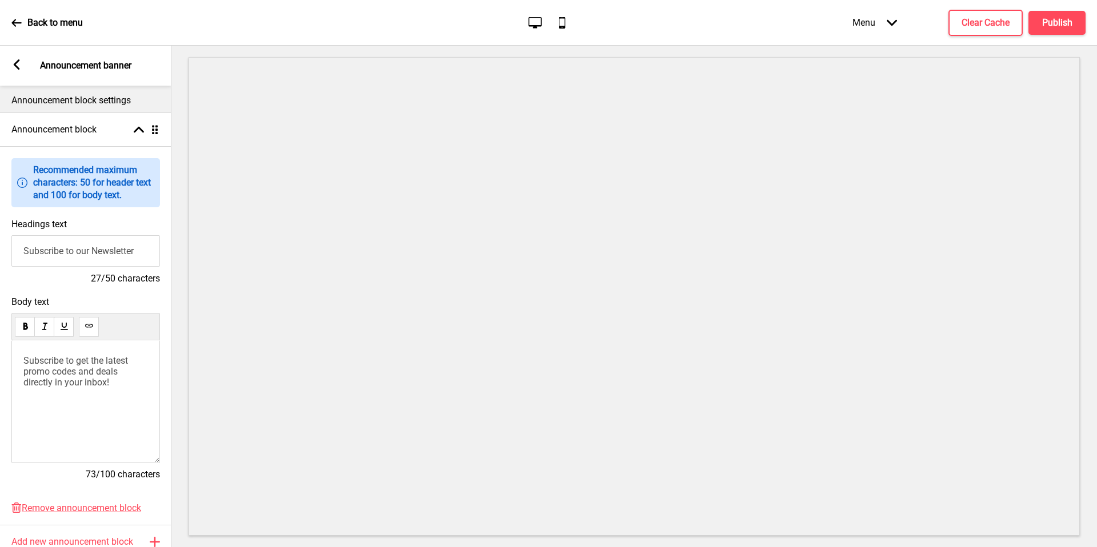
drag, startPoint x: 139, startPoint y: 254, endPoint x: 22, endPoint y: 253, distance: 117.7
click at [22, 253] on input "Subscribe to our Newsletter" at bounding box center [85, 250] width 149 height 31
paste input "官網僅供瀏覽請勿在此下單 如需下單請掃描 QR CODe"
drag, startPoint x: 122, startPoint y: 386, endPoint x: 33, endPoint y: 350, distance: 96.1
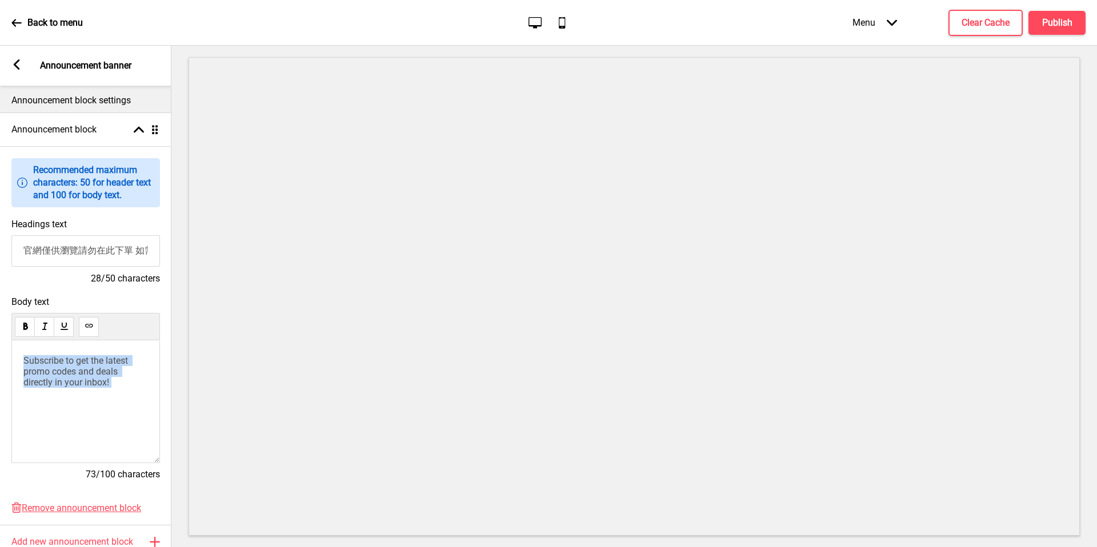
click at [33, 350] on div "Subscribe to get the latest promo codes and deals directly in your inbox!" at bounding box center [85, 402] width 149 height 123
drag, startPoint x: 117, startPoint y: 381, endPoint x: 25, endPoint y: 354, distance: 96.5
click at [25, 354] on div "Subscribe to get the latest promo codes and deals directly in your inbox!" at bounding box center [85, 402] width 149 height 123
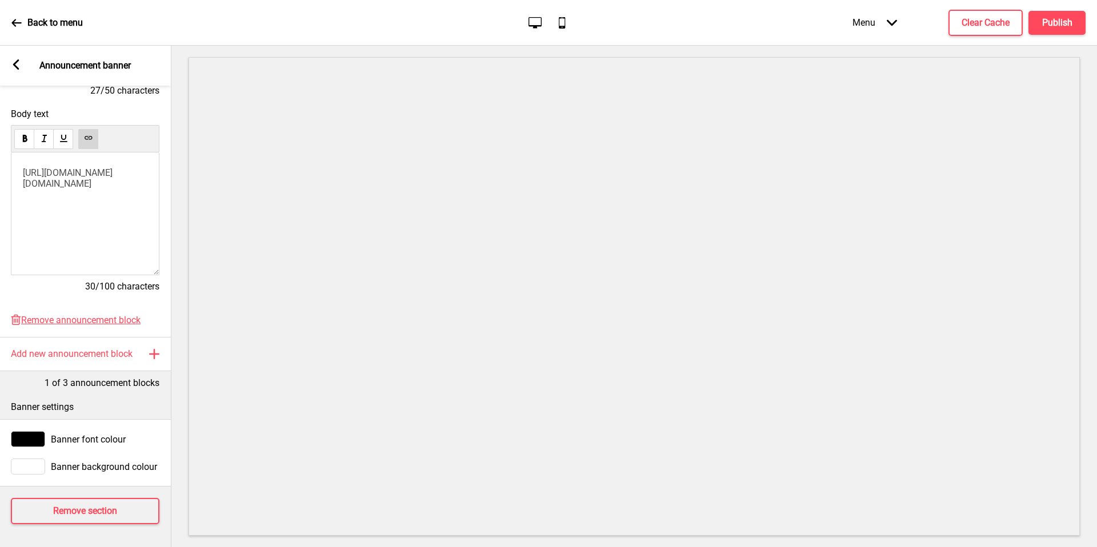
type input "官網僅供瀏覽請勿在此下單 如需下單請點擊一下網址 謝謝"
click at [18, 70] on icon at bounding box center [16, 64] width 6 height 10
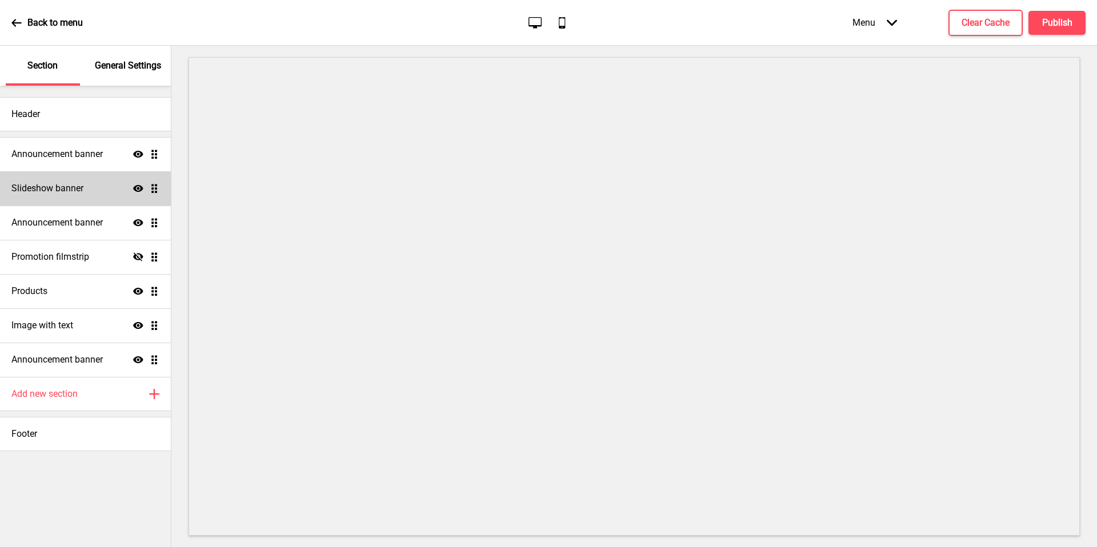
click at [98, 198] on div "Slideshow banner Show Drag" at bounding box center [85, 188] width 171 height 34
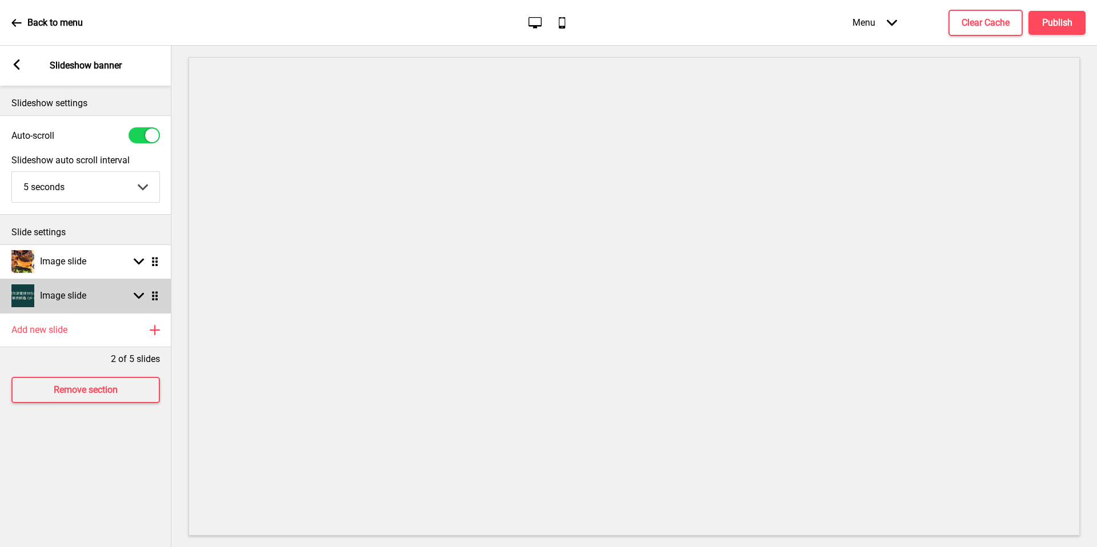
click at [142, 294] on icon at bounding box center [139, 296] width 10 height 6
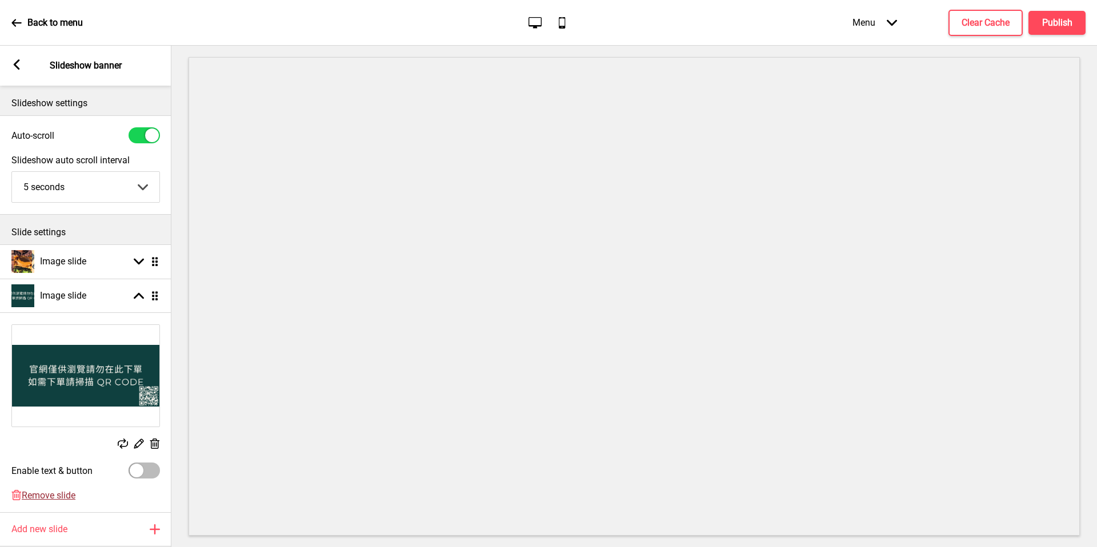
click at [61, 497] on span "Remove slide" at bounding box center [49, 495] width 54 height 11
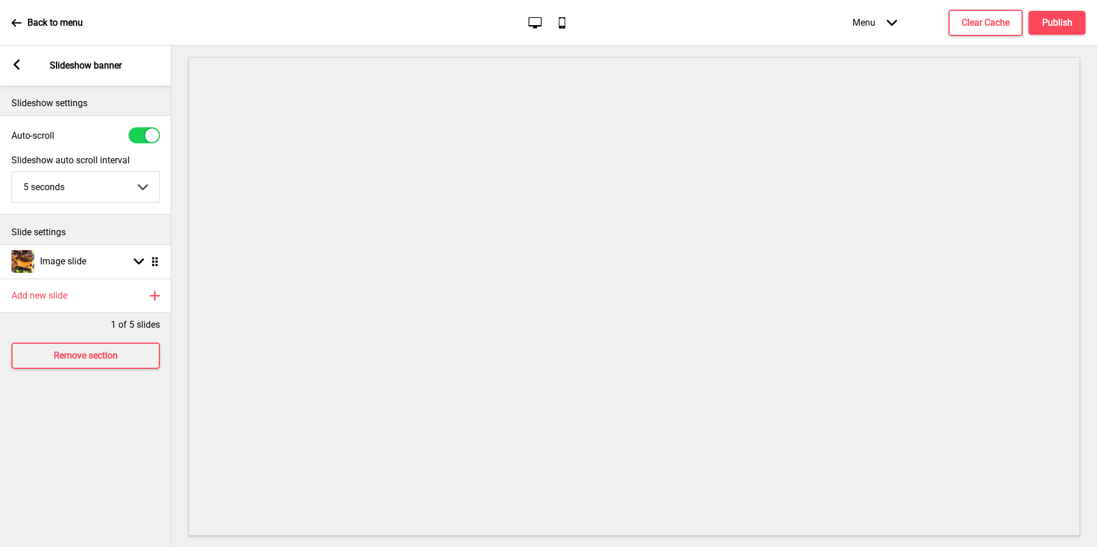
click at [20, 63] on rect at bounding box center [16, 64] width 10 height 10
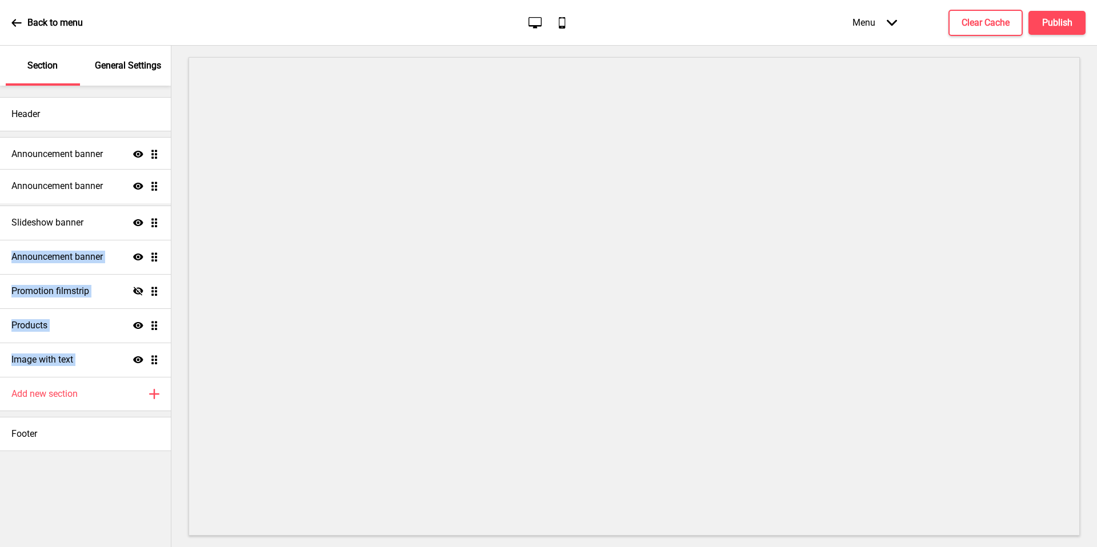
drag, startPoint x: 155, startPoint y: 361, endPoint x: 147, endPoint y: 185, distance: 176.2
click at [147, 185] on ul "Announcement banner Show Drag Slideshow banner Show Drag Announcement banner Sh…" at bounding box center [85, 257] width 171 height 240
click at [37, 502] on div "Header Announcement banner Show Drag Announcement banner Show Drag Slideshow ba…" at bounding box center [85, 317] width 171 height 462
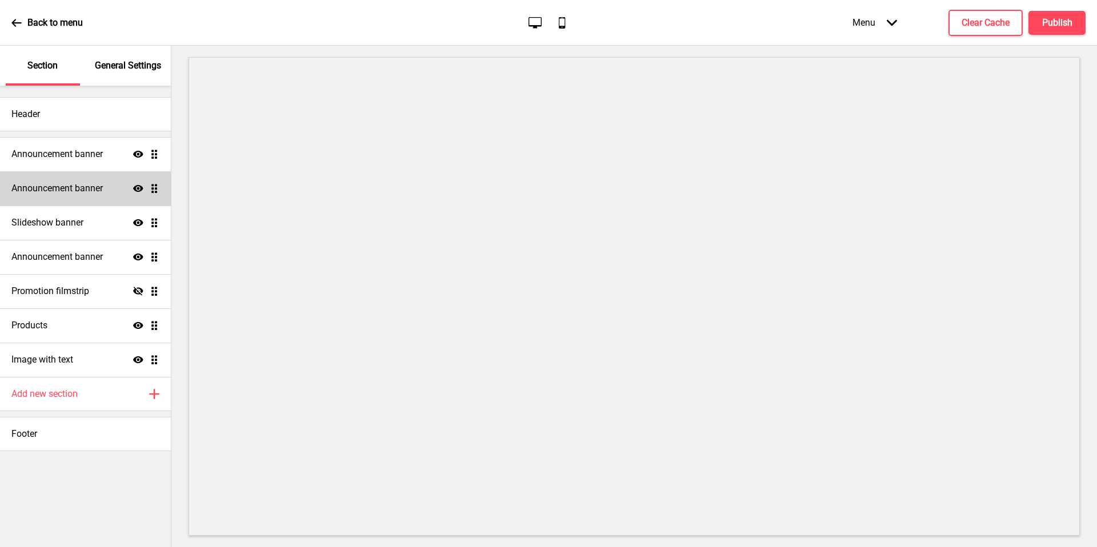
click at [88, 197] on div "Announcement banner Show Drag" at bounding box center [85, 188] width 171 height 34
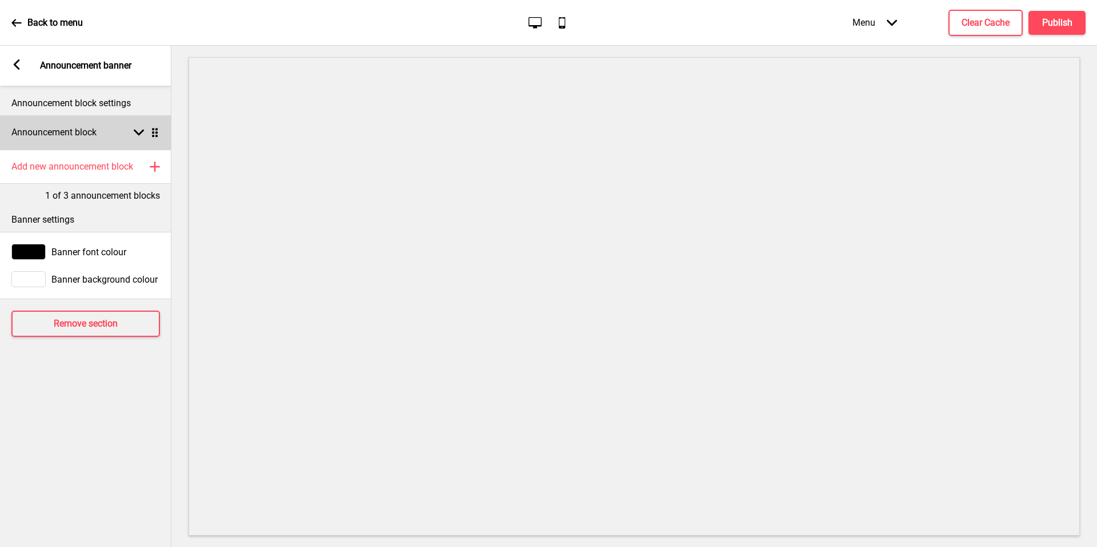
click at [138, 134] on icon at bounding box center [139, 133] width 10 height 6
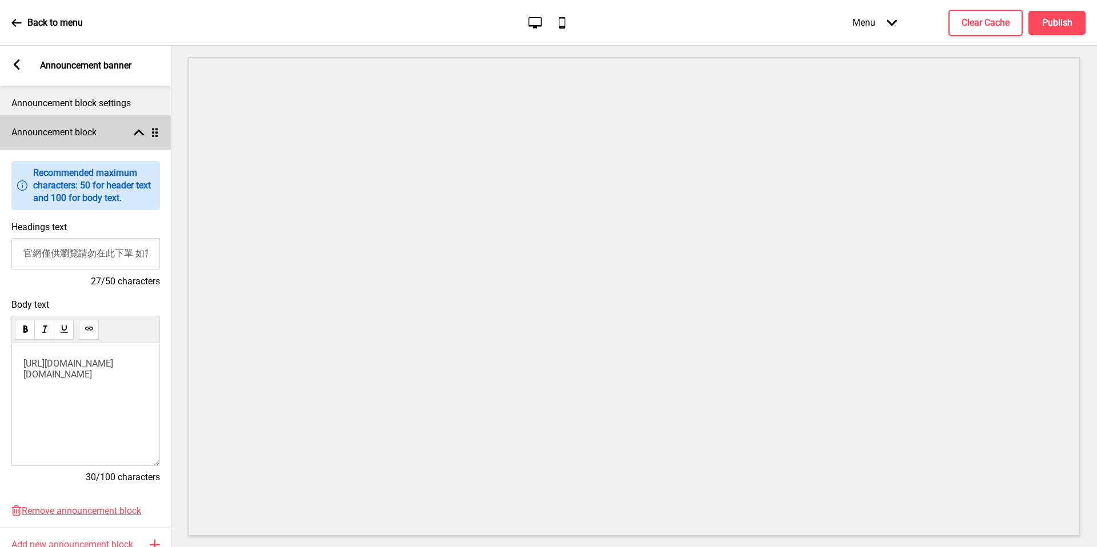
click at [138, 134] on rect at bounding box center [139, 132] width 10 height 10
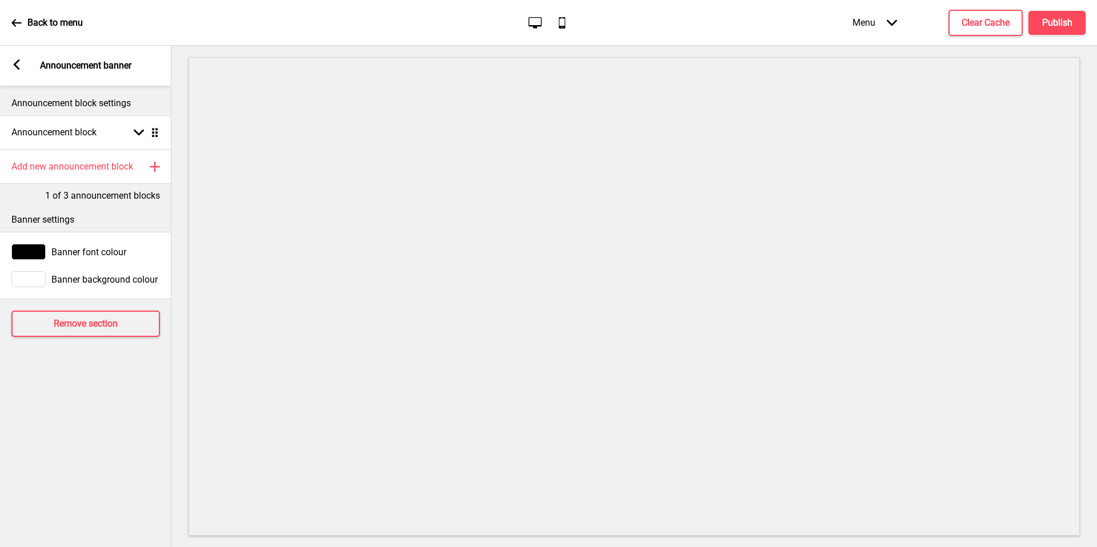
click at [17, 60] on rect at bounding box center [16, 64] width 10 height 10
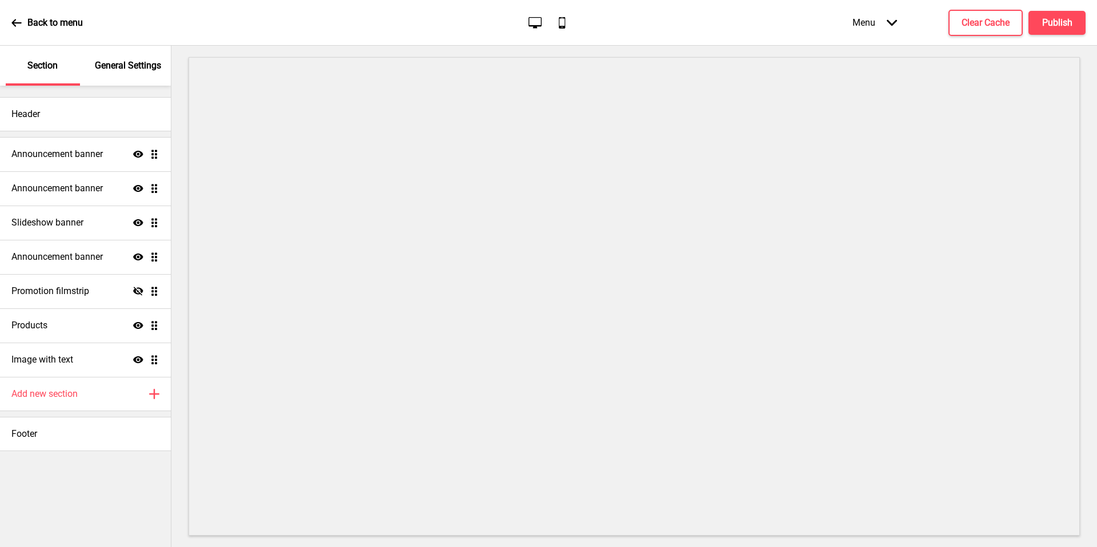
click at [154, 258] on ul "Announcement banner Show Drag Announcement banner Show Drag Slideshow banner Sh…" at bounding box center [85, 257] width 171 height 240
click at [154, 188] on ul "Announcement banner Show Drag Announcement banner Show Drag Slideshow banner Sh…" at bounding box center [85, 257] width 171 height 240
click at [92, 169] on div "Announcement banner Show Drag" at bounding box center [85, 154] width 171 height 34
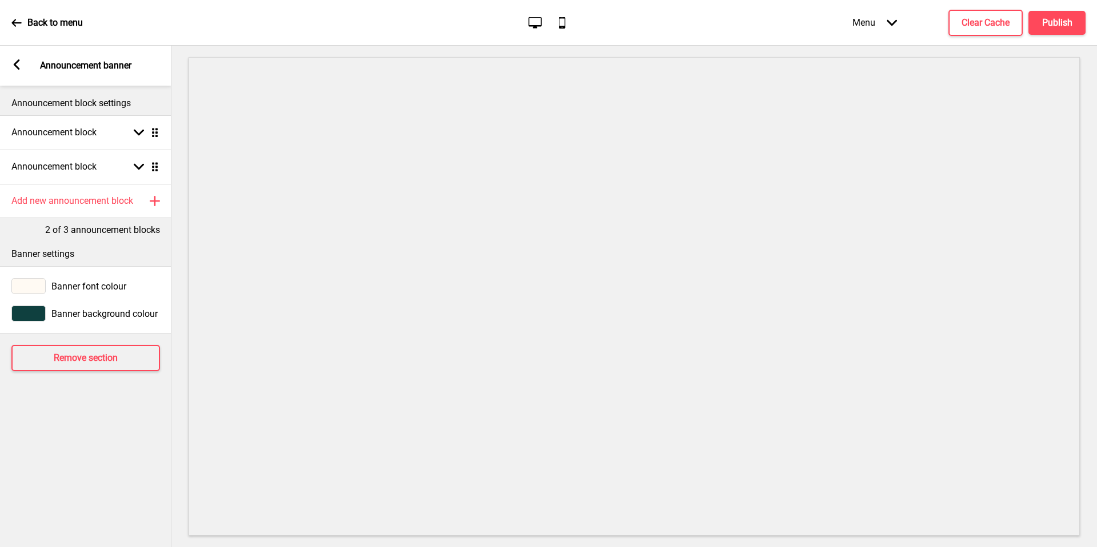
click at [97, 289] on span "Banner font colour" at bounding box center [88, 286] width 75 height 11
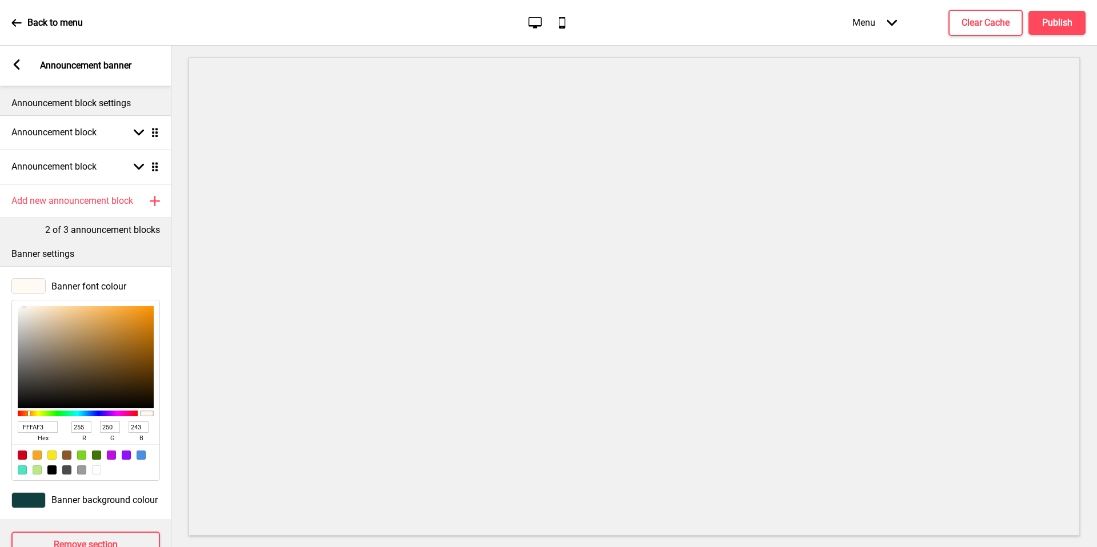
drag, startPoint x: 49, startPoint y: 427, endPoint x: 16, endPoint y: 427, distance: 33.1
click at [16, 427] on div "FFFAF3 hex 255 r 250 g 243 b 100 a" at bounding box center [85, 390] width 149 height 181
click at [7, 67] on div "Arrow left Announcement banner" at bounding box center [85, 66] width 171 height 40
click at [13, 66] on rect at bounding box center [16, 64] width 10 height 10
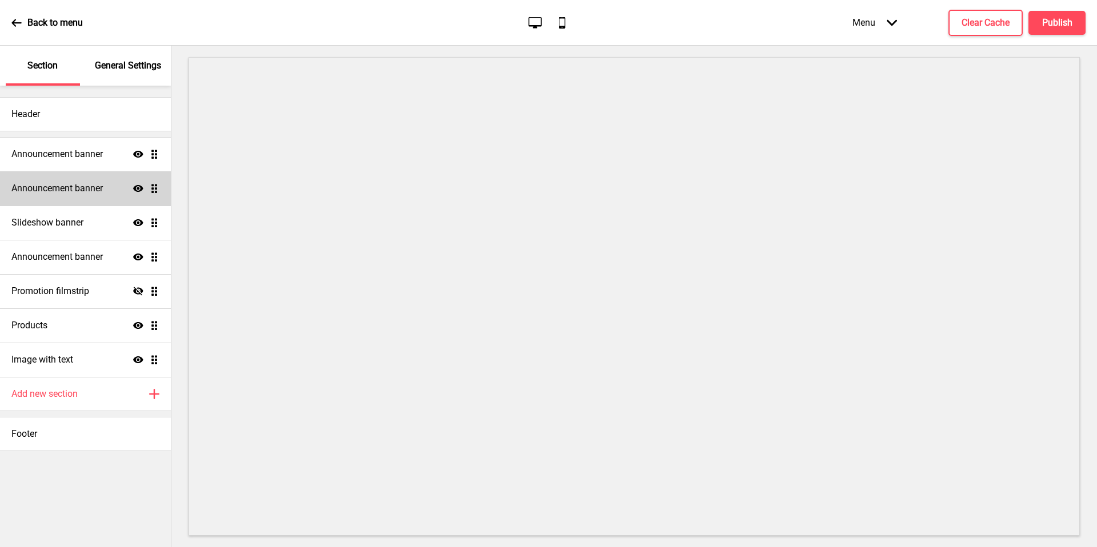
click at [117, 190] on div "Announcement banner Show Drag" at bounding box center [85, 188] width 171 height 34
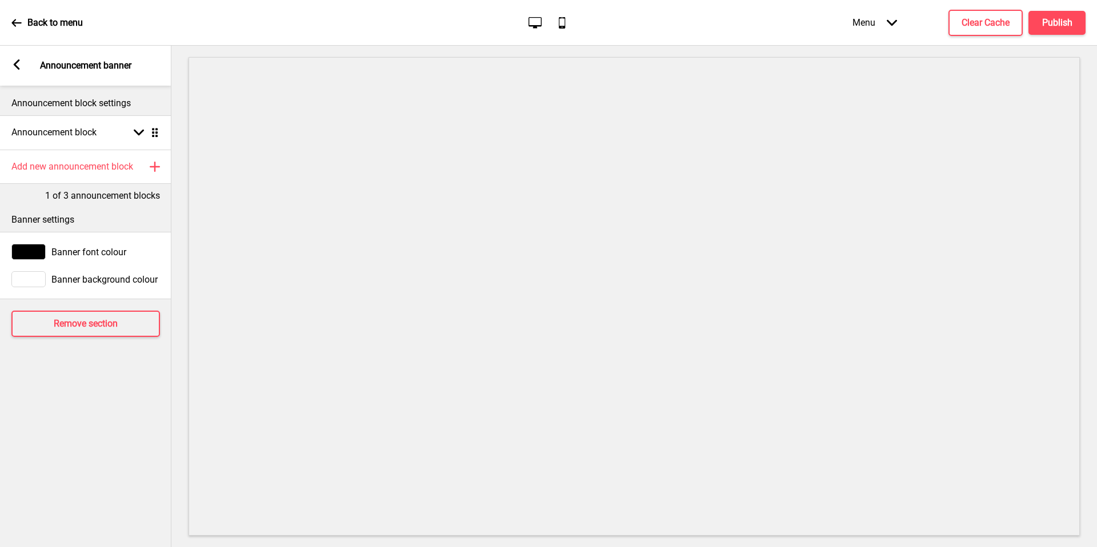
click at [87, 279] on span "Banner background colour" at bounding box center [104, 279] width 106 height 11
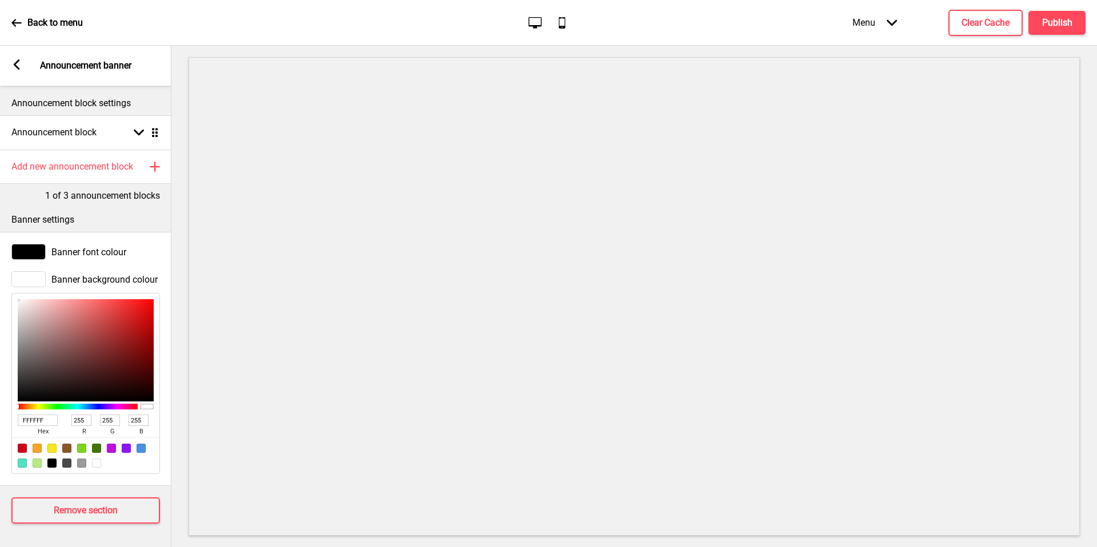
drag, startPoint x: 46, startPoint y: 421, endPoint x: 0, endPoint y: 417, distance: 45.9
click at [0, 418] on div "Banner background colour FFFFFF hex 255 r 255 g 255 b 100 a" at bounding box center [85, 373] width 171 height 214
paste input "AF3"
type input "FFFAF3"
type input "250"
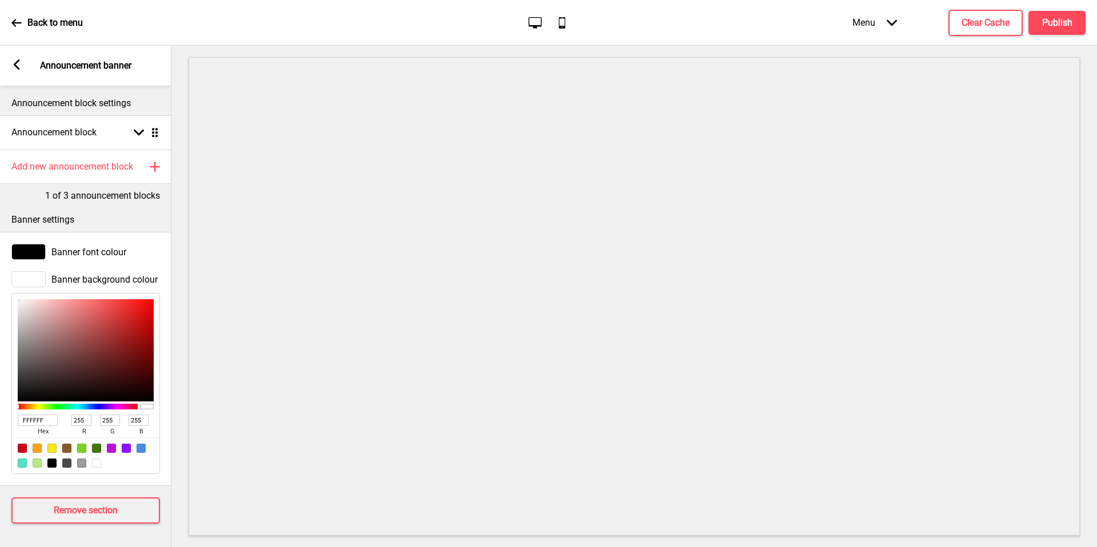
type input "243"
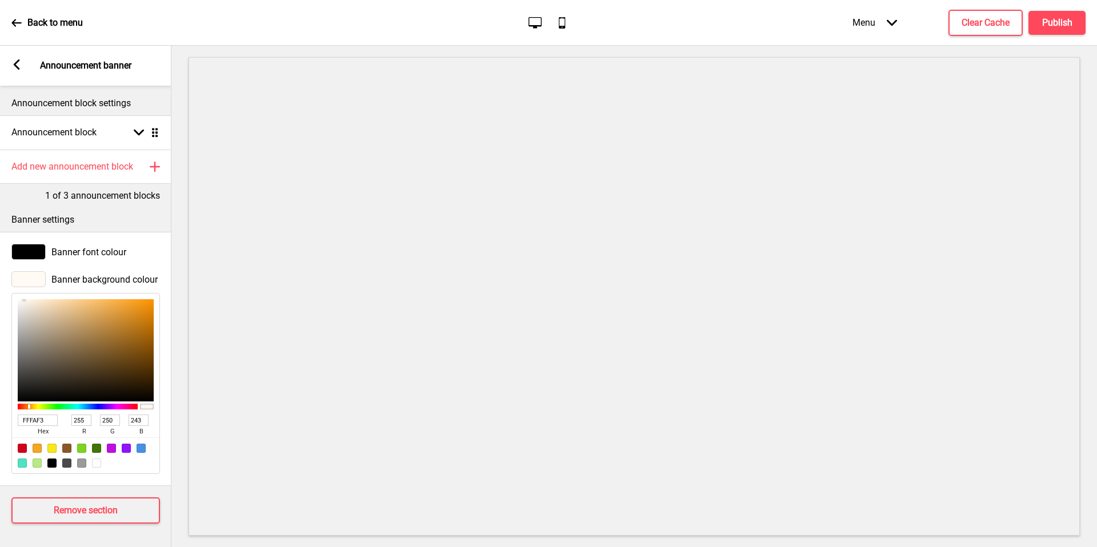
type input "FFFAF3"
click at [18, 62] on icon at bounding box center [17, 64] width 6 height 10
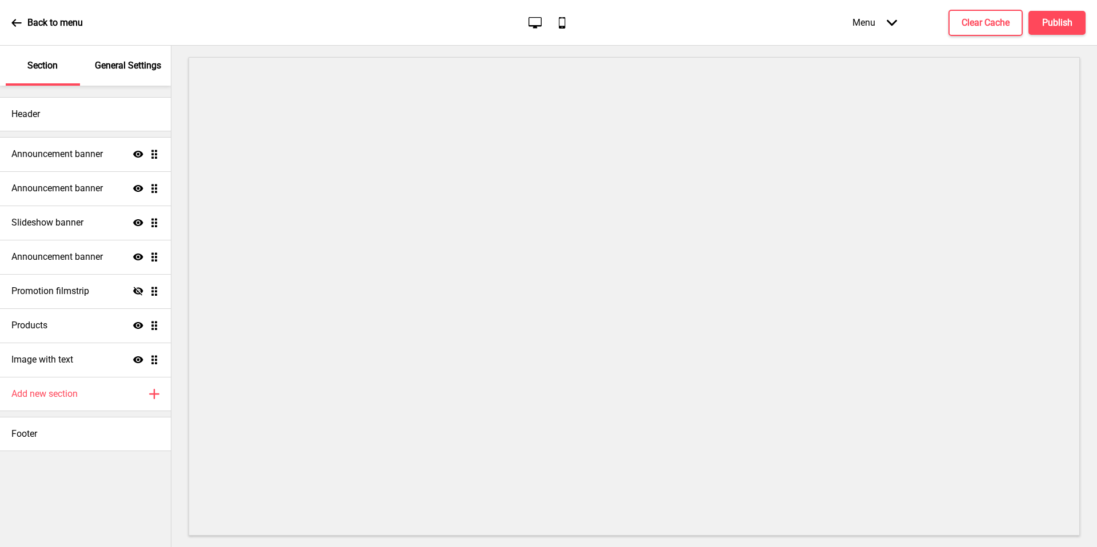
click at [121, 72] on div "General Settings" at bounding box center [128, 66] width 74 height 40
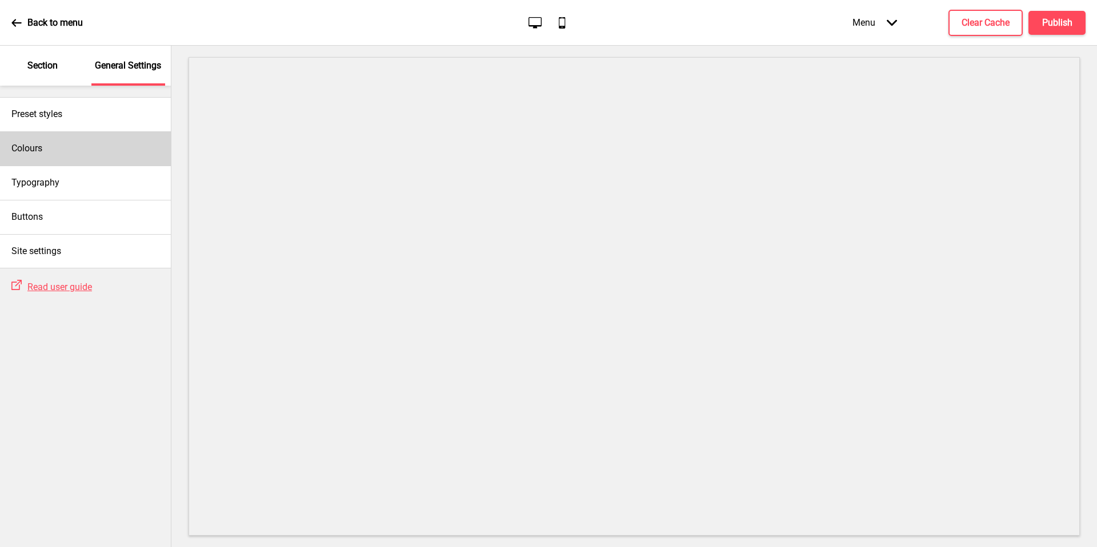
click at [83, 146] on div "Colours" at bounding box center [85, 148] width 171 height 34
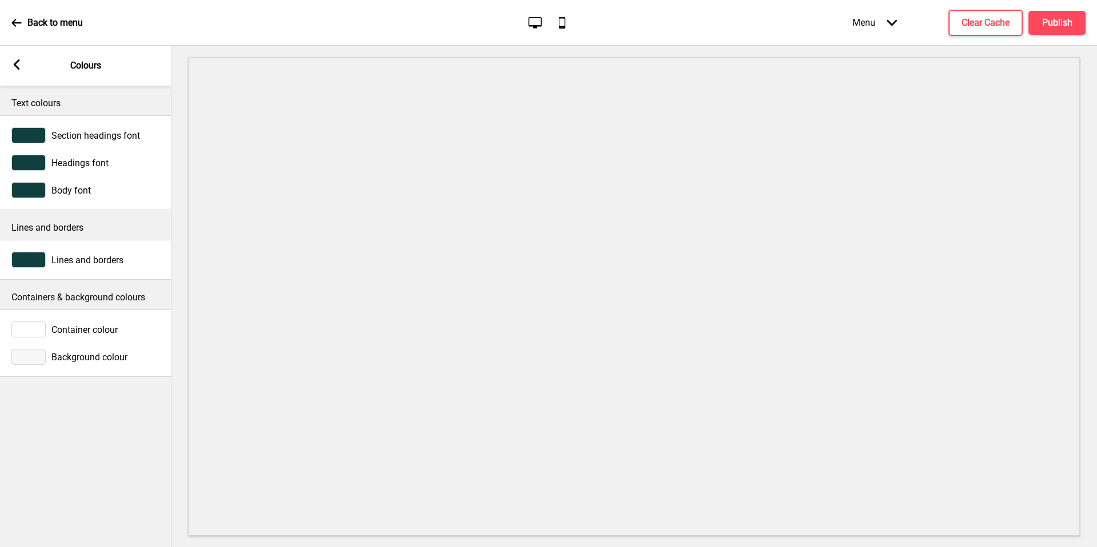
click at [70, 362] on span "Background colour" at bounding box center [89, 357] width 76 height 11
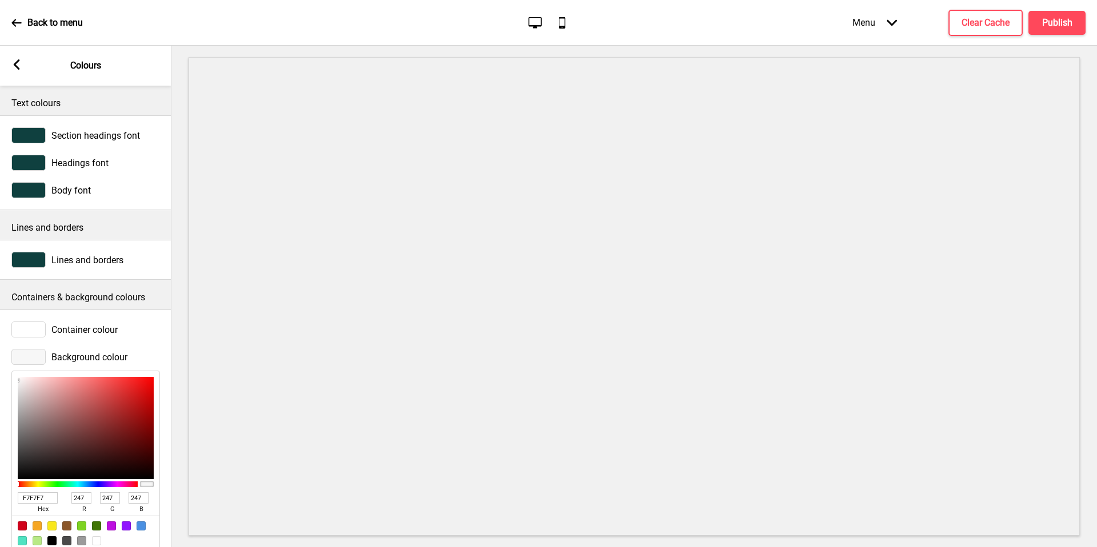
drag, startPoint x: 48, startPoint y: 499, endPoint x: 15, endPoint y: 498, distance: 32.6
click at [16, 498] on div "F7F7F7 hex 247 r 247 g 247 b 100 a" at bounding box center [85, 461] width 149 height 181
click at [14, 66] on icon at bounding box center [17, 64] width 6 height 10
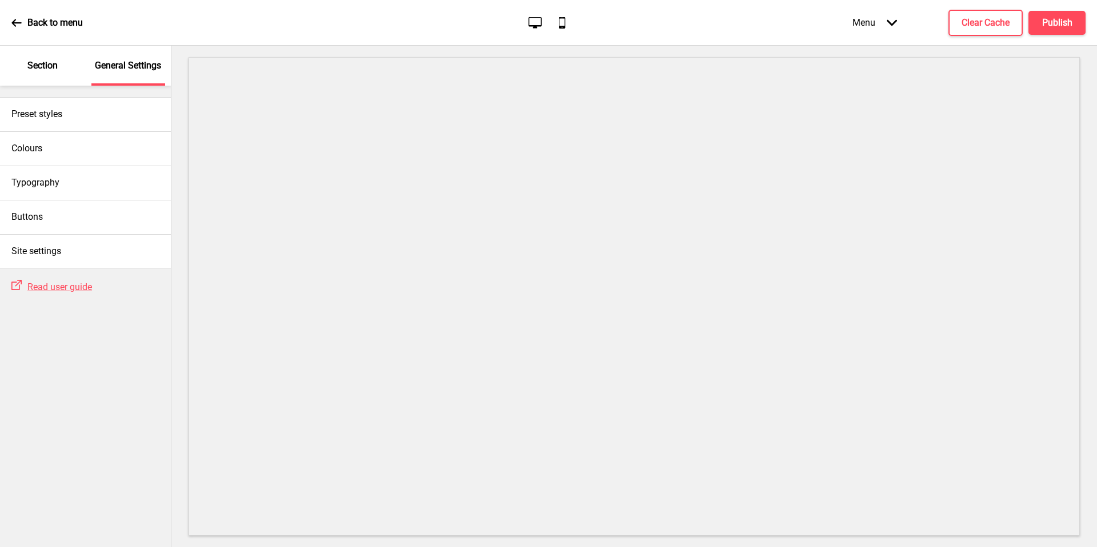
click at [14, 65] on div "Section" at bounding box center [43, 66] width 74 height 40
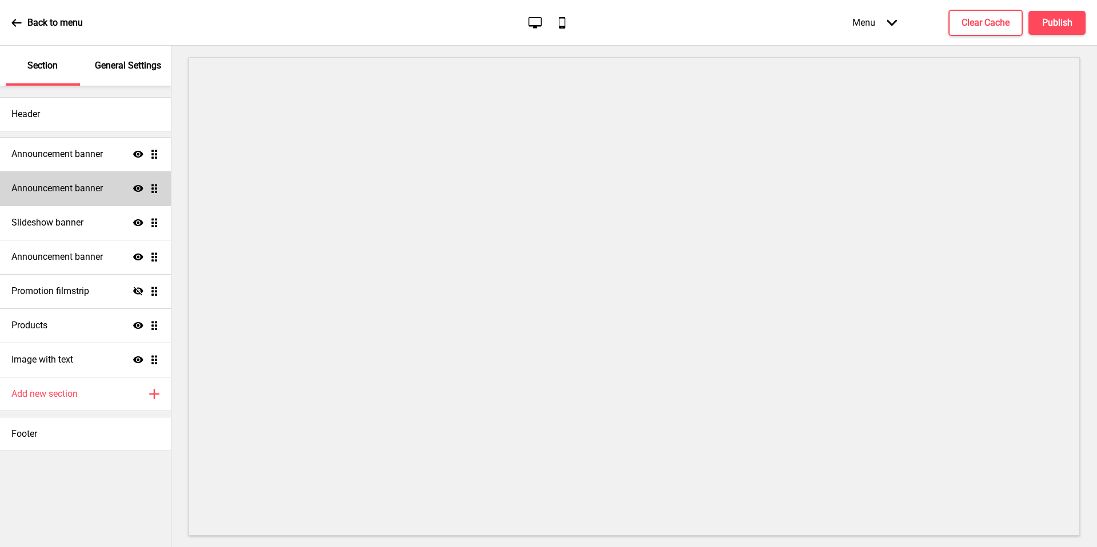
click at [76, 196] on div "Announcement banner Show Drag" at bounding box center [85, 188] width 171 height 34
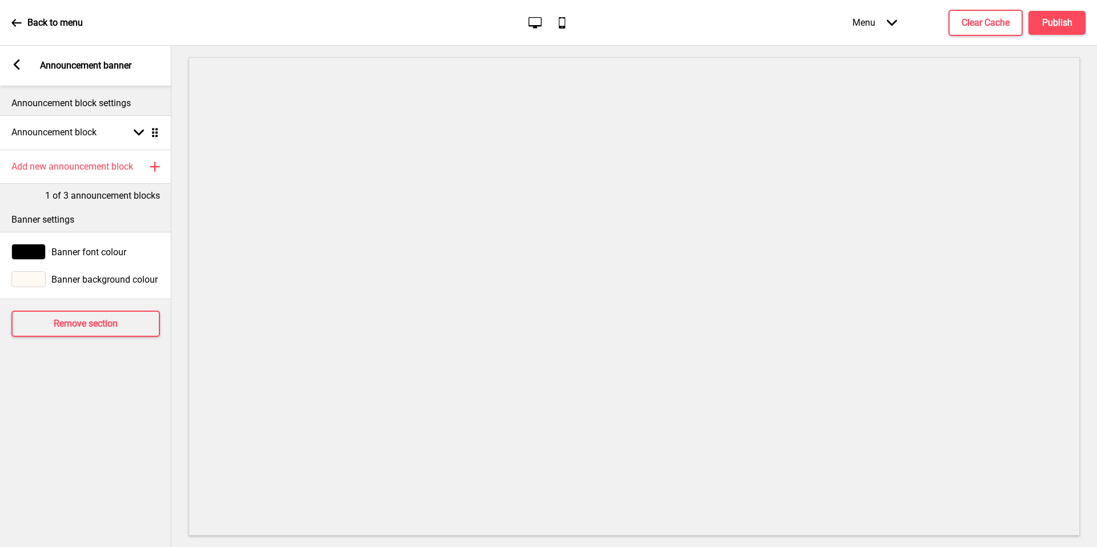
click at [59, 277] on span "Banner background colour" at bounding box center [104, 279] width 106 height 11
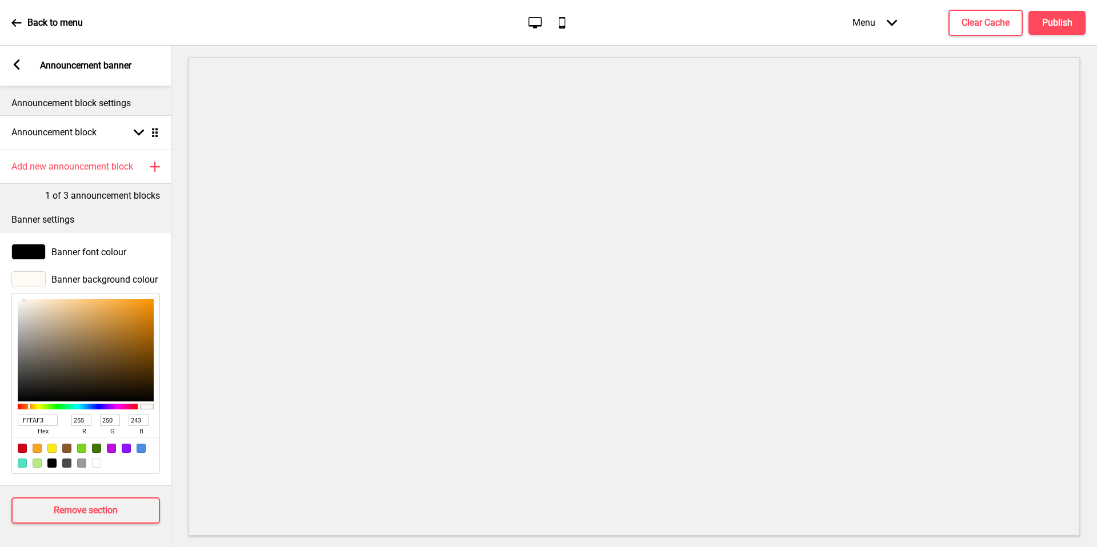
drag, startPoint x: 50, startPoint y: 421, endPoint x: 11, endPoint y: 416, distance: 38.6
click at [12, 417] on div "FFFAF3 hex 255 r 250 g 243 b 100 a" at bounding box center [85, 383] width 149 height 181
paste input "7F7F7"
type input "F7F7F7"
type input "247"
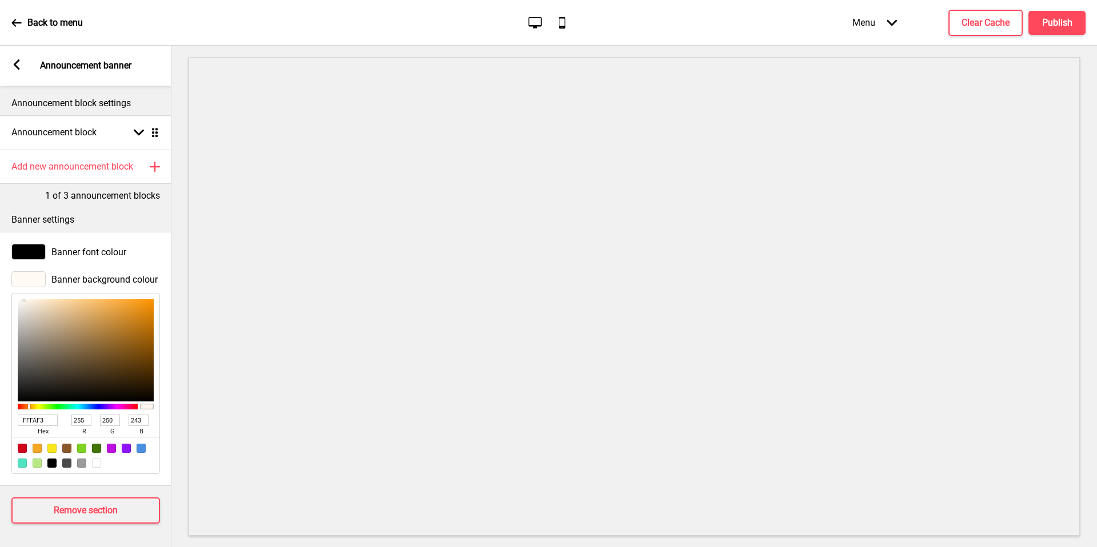
type input "247"
type input "F7F7F7"
click at [144, 212] on div "Banner settings" at bounding box center [85, 217] width 171 height 30
click at [130, 134] on div "Arrow down Drag" at bounding box center [144, 132] width 32 height 10
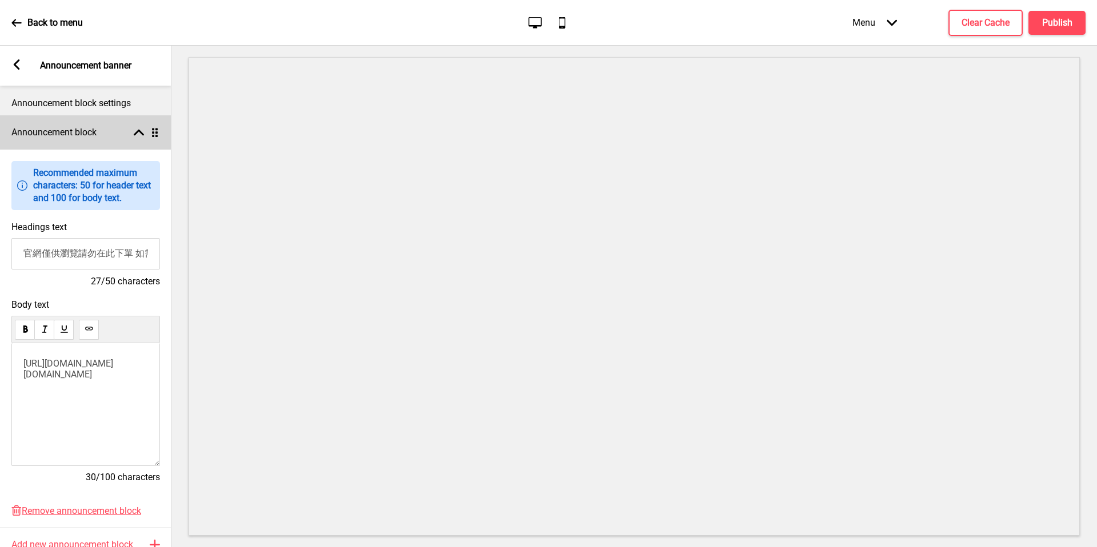
click at [133, 133] on div "Arrow up Drag" at bounding box center [144, 132] width 32 height 10
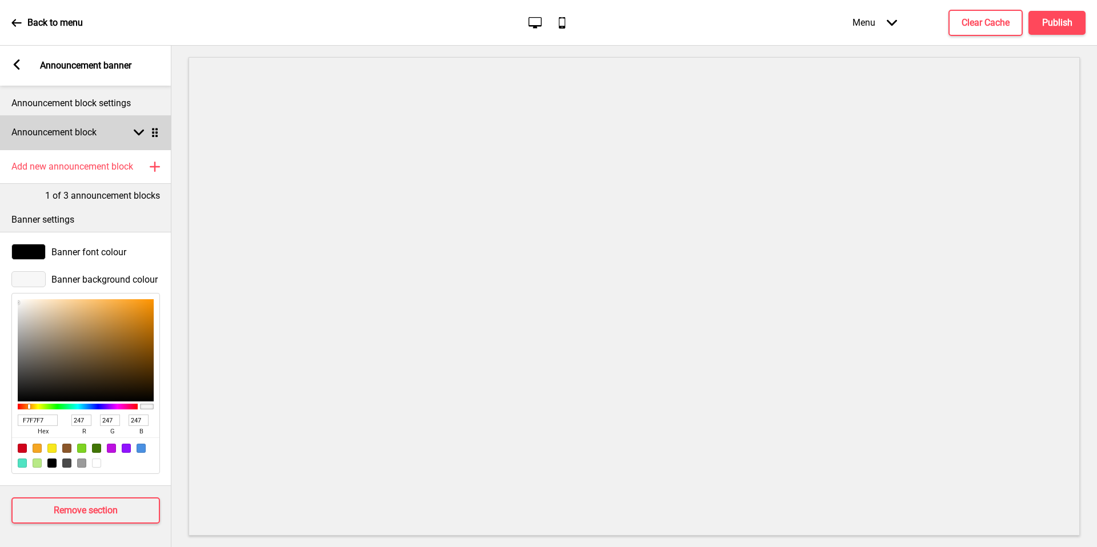
click at [116, 135] on div "Announcement block Arrow down Drag" at bounding box center [85, 132] width 171 height 34
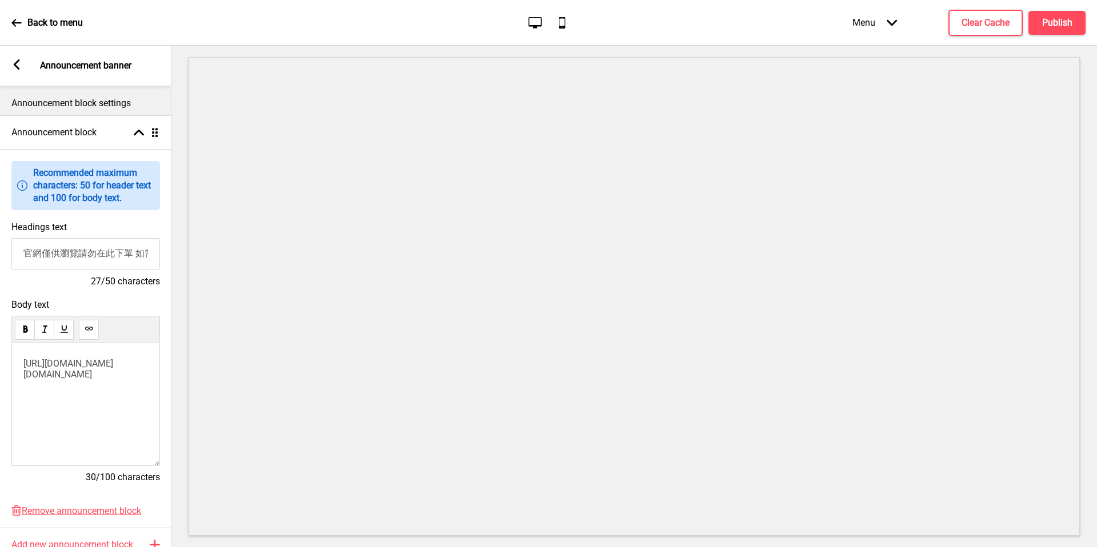
drag, startPoint x: 127, startPoint y: 255, endPoint x: 174, endPoint y: 254, distance: 46.9
click at [174, 254] on div "Section General Settings Header Announcement banner Show Drag Announcement bann…" at bounding box center [548, 297] width 1097 height 502
drag, startPoint x: 141, startPoint y: 254, endPoint x: 155, endPoint y: 253, distance: 14.9
click at [159, 254] on div "Headings text 官網僅供瀏覽請勿在此下單 如需下單請點擊一下網址 謝謝 27/50 characters" at bounding box center [84, 255] width 171 height 78
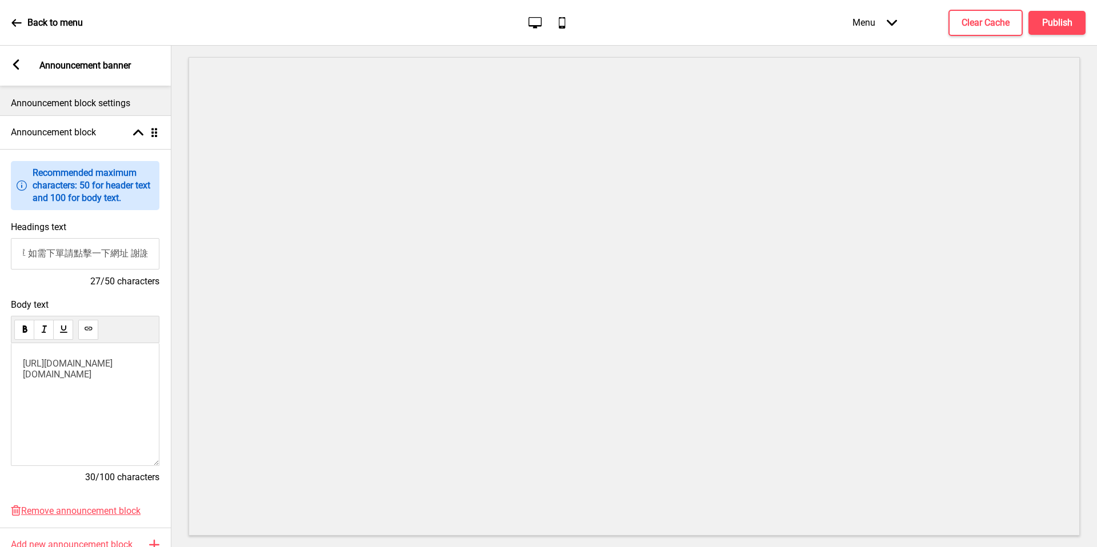
click at [102, 251] on input "官網僅供瀏覽請勿在此下單 如需下單請點擊一下網址 謝謝" at bounding box center [85, 253] width 149 height 31
drag, startPoint x: 113, startPoint y: 251, endPoint x: 90, endPoint y: 251, distance: 23.4
click at [90, 251] on input "官網僅供瀏覽請勿在此下單 如需下單請點擊以下網址 謝謝" at bounding box center [85, 253] width 149 height 31
click at [101, 255] on input "官網僅供瀏覽請勿在此下單 如需下單請點擊以下網址 謝謝" at bounding box center [85, 253] width 149 height 31
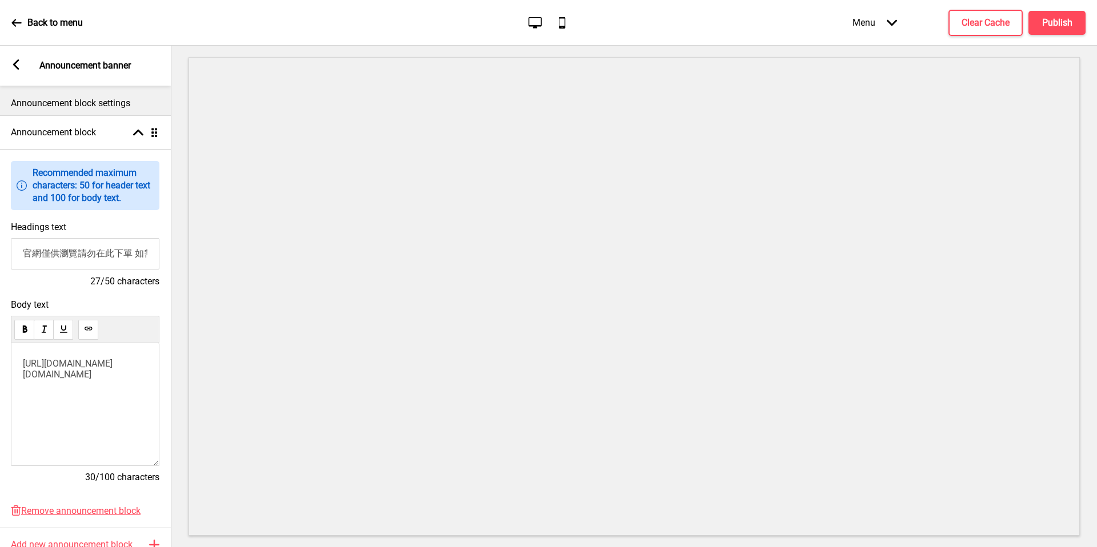
click at [115, 255] on input "官網僅供瀏覽請勿在此下單 如需下單請點擊以下網址 謝謝" at bounding box center [85, 253] width 149 height 31
click at [90, 255] on input "官網僅供瀏覽請勿下單 如需下單請點擊以下網址 謝謝" at bounding box center [85, 253] width 149 height 31
click at [85, 255] on input "官網僅供瀏覽請勿下單 如需下單請點擊以下網址 謝謝" at bounding box center [85, 253] width 149 height 31
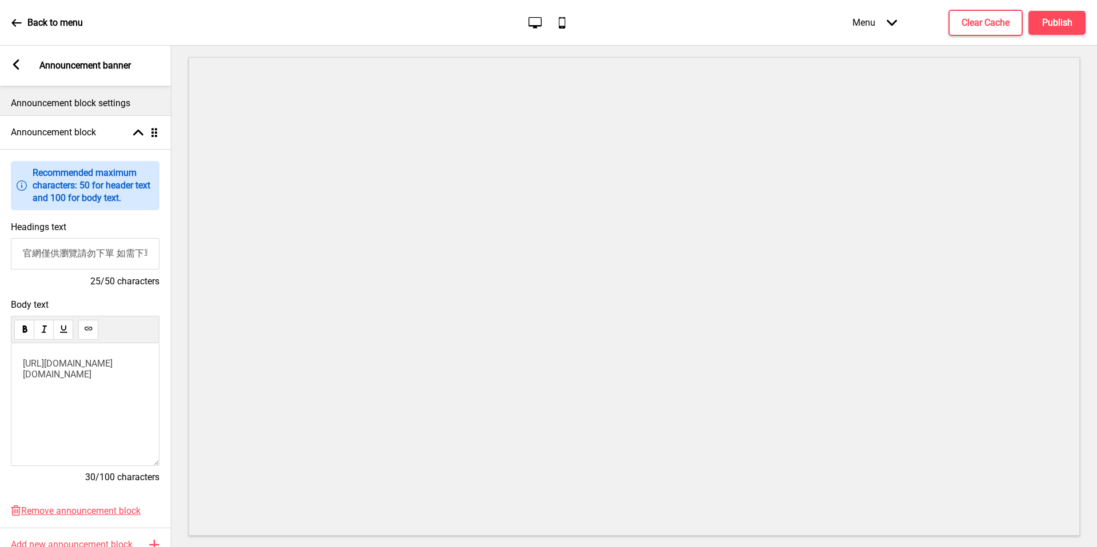
drag, startPoint x: 121, startPoint y: 254, endPoint x: 133, endPoint y: 256, distance: 12.2
click at [133, 256] on input "官網僅供瀏覽請勿下單 如需下單請點擊以下網址 謝謝" at bounding box center [85, 253] width 149 height 31
click at [136, 255] on input "官網僅供瀏覽請勿下單 如需下單請點擊以下網址 謝謝" at bounding box center [85, 253] width 149 height 31
paste input "如需購買"
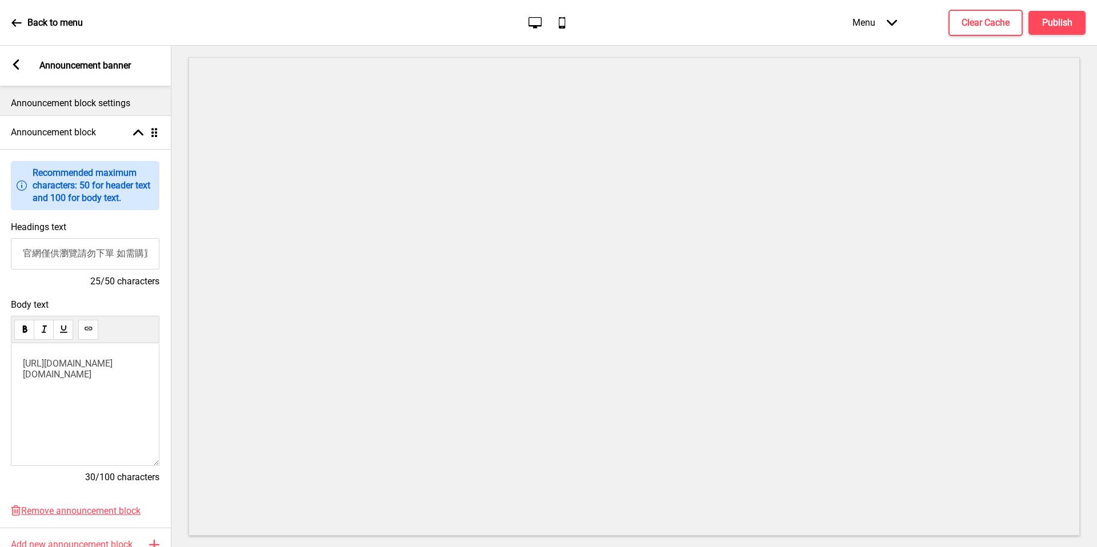
scroll to position [0, 89]
drag, startPoint x: 119, startPoint y: 248, endPoint x: 158, endPoint y: 248, distance: 38.9
click at [158, 250] on input "官網僅供瀏覽請勿下單 如需購買請點擊以下網址 謝謝" at bounding box center [85, 253] width 149 height 31
click at [121, 254] on input "官網僅供瀏覽請勿下單 如需購買請點擊以下網址 謝謝" at bounding box center [85, 253] width 149 height 31
click at [123, 253] on input "官網僅供瀏覽請勿下單 如需購買請點擊以下網址 謝謝" at bounding box center [85, 253] width 149 height 31
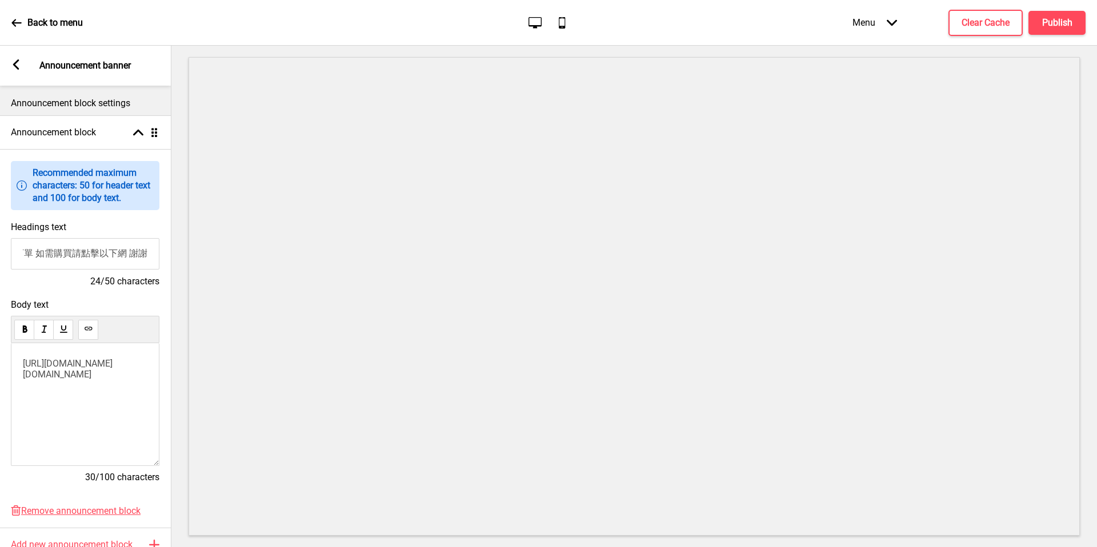
scroll to position [0, 71]
paste input "連結"
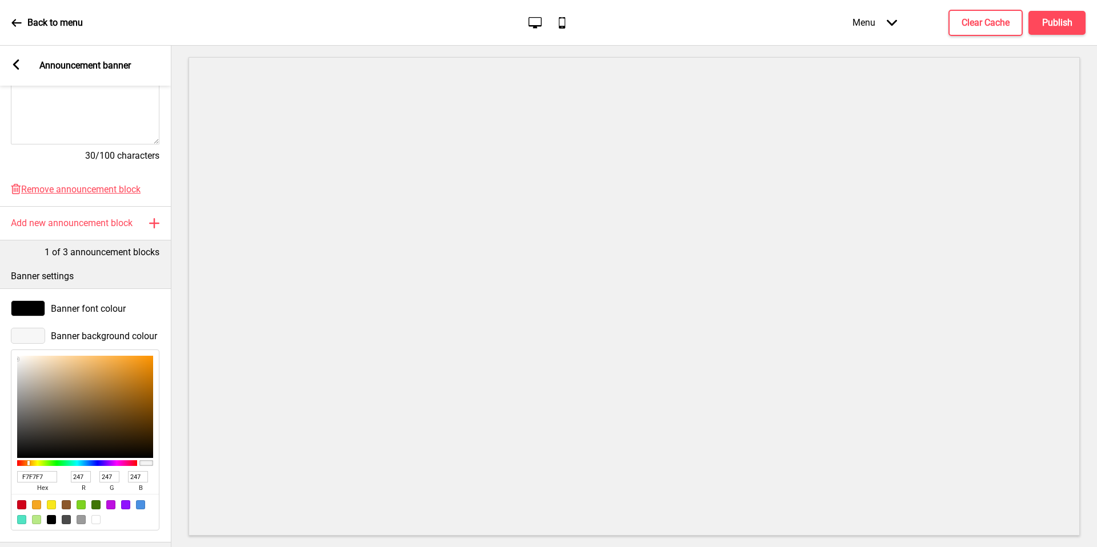
scroll to position [377, 0]
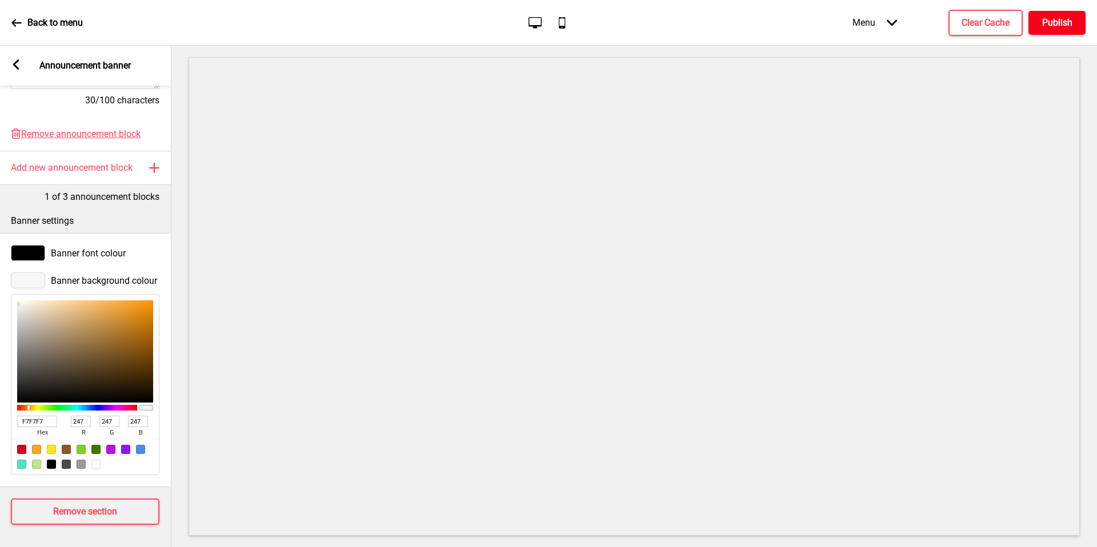
type input "官網僅供瀏覽請勿下單 如需購買請點擊以下連結 謝謝"
click at [1044, 23] on h4 "Publish" at bounding box center [1057, 23] width 30 height 13
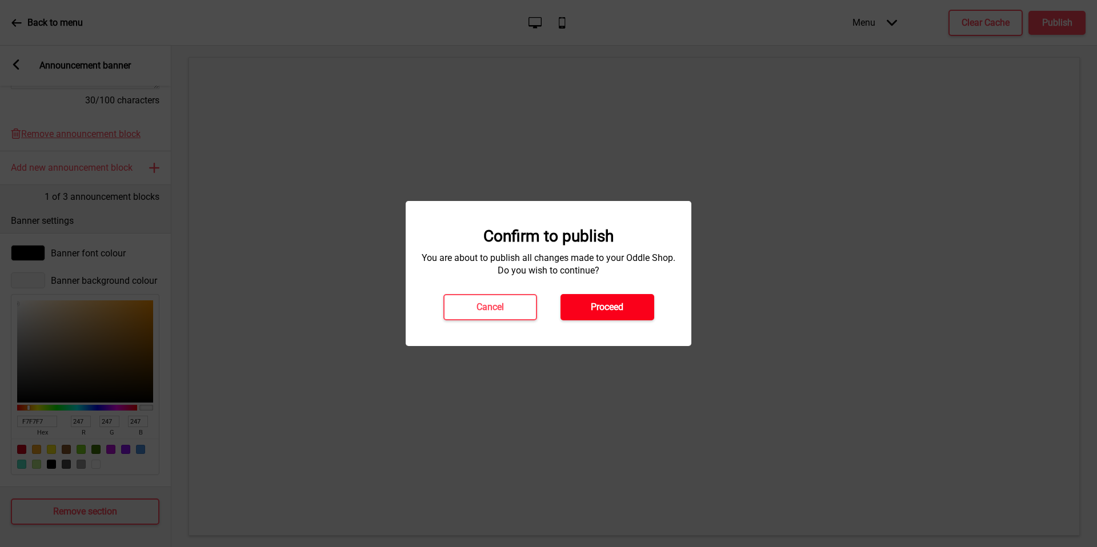
click at [599, 298] on button "Proceed" at bounding box center [608, 307] width 94 height 26
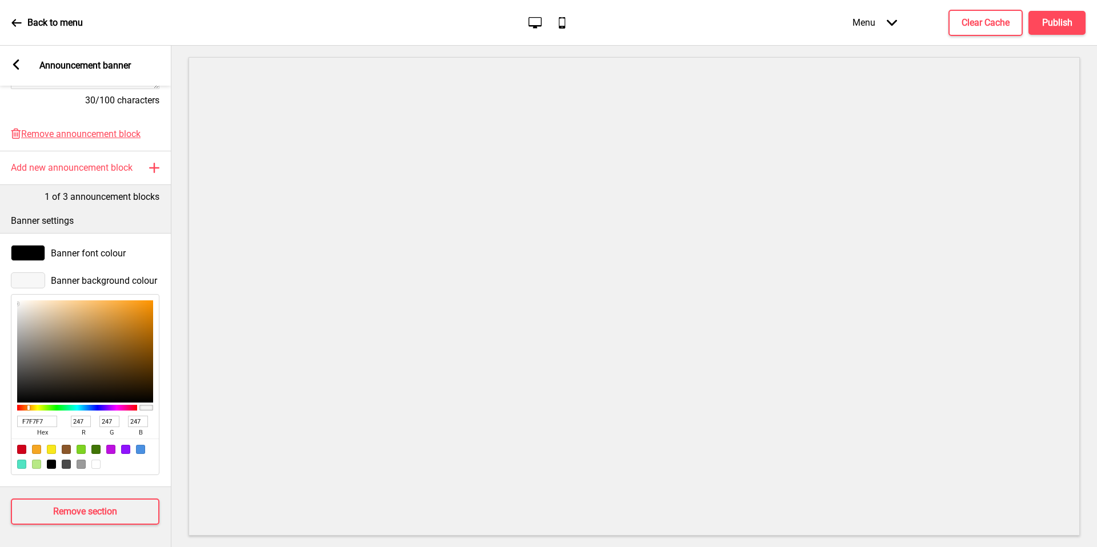
click at [17, 67] on icon at bounding box center [16, 64] width 6 height 10
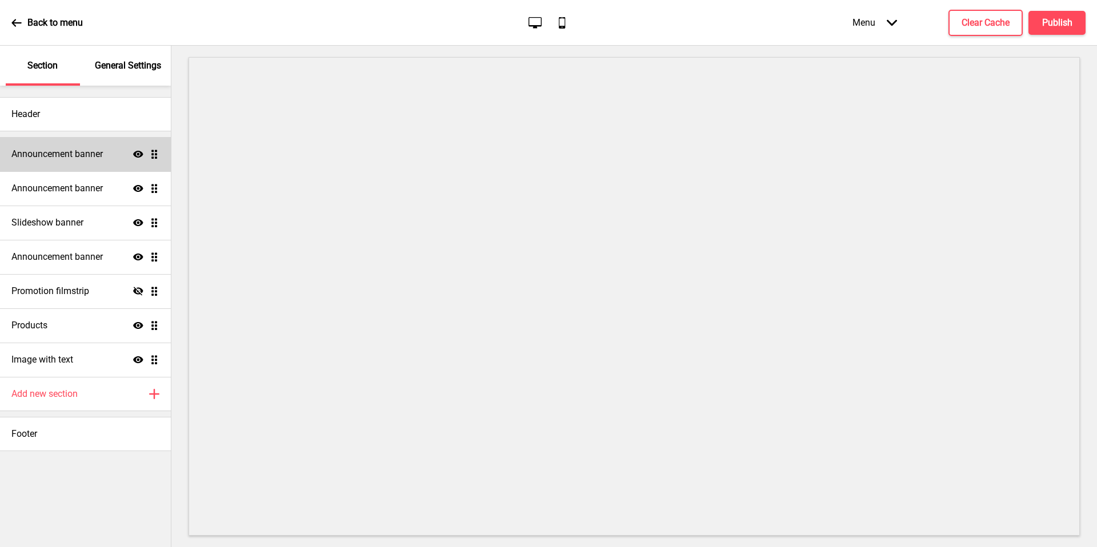
click at [96, 155] on h4 "Announcement banner" at bounding box center [56, 154] width 91 height 13
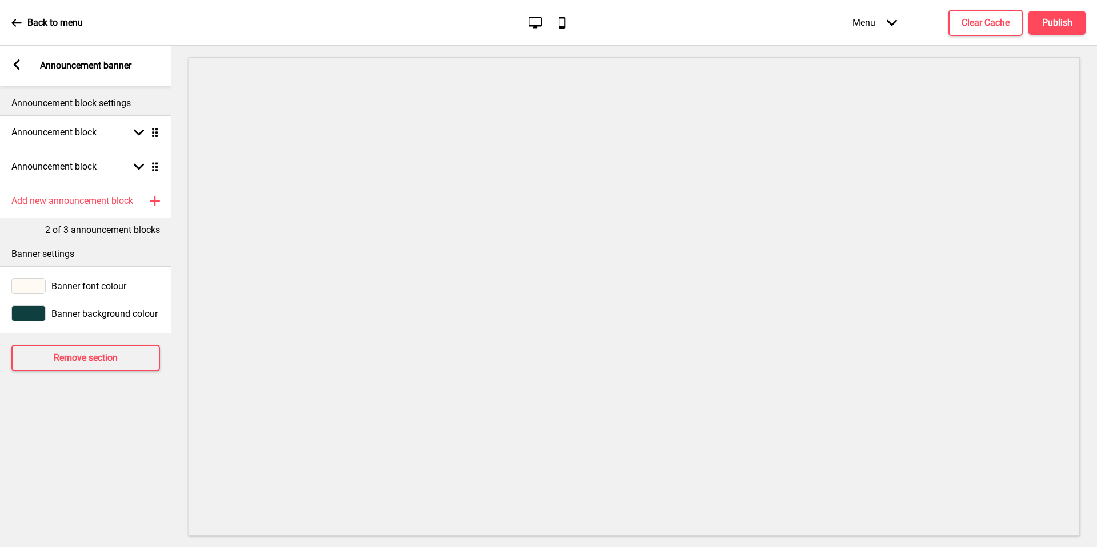
click at [89, 318] on span "Banner background colour" at bounding box center [104, 314] width 106 height 11
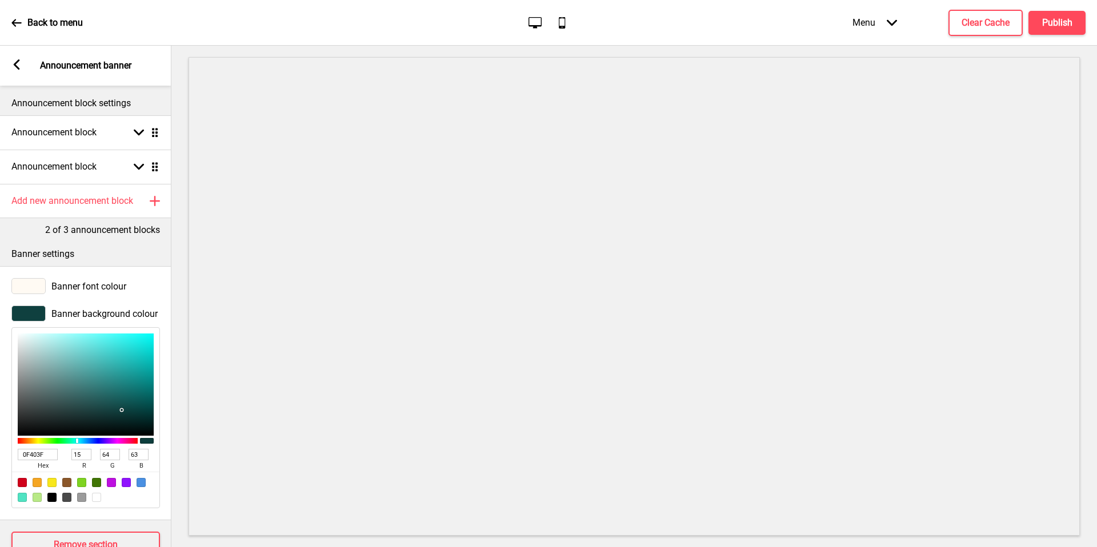
drag, startPoint x: 49, startPoint y: 457, endPoint x: 7, endPoint y: 457, distance: 41.1
click at [7, 457] on div "Banner background colour 0F403F hex 15 r 64 g 63 b 100 a" at bounding box center [85, 407] width 171 height 214
click at [13, 63] on rect at bounding box center [16, 64] width 10 height 10
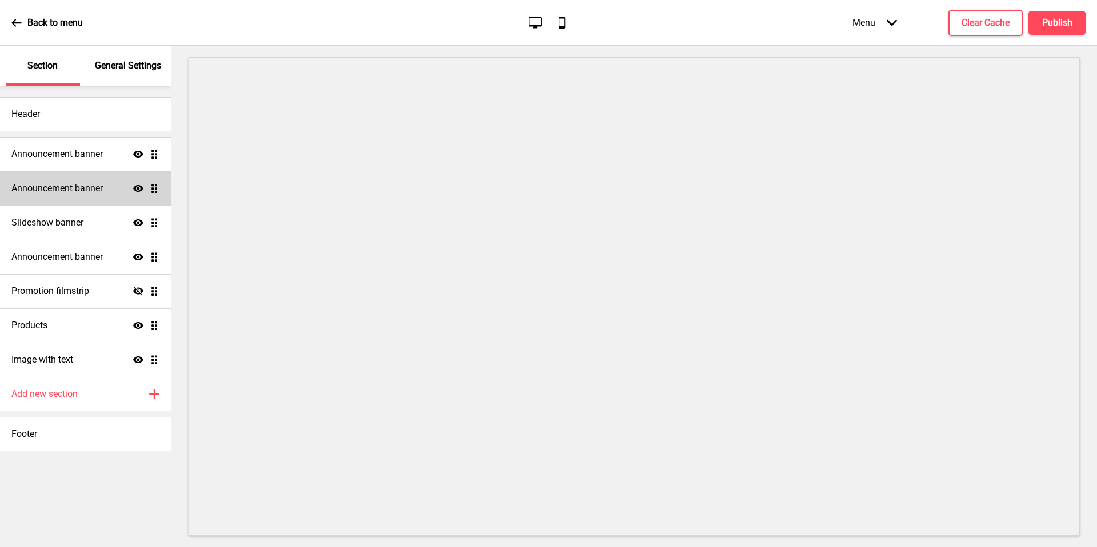
click at [103, 195] on div "Announcement banner Show Drag" at bounding box center [85, 188] width 171 height 34
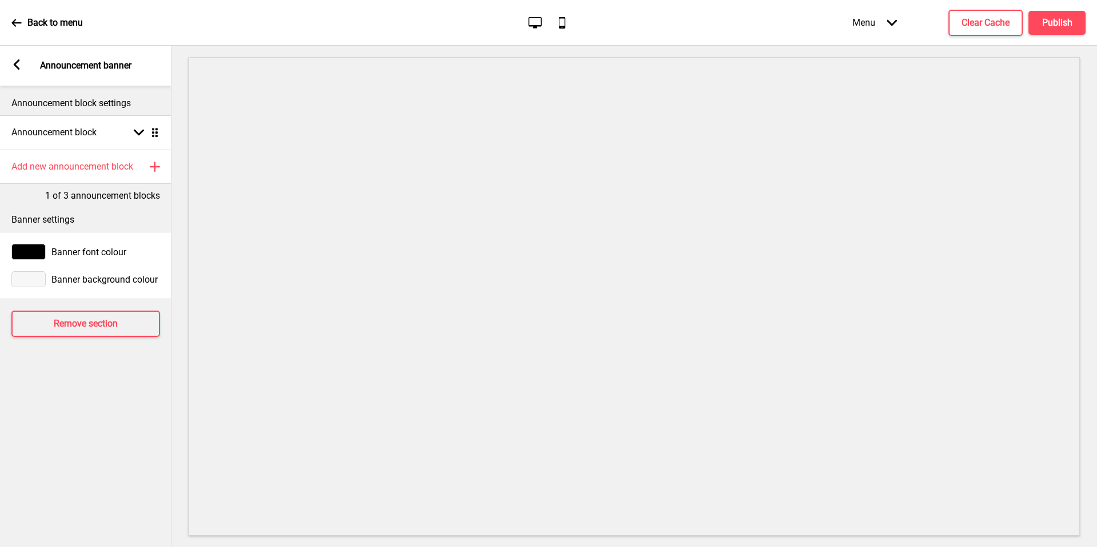
click at [98, 253] on span "Banner font colour" at bounding box center [88, 252] width 75 height 11
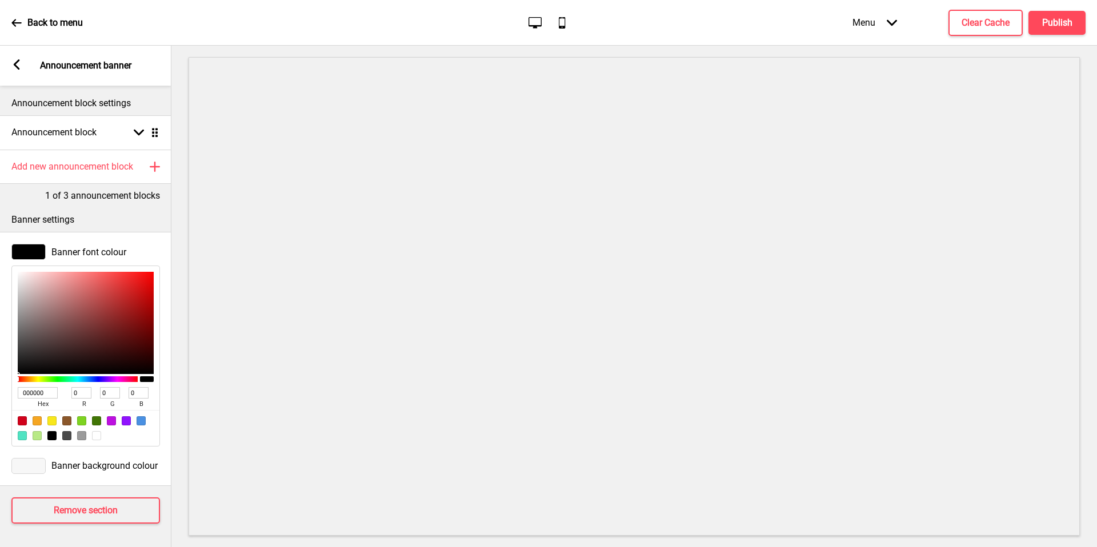
drag, startPoint x: 49, startPoint y: 393, endPoint x: 0, endPoint y: 393, distance: 48.6
click at [0, 393] on div "Banner font colour 000000 hex 0 r 0 g 0 b 100 a" at bounding box center [85, 345] width 171 height 214
paste input "F403F"
type input "0F403F"
type input "15"
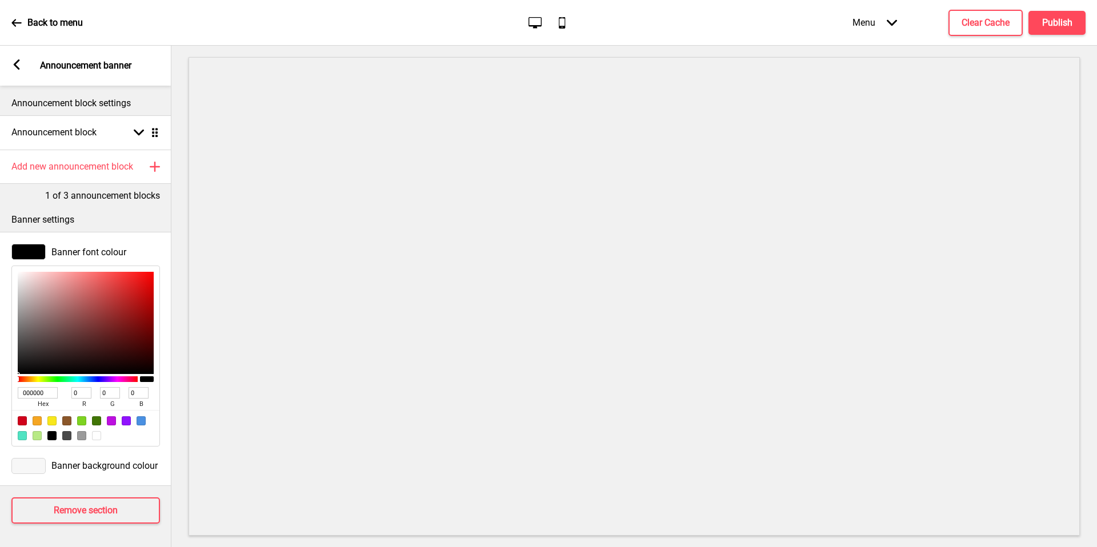
type input "64"
type input "63"
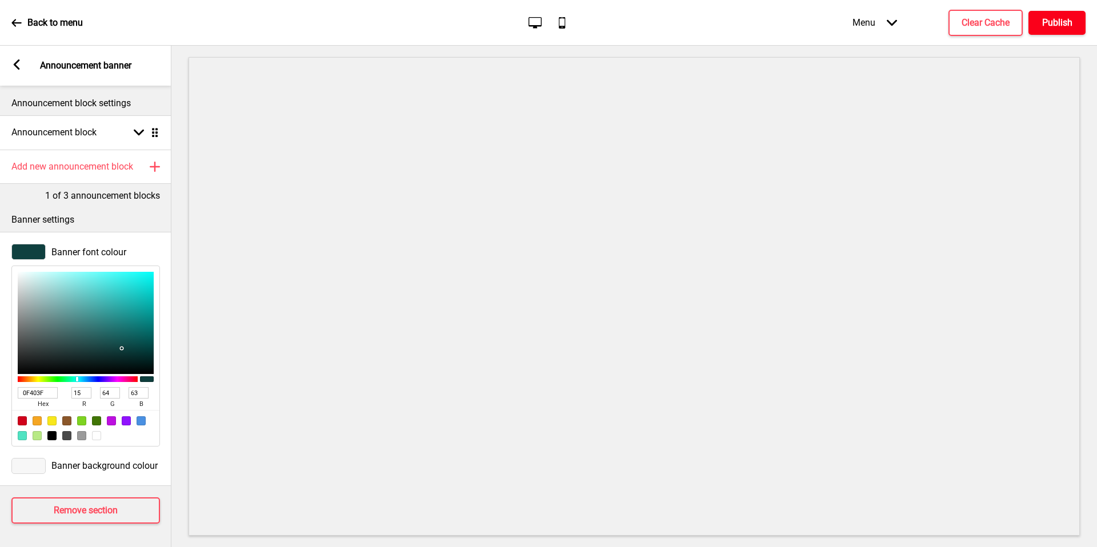
click at [1066, 13] on button "Publish" at bounding box center [1056, 23] width 57 height 24
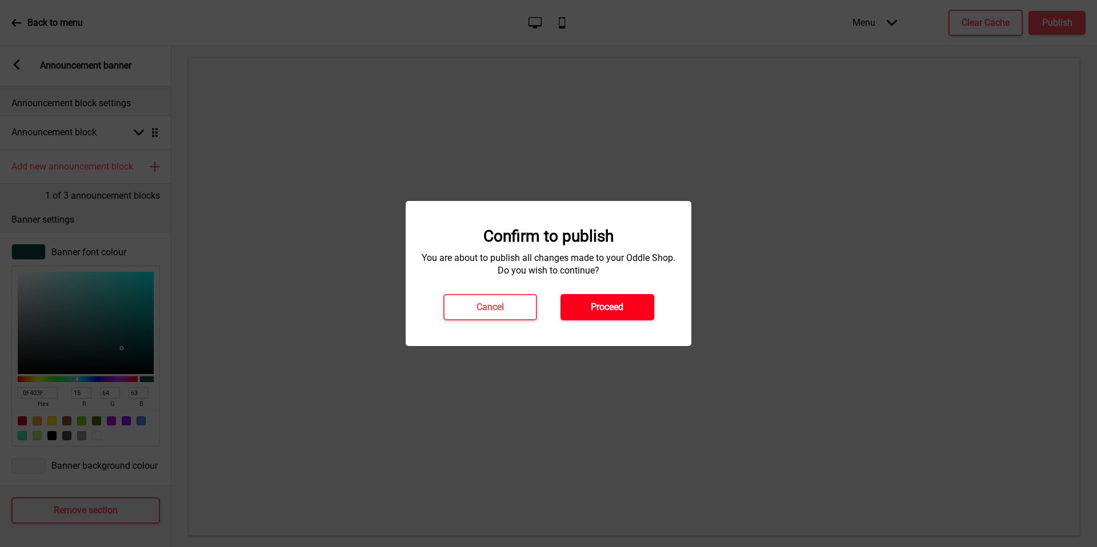
click at [626, 302] on button "Proceed" at bounding box center [608, 307] width 94 height 26
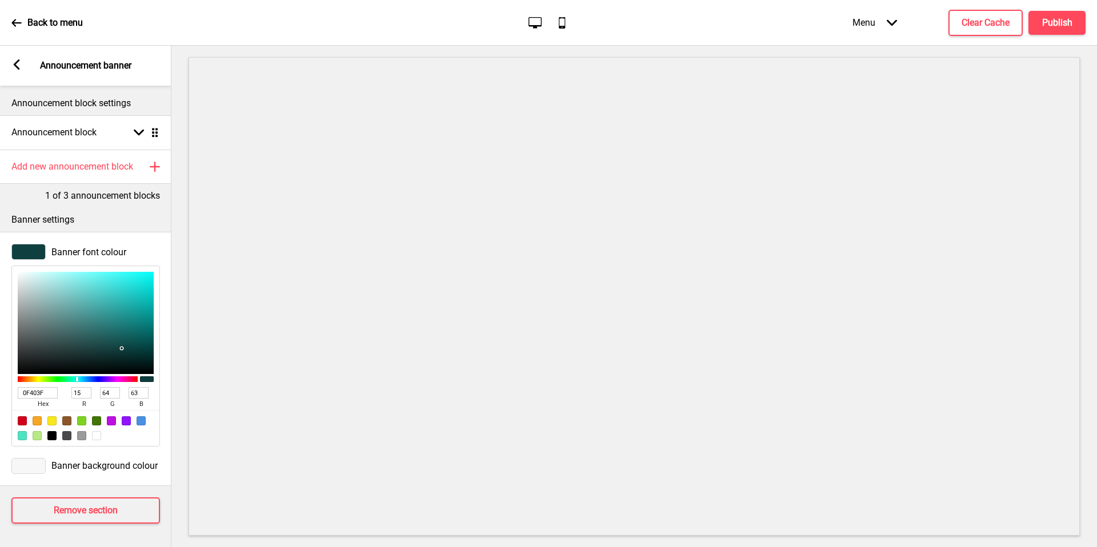
drag, startPoint x: 50, startPoint y: 390, endPoint x: 0, endPoint y: 388, distance: 50.3
click at [0, 390] on div "Banner font colour 0F403F hex 15 r 64 g 63 b 100 a" at bounding box center [85, 345] width 171 height 214
type input "000"
type input "0"
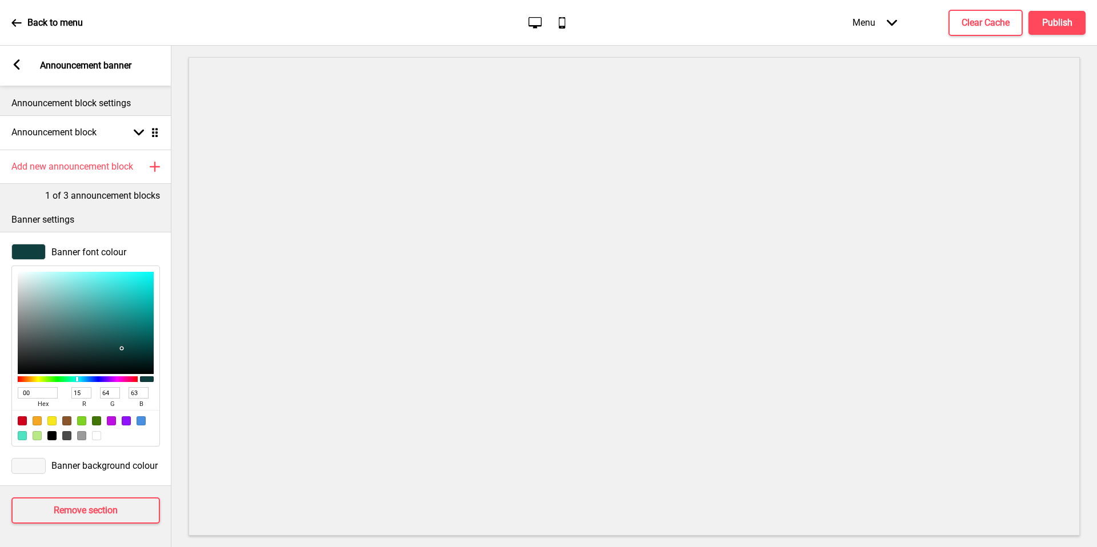
type input "0"
type input "000000"
click at [1045, 23] on h4 "Publish" at bounding box center [1057, 23] width 30 height 13
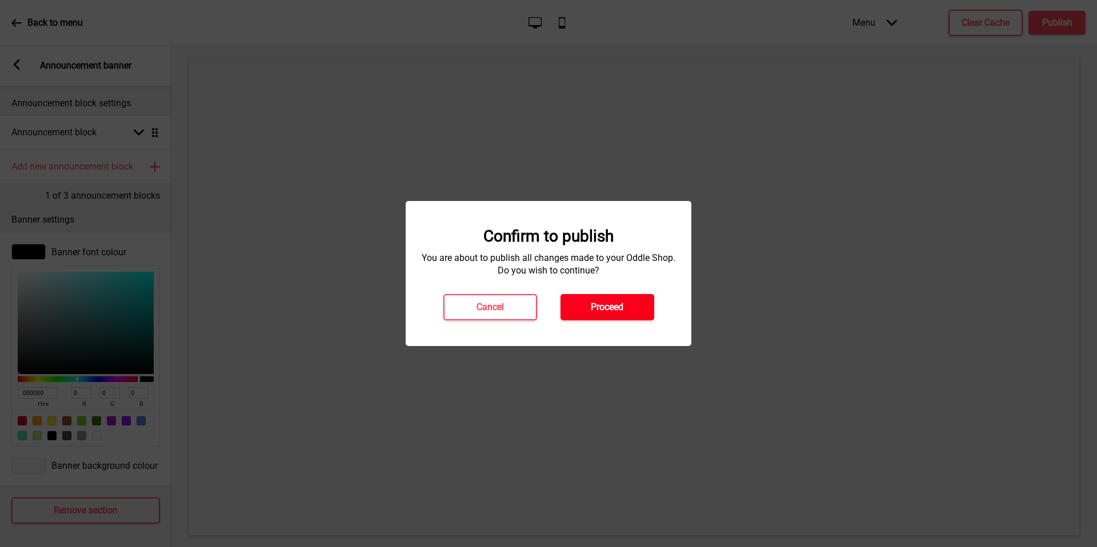
click at [633, 315] on button "Proceed" at bounding box center [608, 307] width 94 height 26
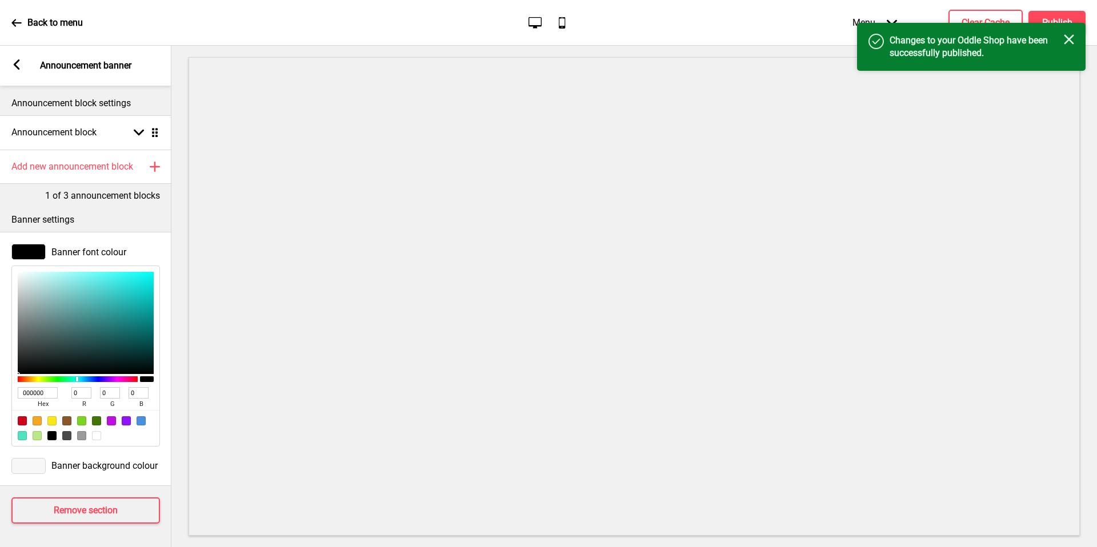
click at [887, 18] on icon "Arrow down" at bounding box center [892, 23] width 10 height 10
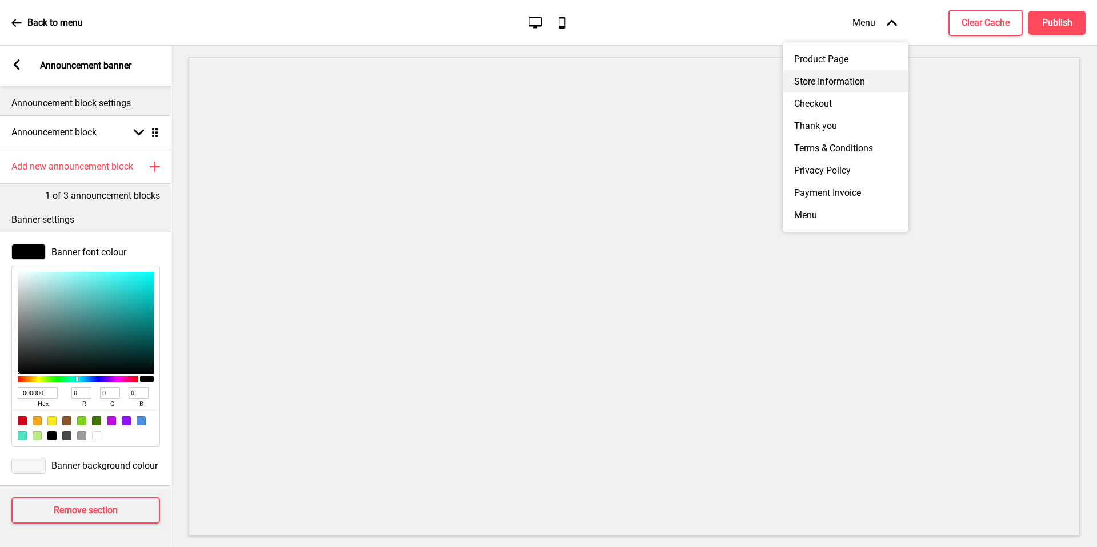
click at [817, 75] on div "Store Information" at bounding box center [846, 81] width 126 height 22
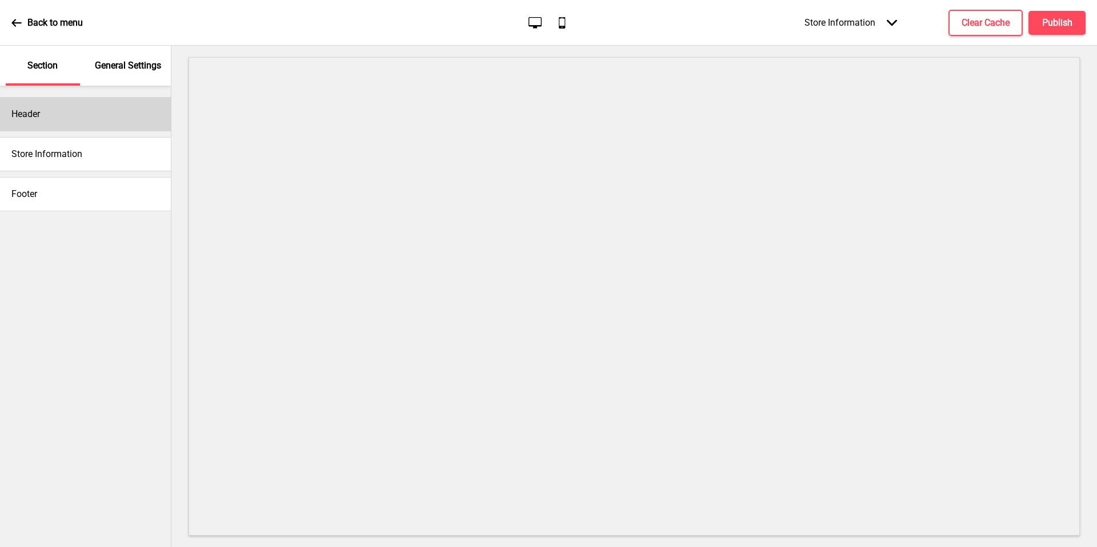
click at [131, 127] on div "Header" at bounding box center [85, 114] width 171 height 34
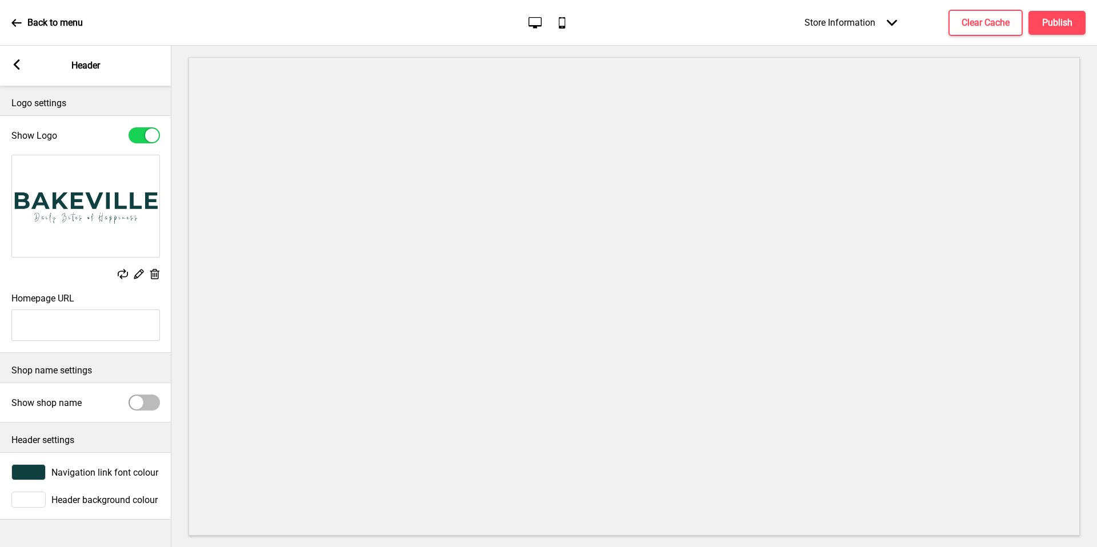
click at [870, 22] on div "Store Information Arrow down" at bounding box center [850, 23] width 115 height 34
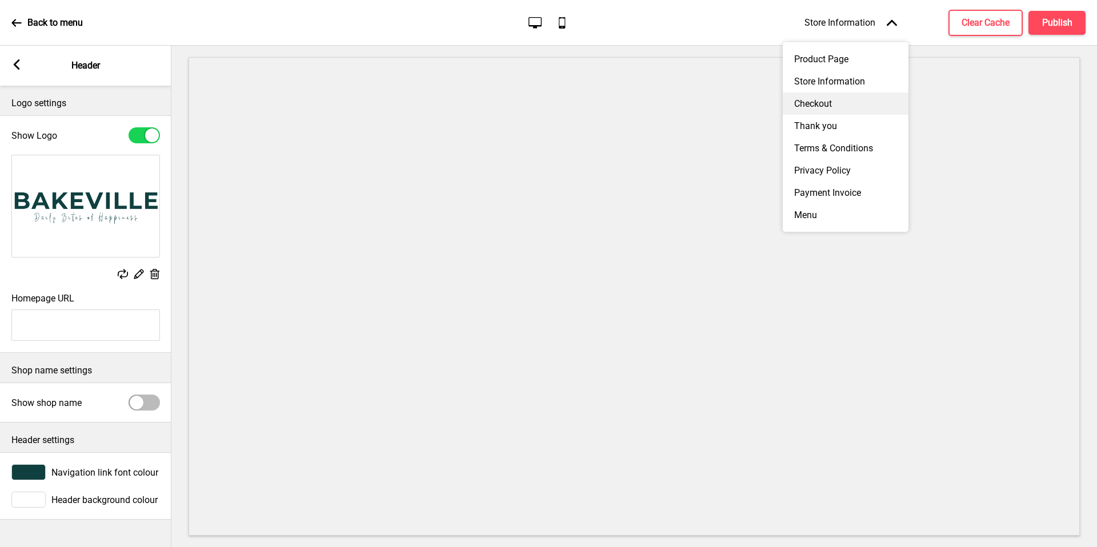
click at [847, 105] on div "Checkout" at bounding box center [846, 104] width 126 height 22
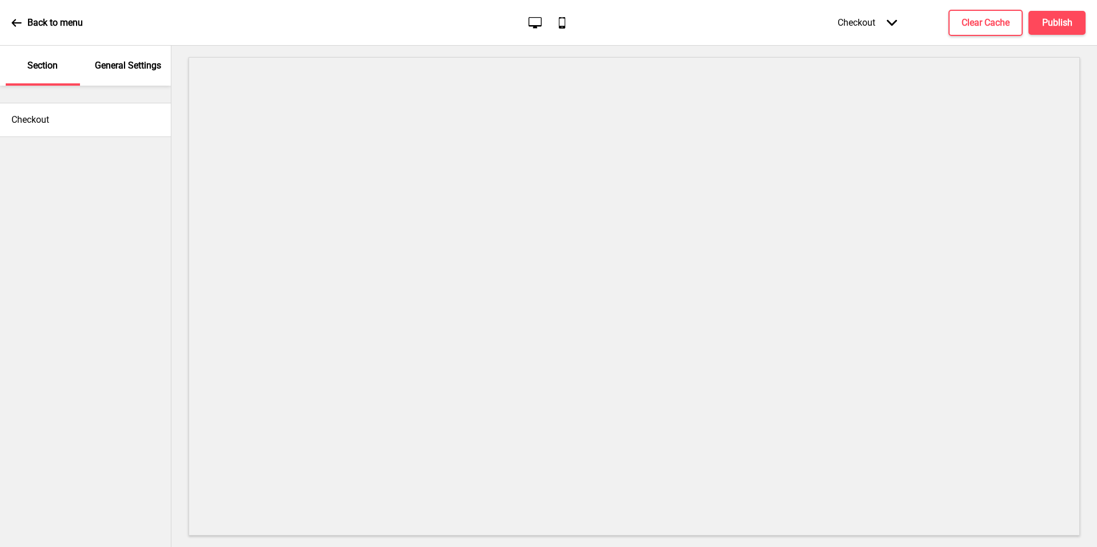
click at [866, 22] on div "Checkout Arrow down" at bounding box center [867, 23] width 82 height 34
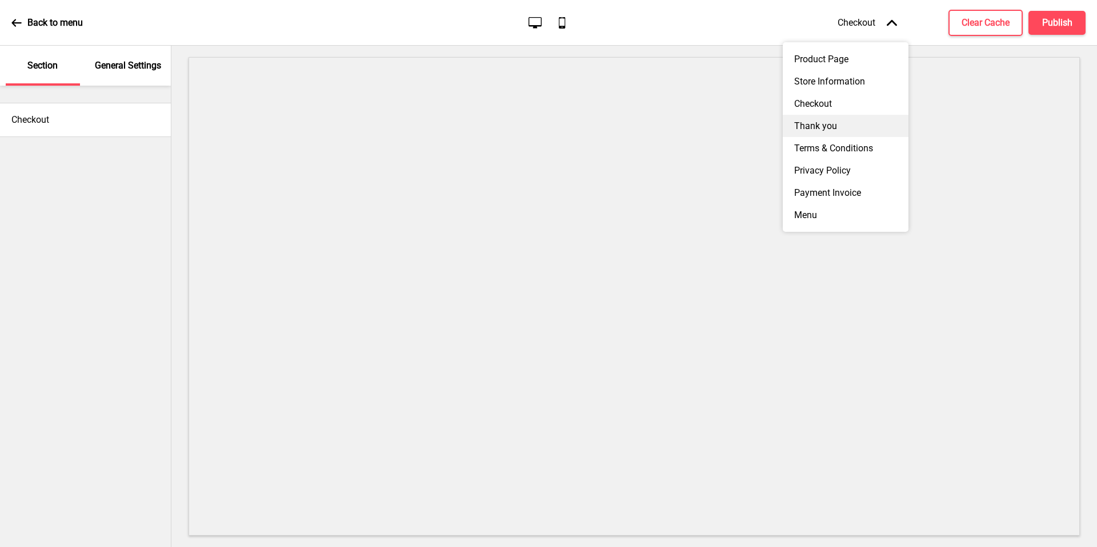
click at [835, 129] on div "Thank you" at bounding box center [846, 126] width 126 height 22
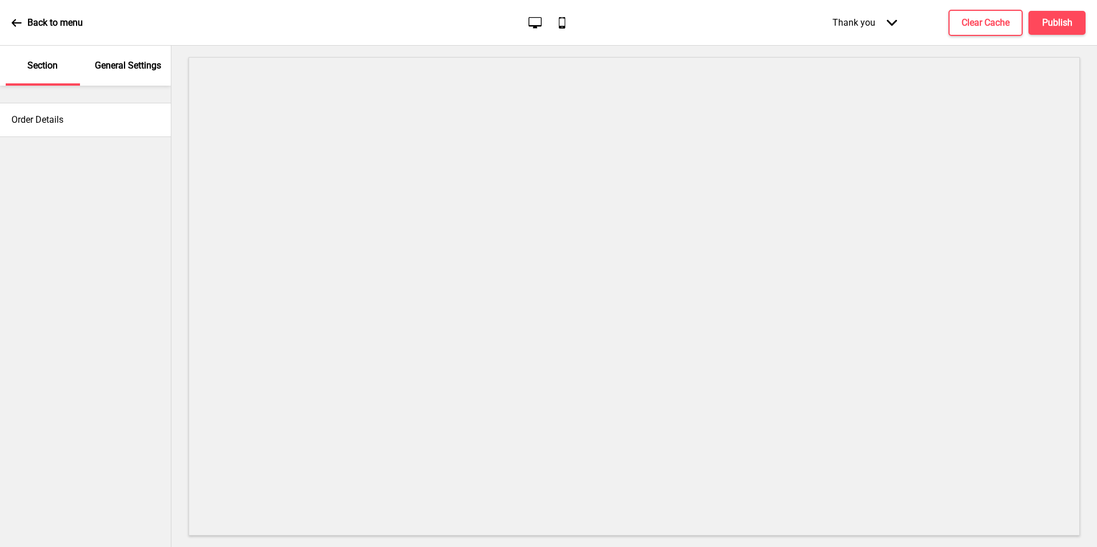
click at [854, 25] on div "Thank you Arrow down" at bounding box center [864, 23] width 87 height 34
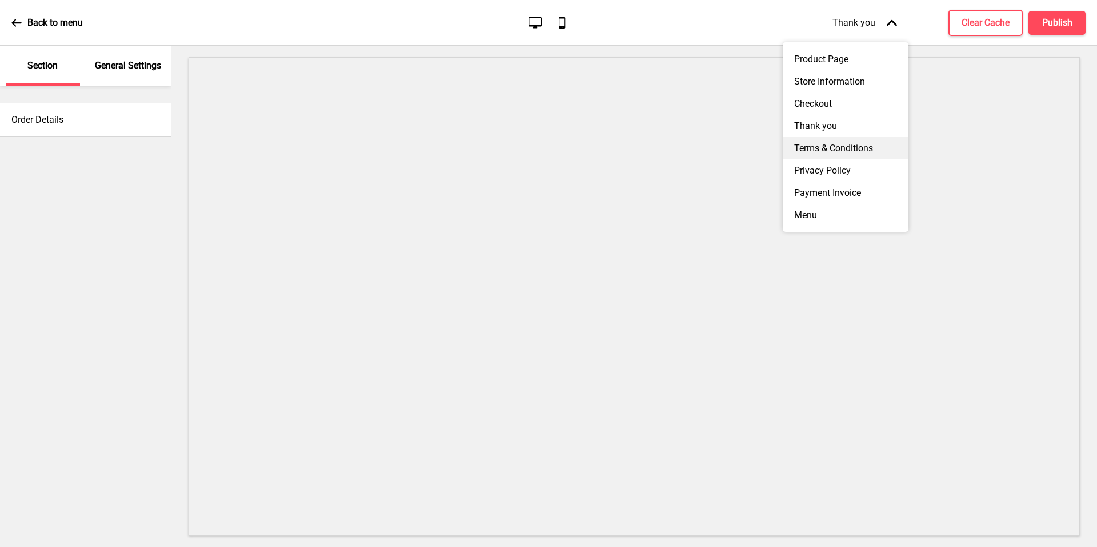
click at [830, 146] on div "Terms & Conditions" at bounding box center [846, 148] width 126 height 22
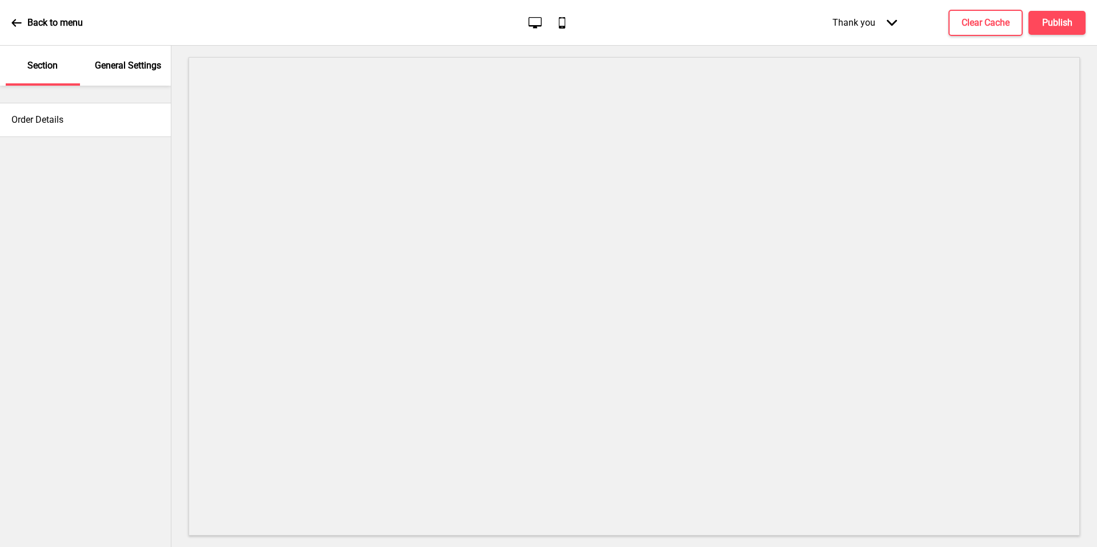
click at [875, 24] on div "Thank you Arrow down" at bounding box center [864, 23] width 87 height 34
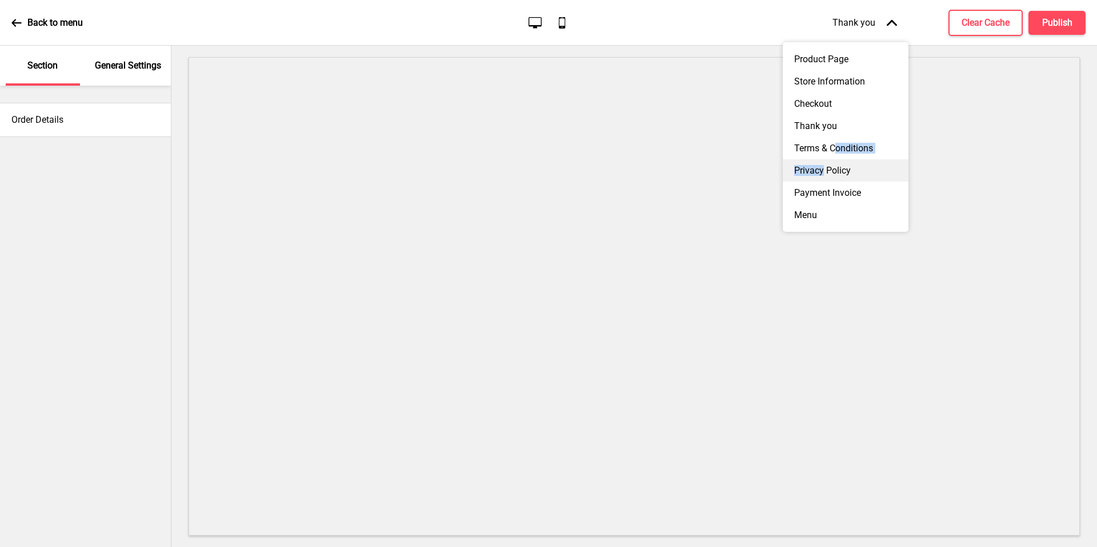
drag, startPoint x: 837, startPoint y: 149, endPoint x: 824, endPoint y: 166, distance: 21.3
click at [824, 166] on div "Product Page Store Information Checkout Thank you Terms & Conditions Privacy Po…" at bounding box center [846, 137] width 126 height 190
click at [822, 208] on div "Menu" at bounding box center [846, 215] width 126 height 22
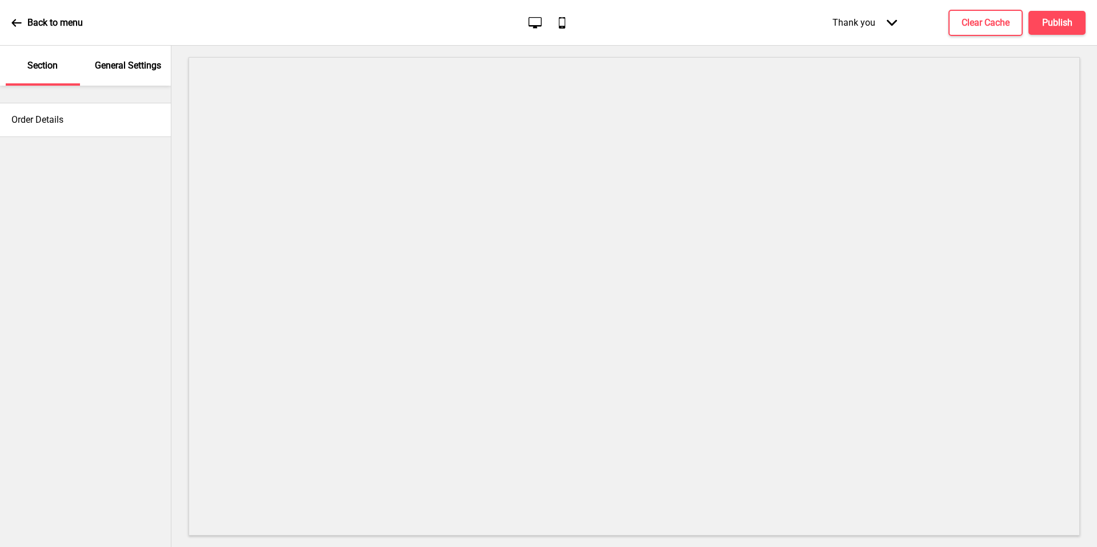
click at [877, 18] on div "Thank you Arrow down" at bounding box center [864, 23] width 87 height 34
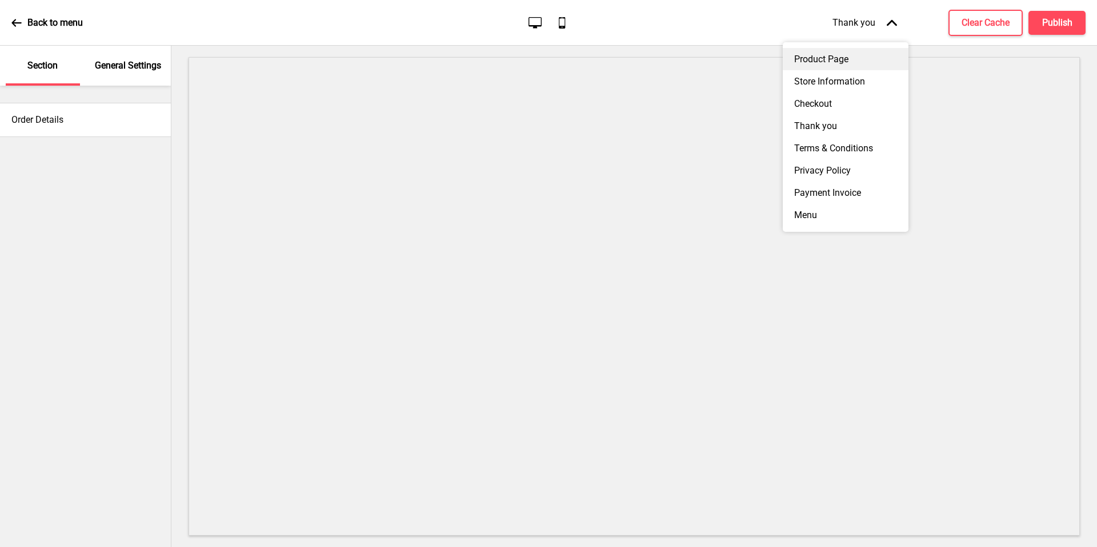
click at [861, 61] on div "Product Page" at bounding box center [846, 59] width 126 height 22
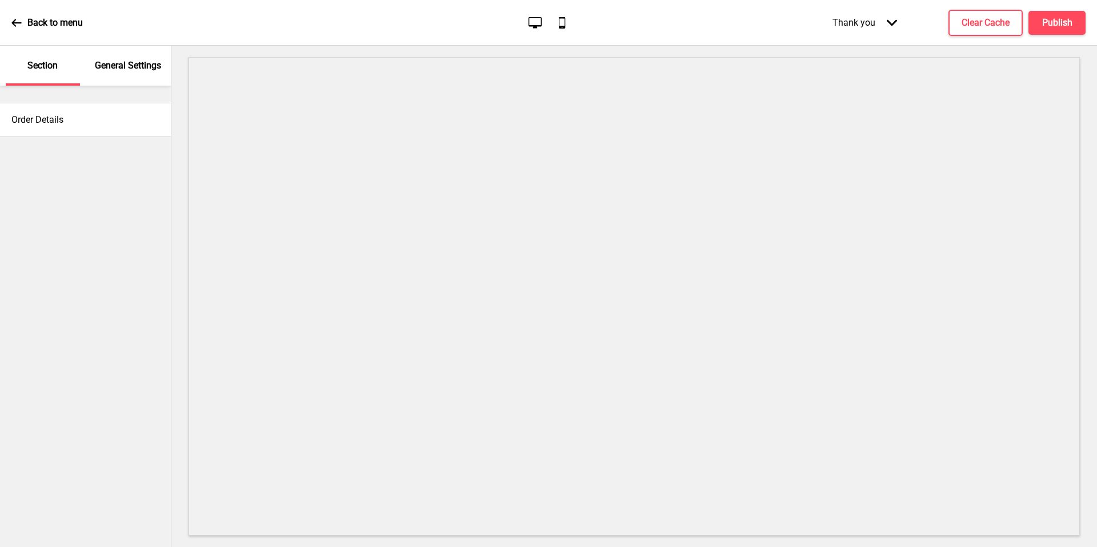
click at [13, 25] on icon at bounding box center [16, 23] width 10 height 10
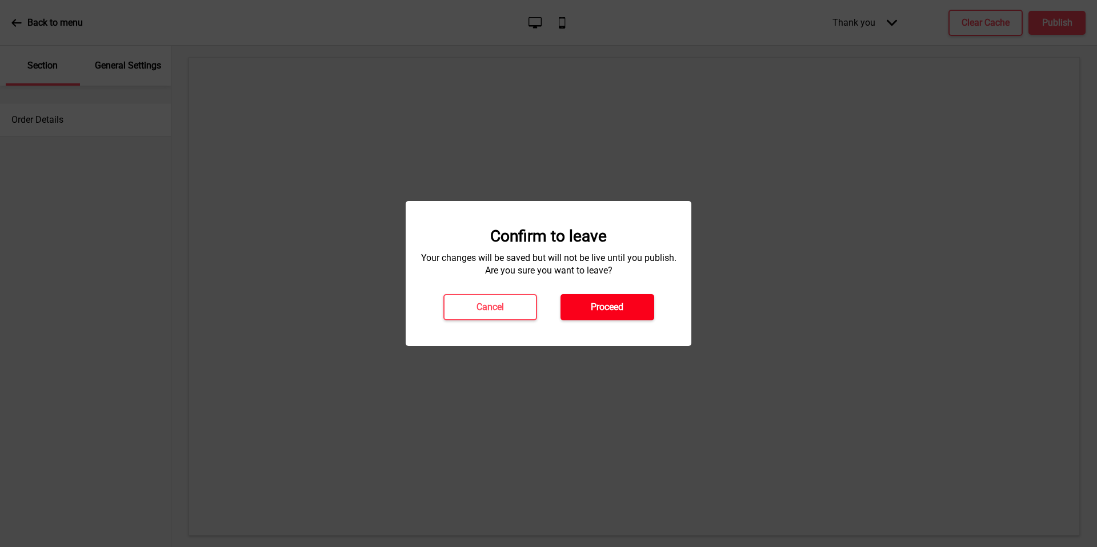
click at [594, 311] on h4 "Proceed" at bounding box center [607, 307] width 33 height 13
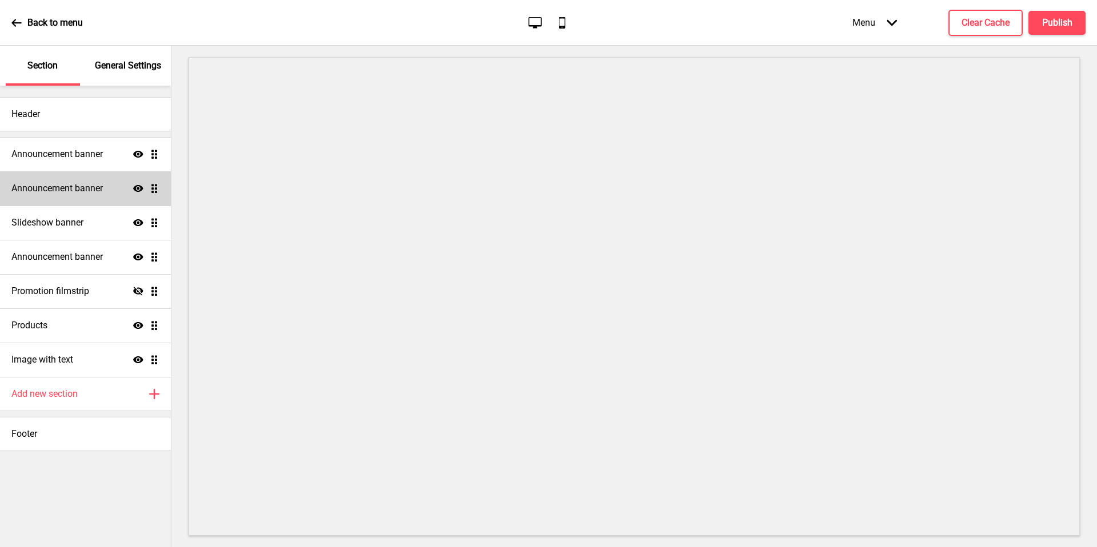
click at [53, 183] on h4 "Announcement banner" at bounding box center [56, 188] width 91 height 13
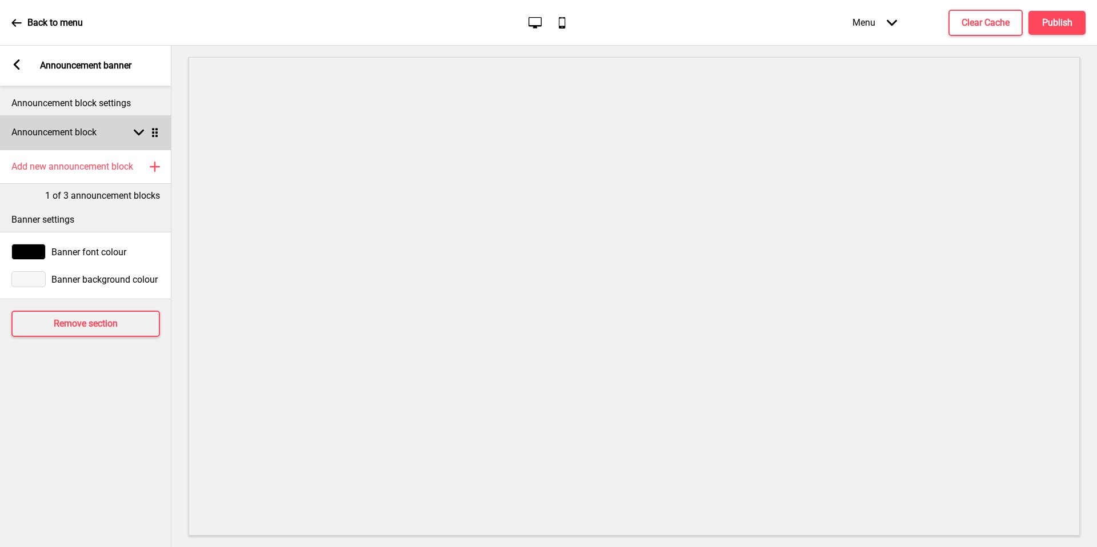
click at [125, 117] on div "Announcement block Arrow down Drag" at bounding box center [85, 132] width 171 height 34
